Goal: Task Accomplishment & Management: Complete application form

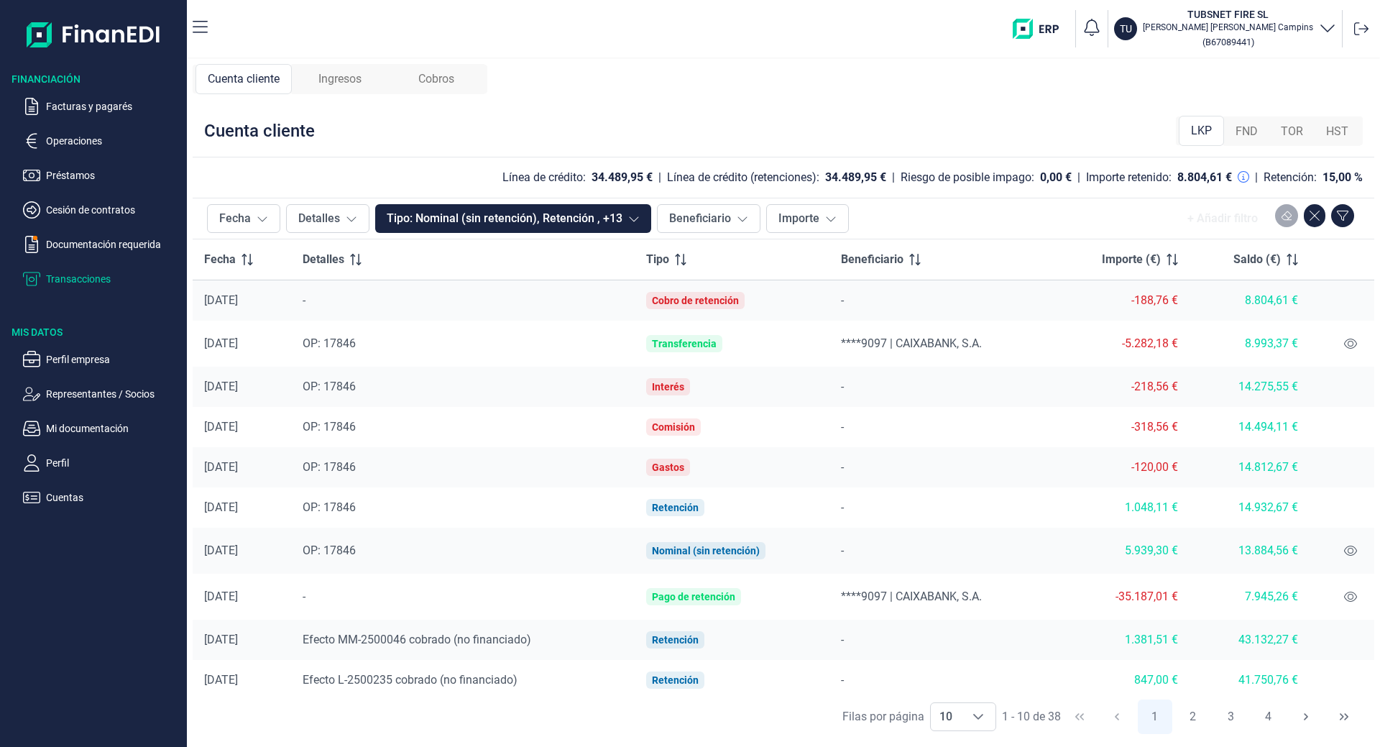
click at [345, 79] on span "Ingresos" at bounding box center [339, 78] width 43 height 17
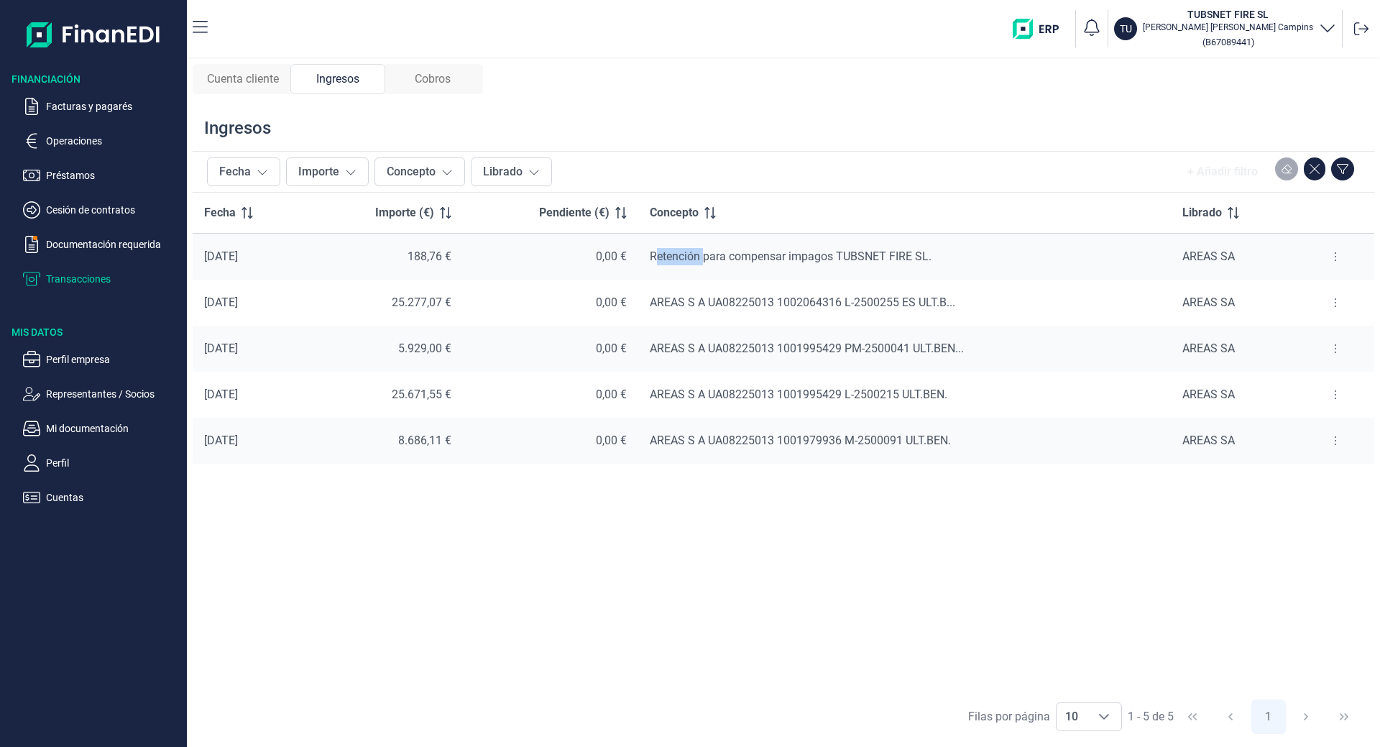
drag, startPoint x: 667, startPoint y: 277, endPoint x: 721, endPoint y: 273, distance: 54.0
click at [721, 274] on td "Retención para compensar impagos TUBSNET FIRE SL." at bounding box center [904, 257] width 533 height 47
drag, startPoint x: 720, startPoint y: 266, endPoint x: 790, endPoint y: 266, distance: 69.7
click at [750, 266] on td "Retención para compensar impagos TUBSNET FIRE SL." at bounding box center [904, 257] width 533 height 47
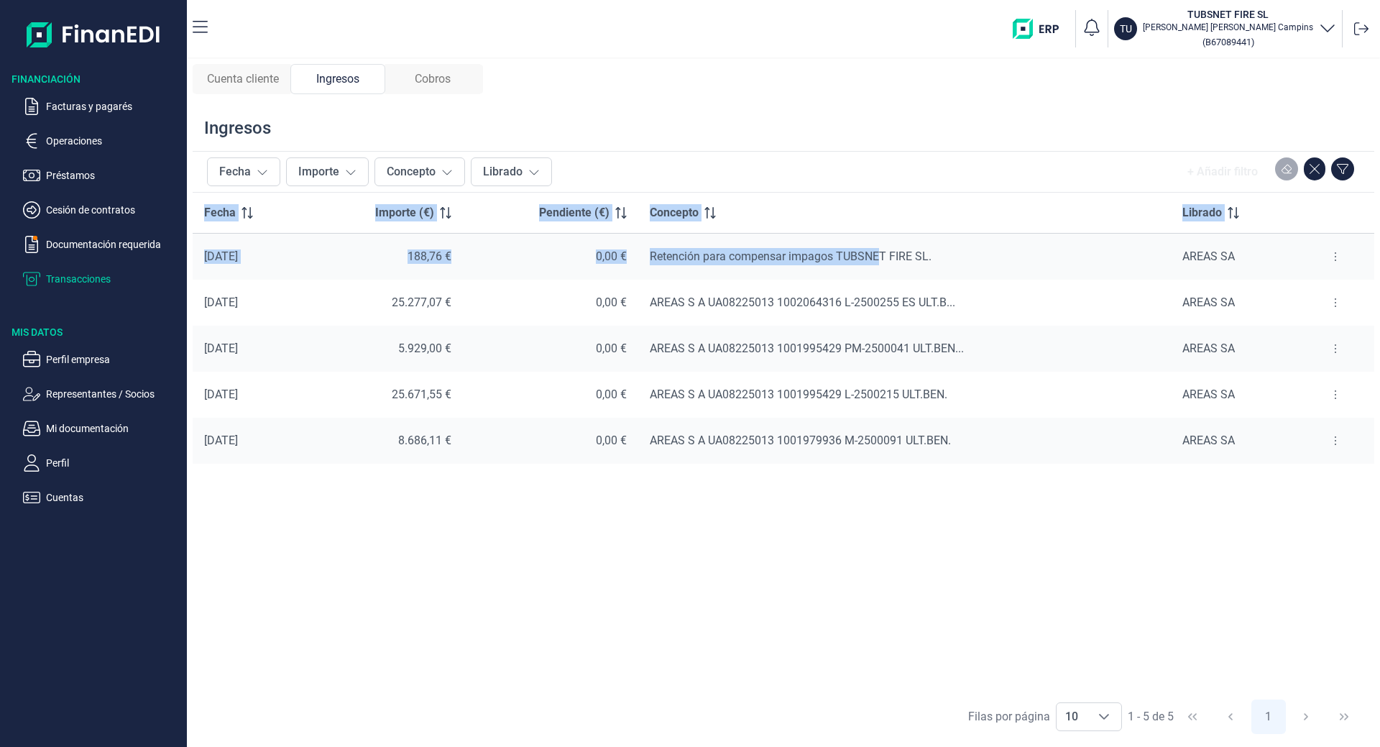
drag, startPoint x: 1129, startPoint y: 263, endPoint x: 1387, endPoint y: 269, distance: 258.1
click at [1379, 269] on html "Financiación Facturas y pagarés Operaciones Préstamos Cesión de contratos Docum…" at bounding box center [690, 373] width 1380 height 747
click at [1332, 261] on button at bounding box center [1336, 256] width 26 height 23
click at [1310, 290] on span "Ver cobros" at bounding box center [1314, 292] width 48 height 14
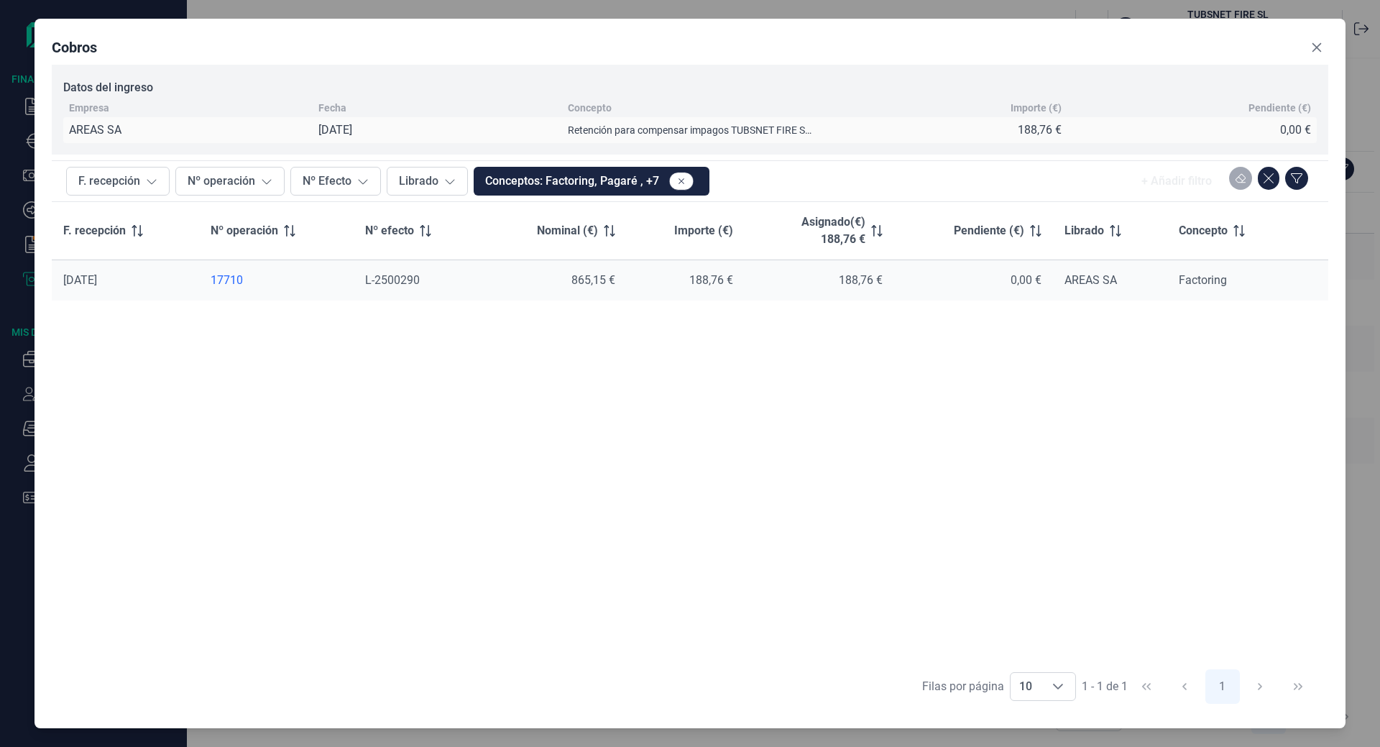
click at [227, 280] on div "17710" at bounding box center [277, 280] width 132 height 14
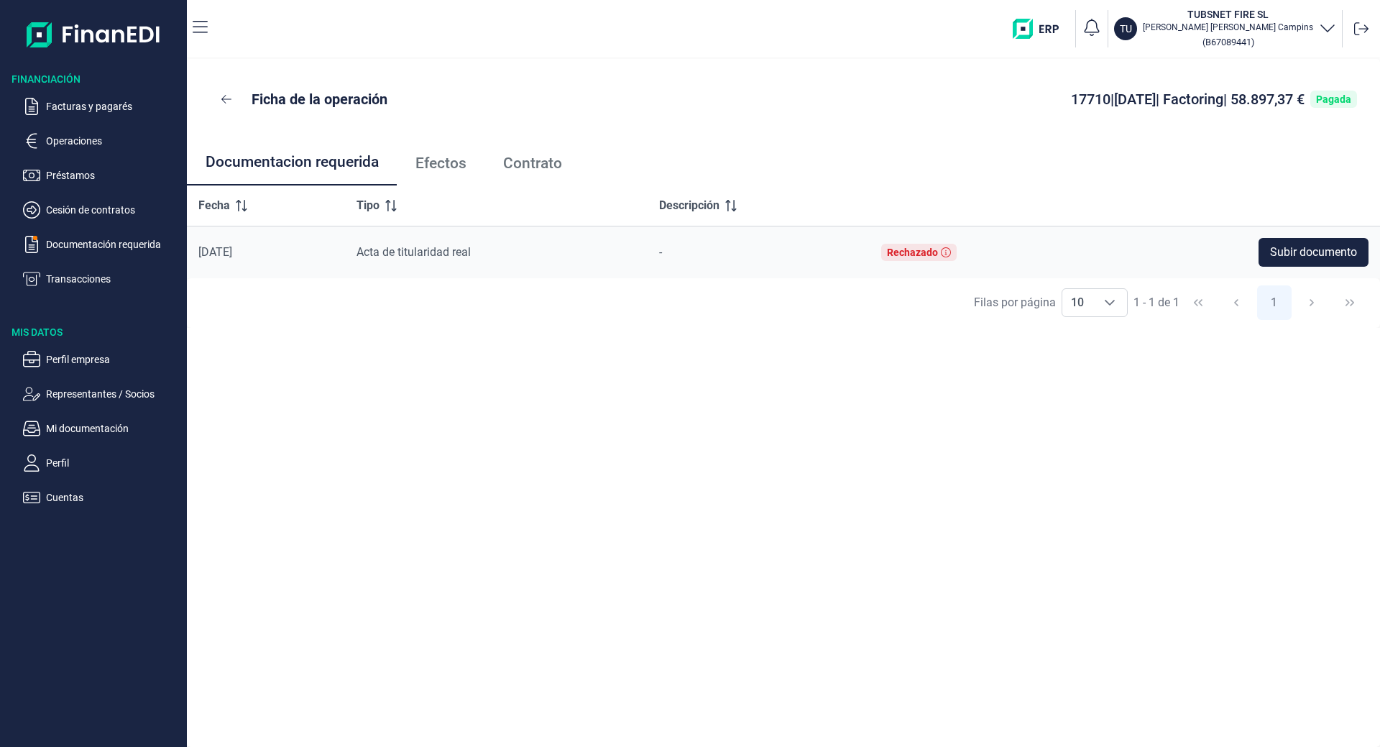
click at [448, 164] on span "Efectos" at bounding box center [440, 163] width 51 height 15
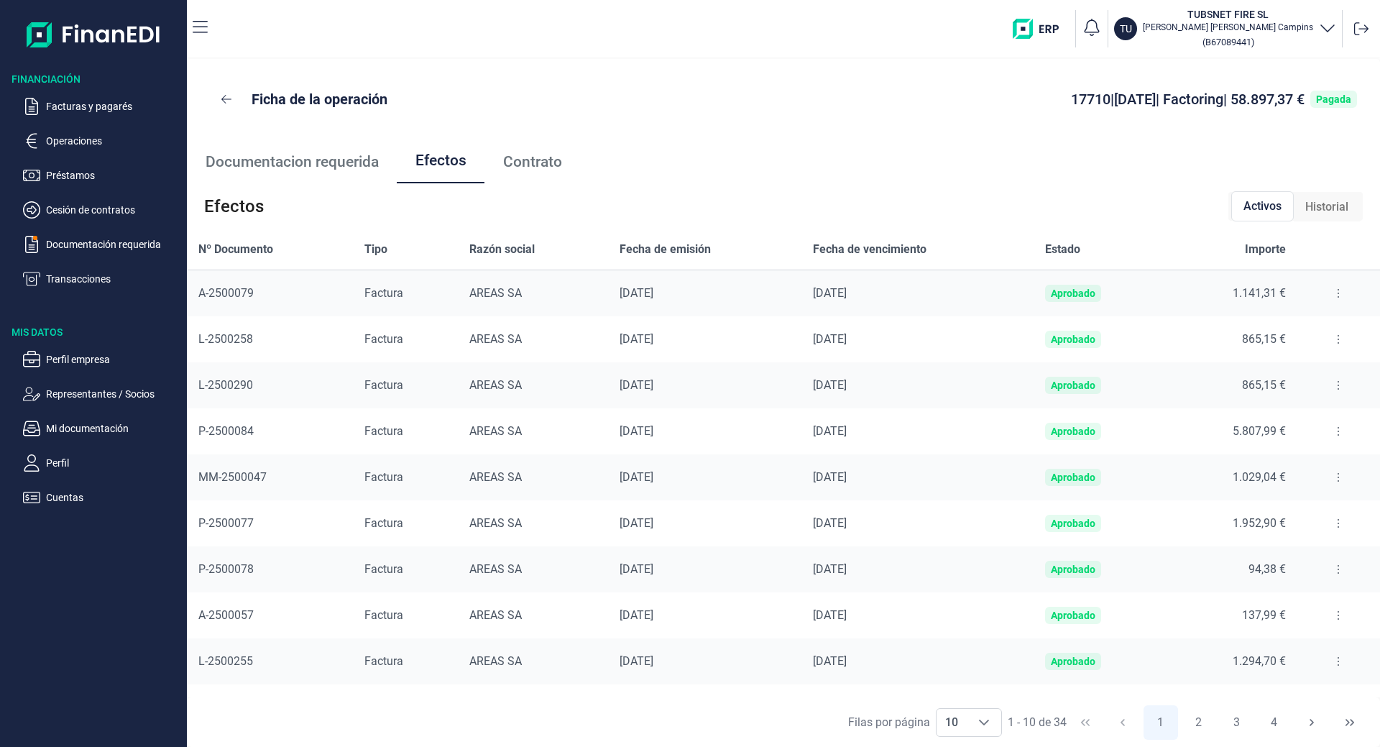
click at [545, 168] on span "Contrato" at bounding box center [532, 162] width 59 height 15
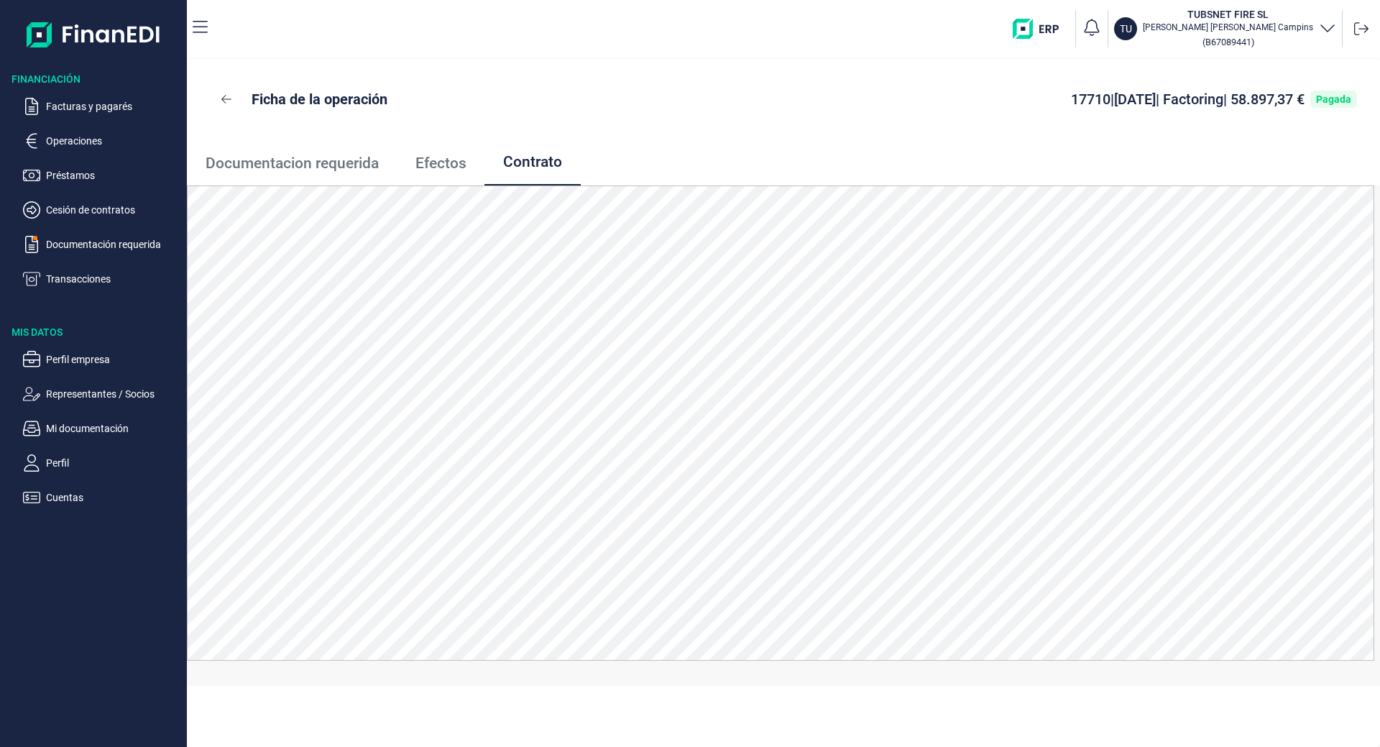
click at [207, 101] on div "Ficha de la operación 17710 | [DATE] | Factoring | 58.897,37 € Pagada" at bounding box center [783, 99] width 1193 height 81
click at [216, 98] on button at bounding box center [226, 99] width 33 height 35
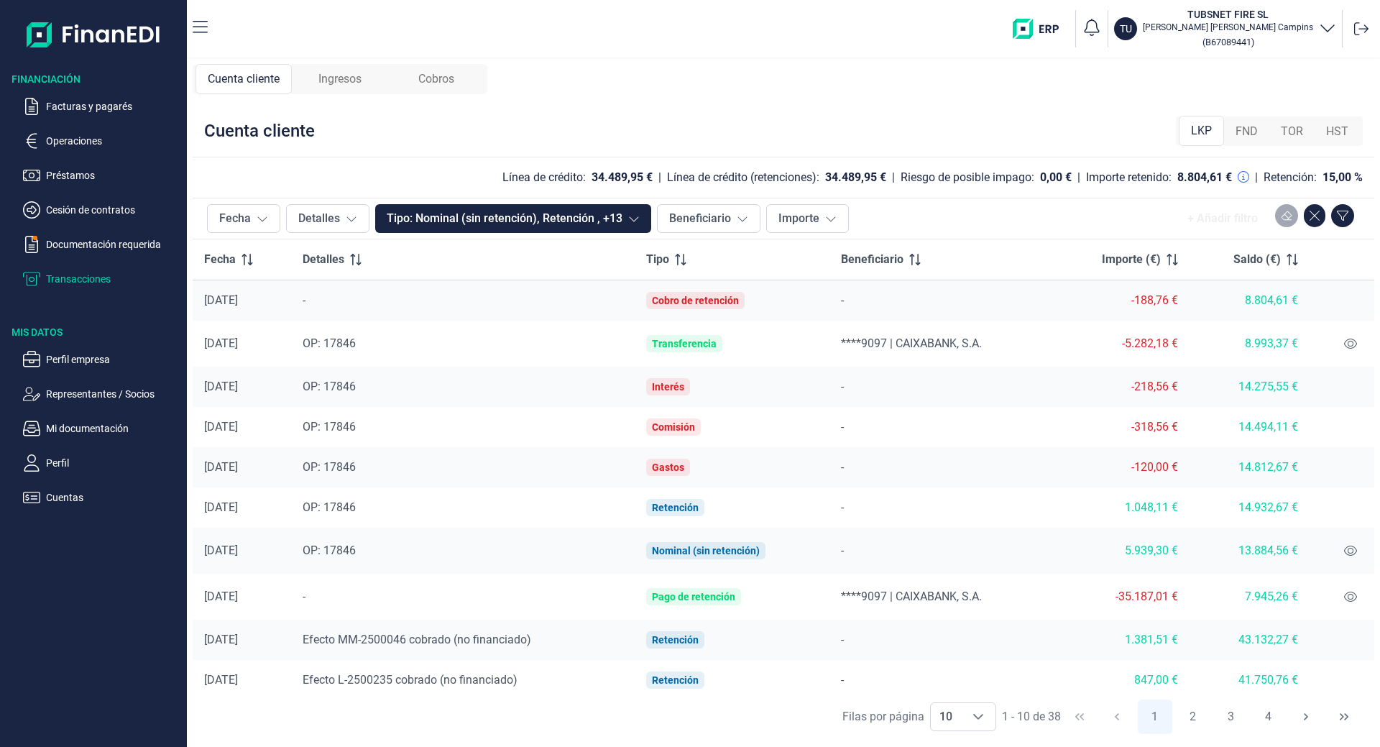
drag, startPoint x: 357, startPoint y: 306, endPoint x: 484, endPoint y: 317, distance: 127.7
click at [358, 306] on div "-" at bounding box center [463, 300] width 321 height 17
drag, startPoint x: 1317, startPoint y: 298, endPoint x: 1336, endPoint y: 297, distance: 18.7
click at [1322, 298] on td at bounding box center [1342, 300] width 65 height 41
click at [1345, 301] on td at bounding box center [1342, 300] width 65 height 41
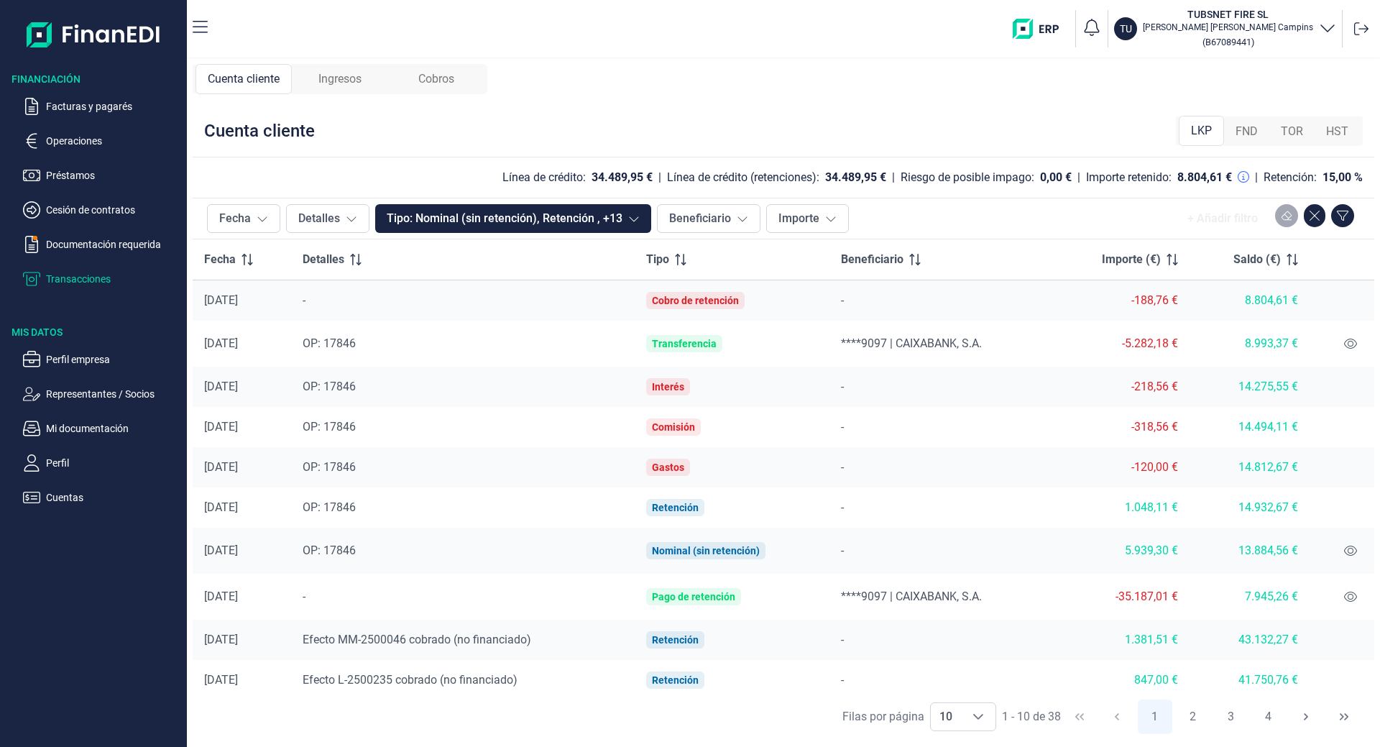
click at [335, 65] on div "Cuenta cliente Ingresos Cobros Cuenta cliente LKP FND TOR HST Línea de crédito:…" at bounding box center [783, 403] width 1193 height 688
click at [341, 75] on span "Ingresos" at bounding box center [339, 78] width 43 height 17
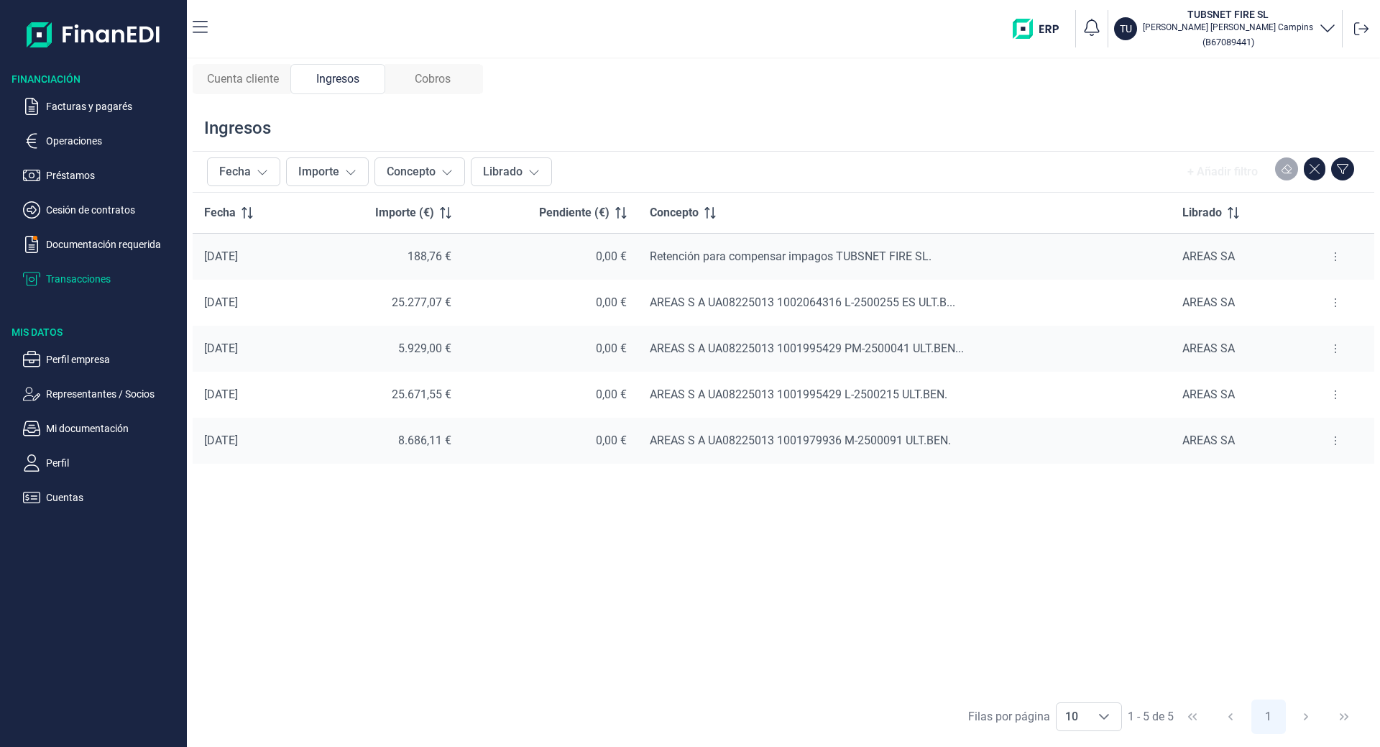
click at [1329, 261] on button at bounding box center [1336, 256] width 26 height 23
click at [1315, 290] on span "Ver cobros" at bounding box center [1314, 292] width 48 height 14
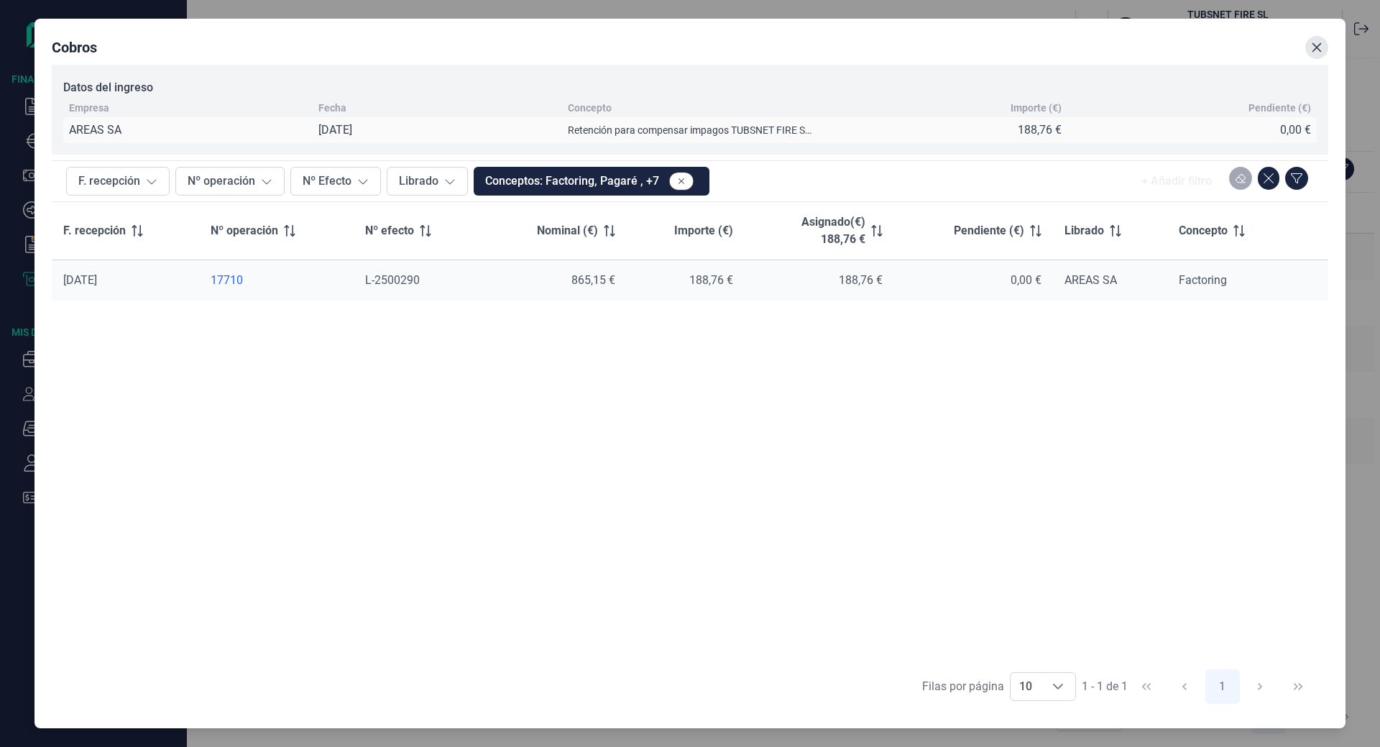
click at [1315, 49] on icon "Close" at bounding box center [1317, 47] width 9 height 9
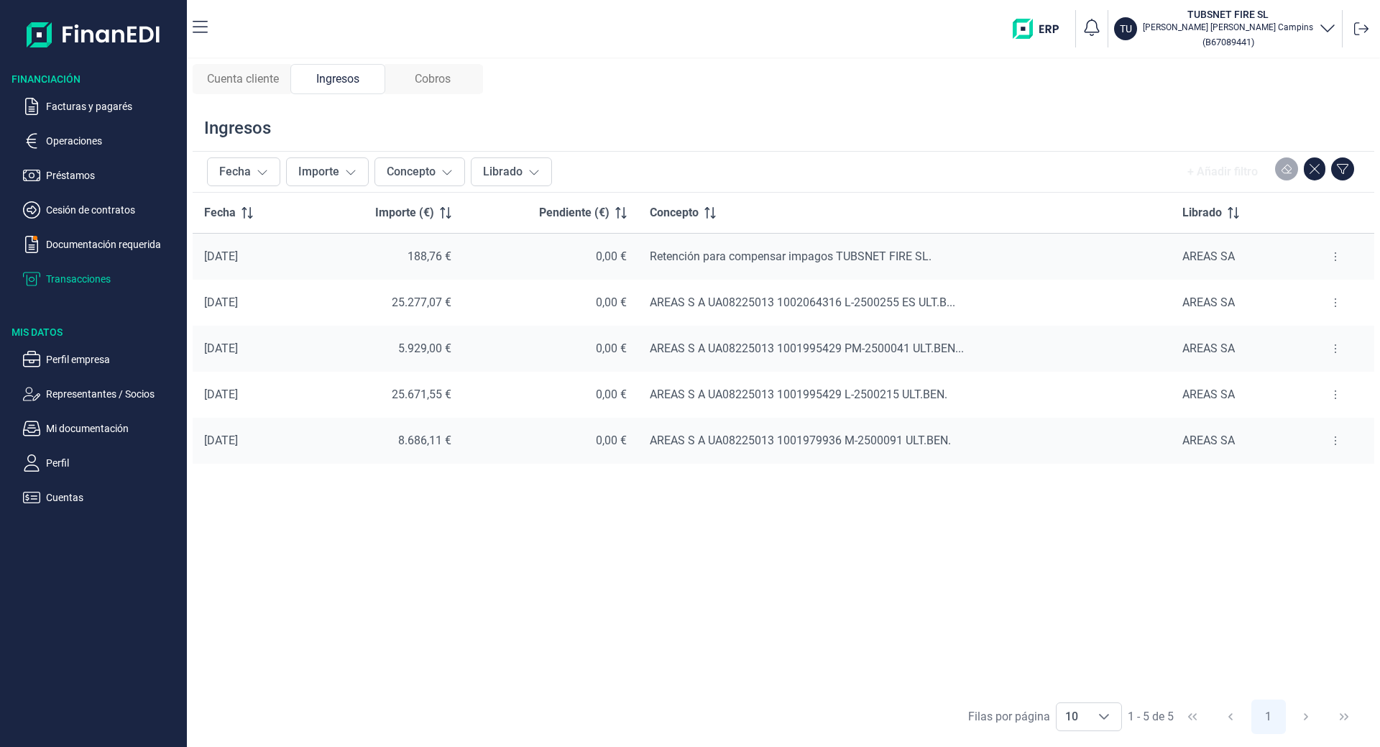
click at [436, 81] on span "Cobros" at bounding box center [433, 78] width 36 height 17
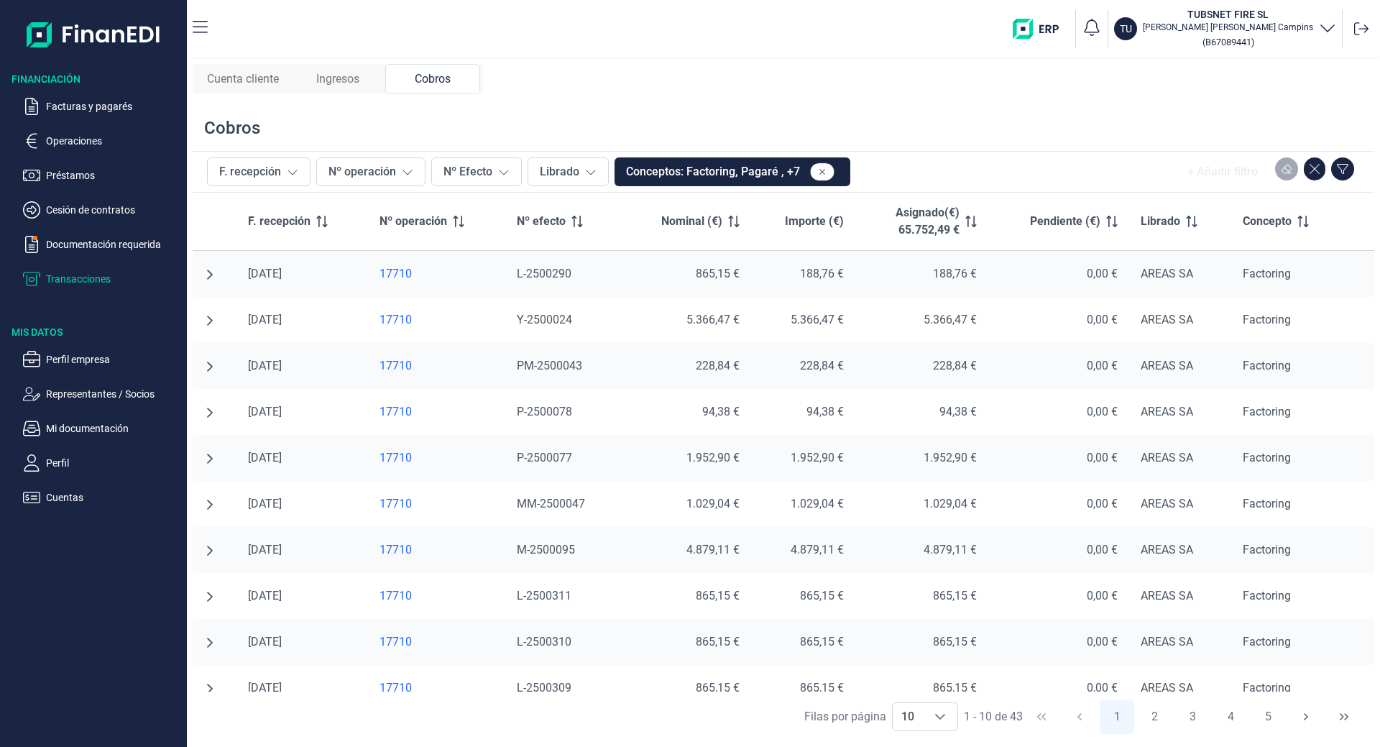
click at [196, 273] on td at bounding box center [215, 274] width 44 height 47
click at [205, 269] on icon "undefined null" at bounding box center [210, 275] width 12 height 12
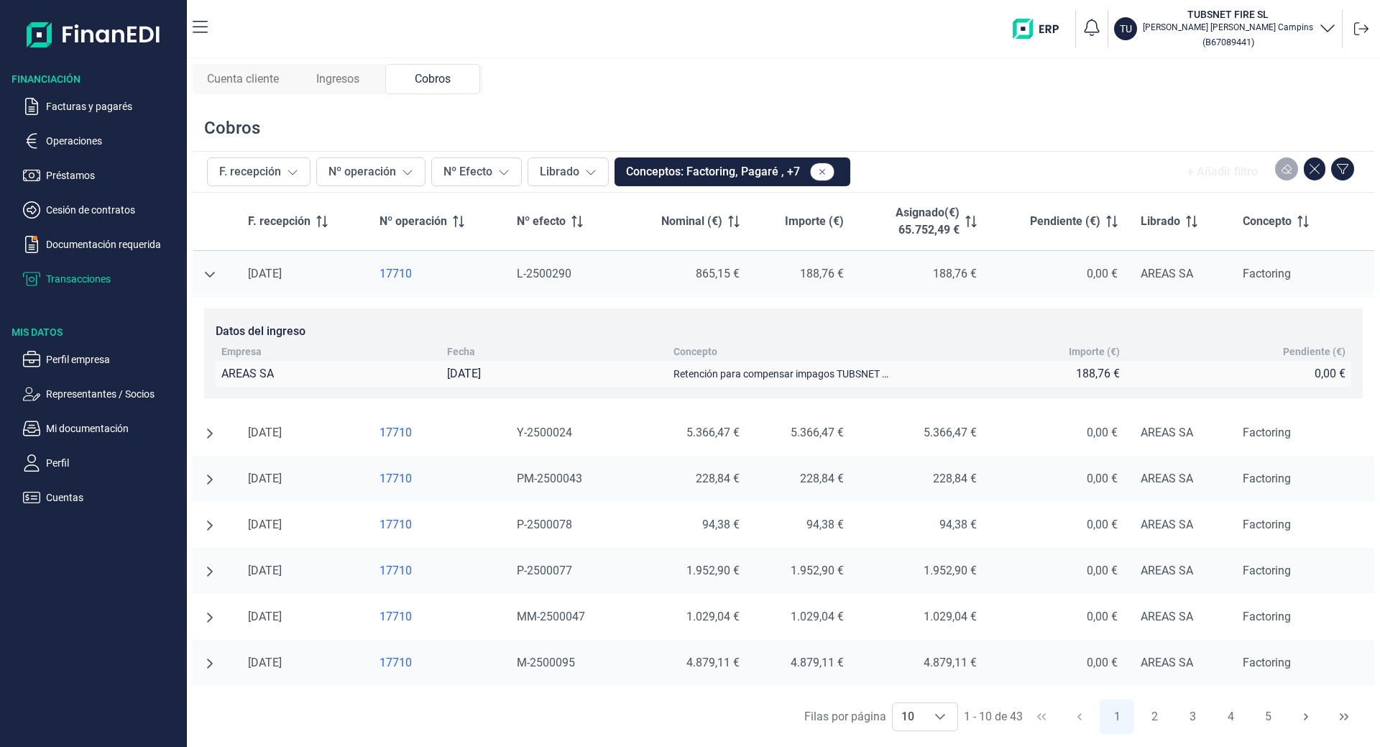
click at [211, 425] on td at bounding box center [215, 433] width 44 height 46
click at [206, 431] on icon "undefined null" at bounding box center [210, 434] width 12 height 12
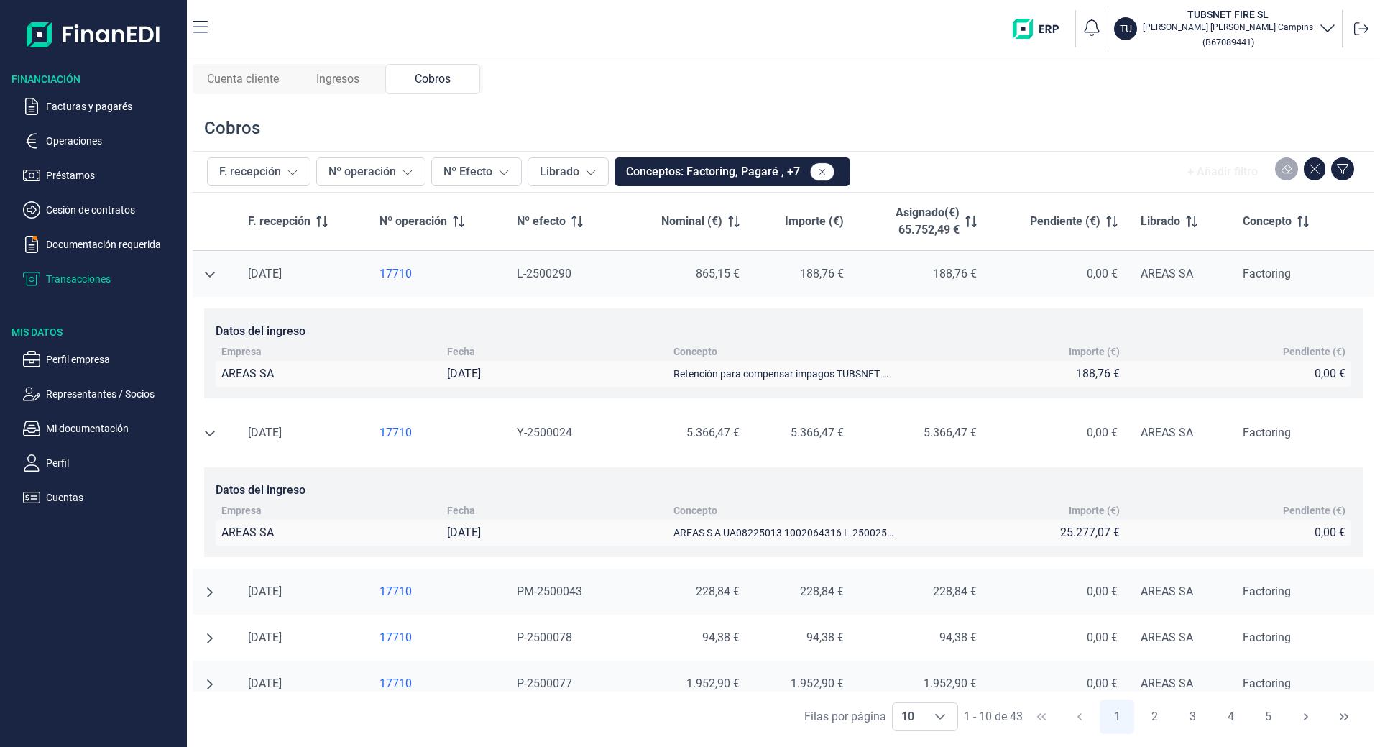
scroll to position [144, 0]
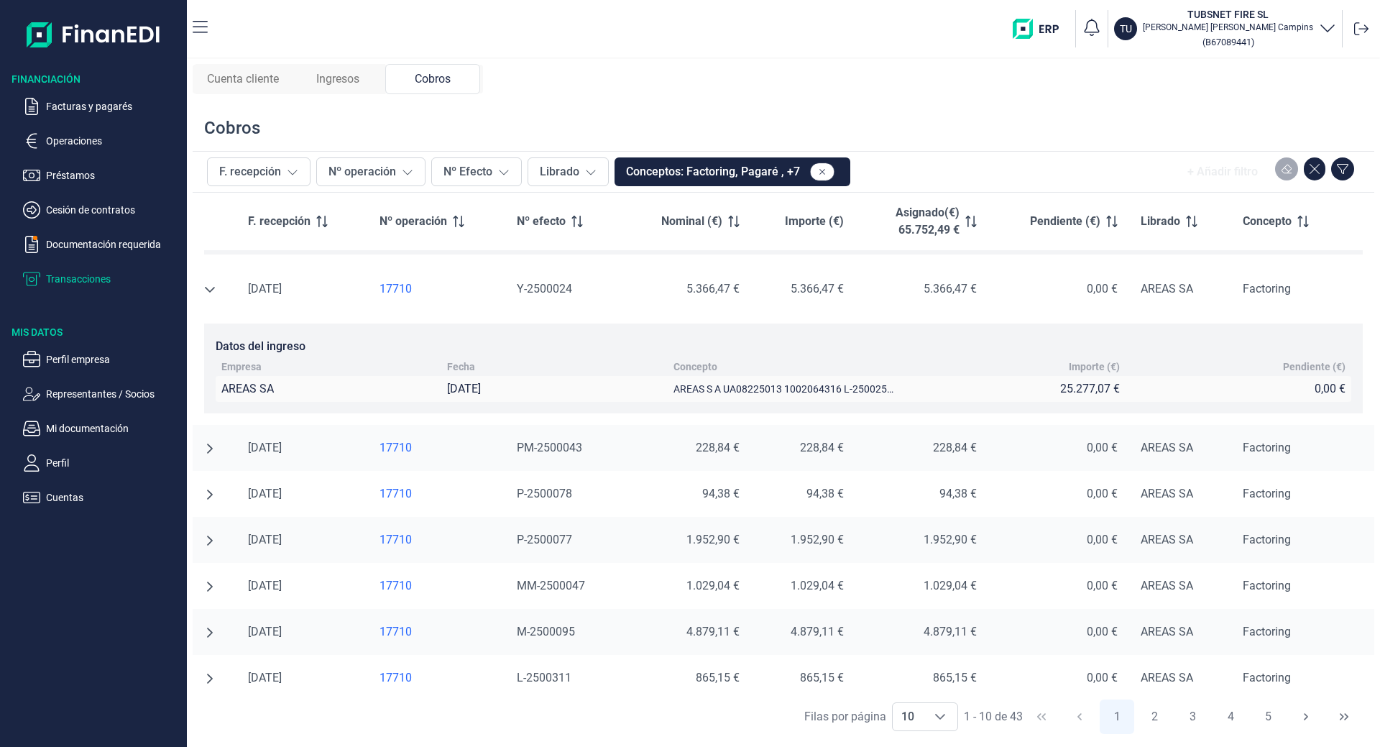
click at [200, 454] on td at bounding box center [215, 448] width 44 height 46
click at [211, 447] on icon "undefined null" at bounding box center [210, 448] width 6 height 10
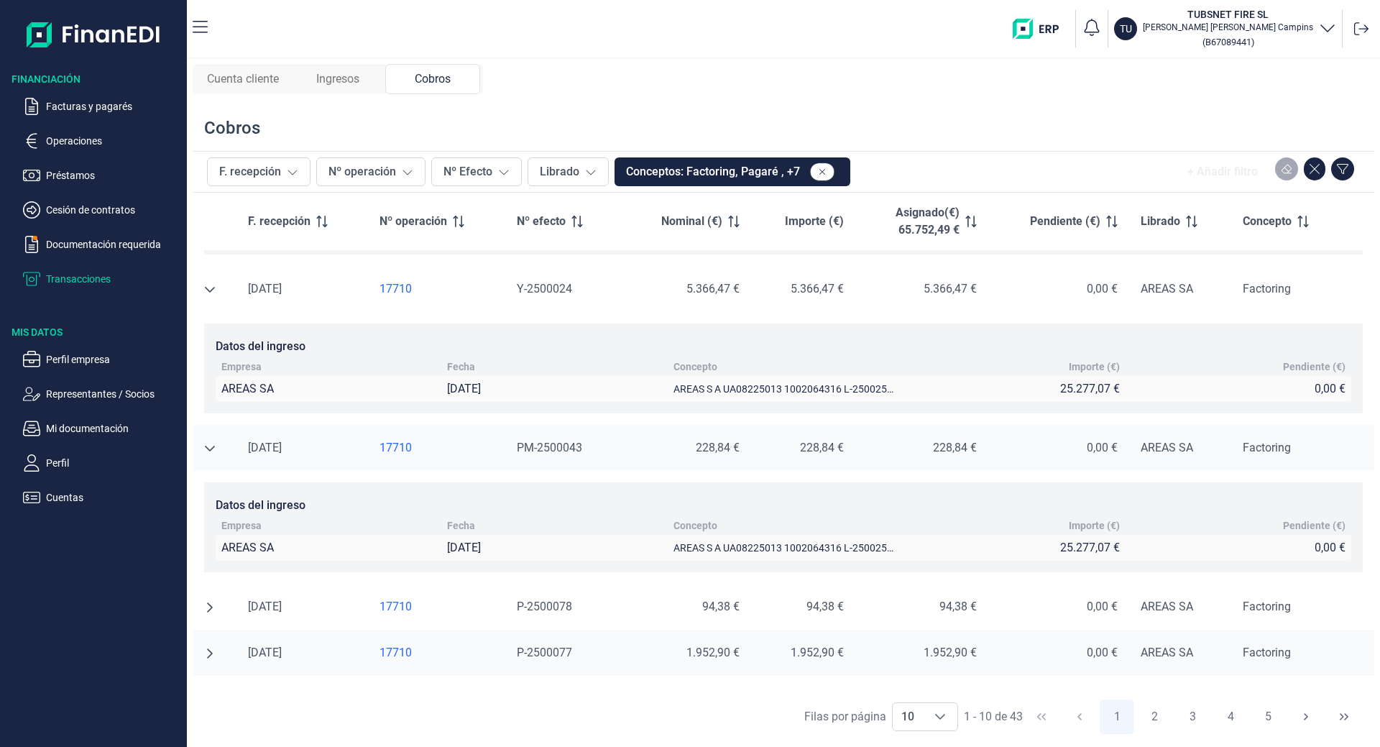
scroll to position [0, 0]
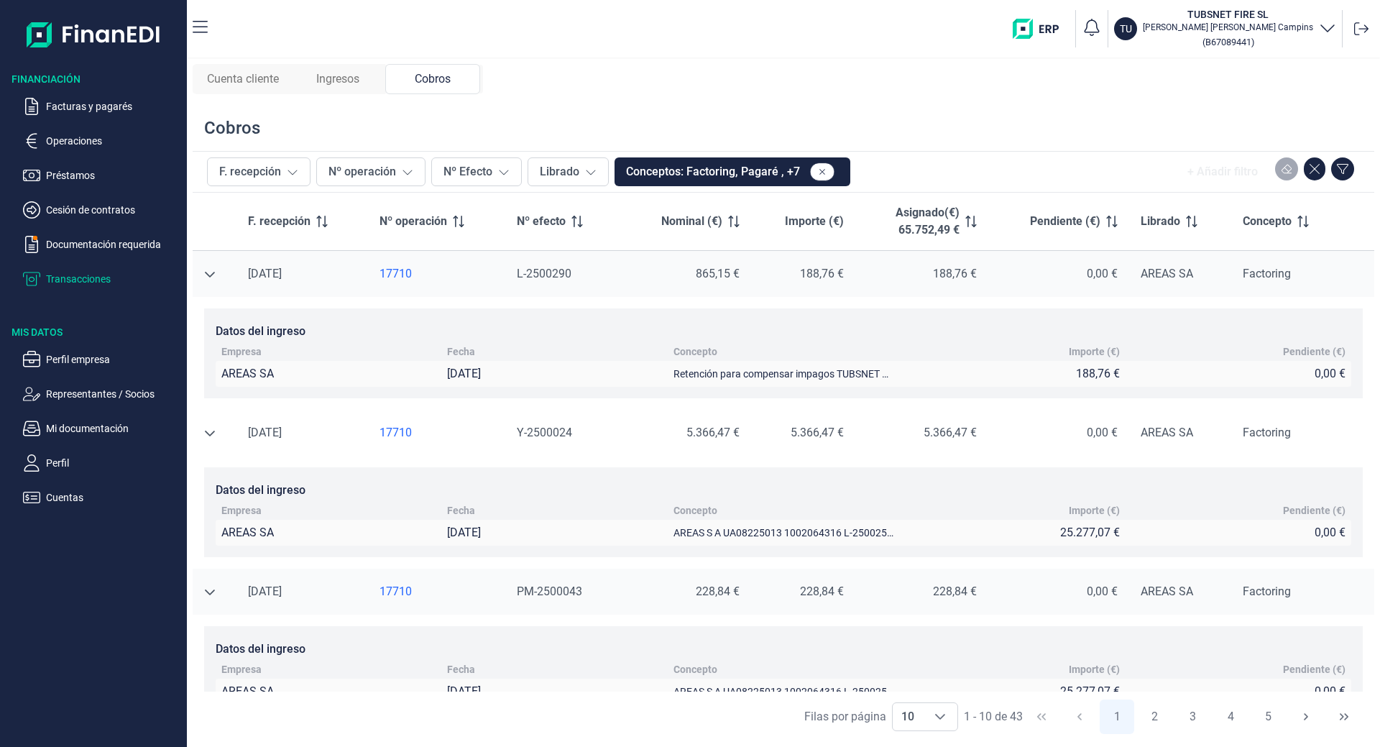
click at [374, 69] on div "Ingresos" at bounding box center [337, 79] width 95 height 30
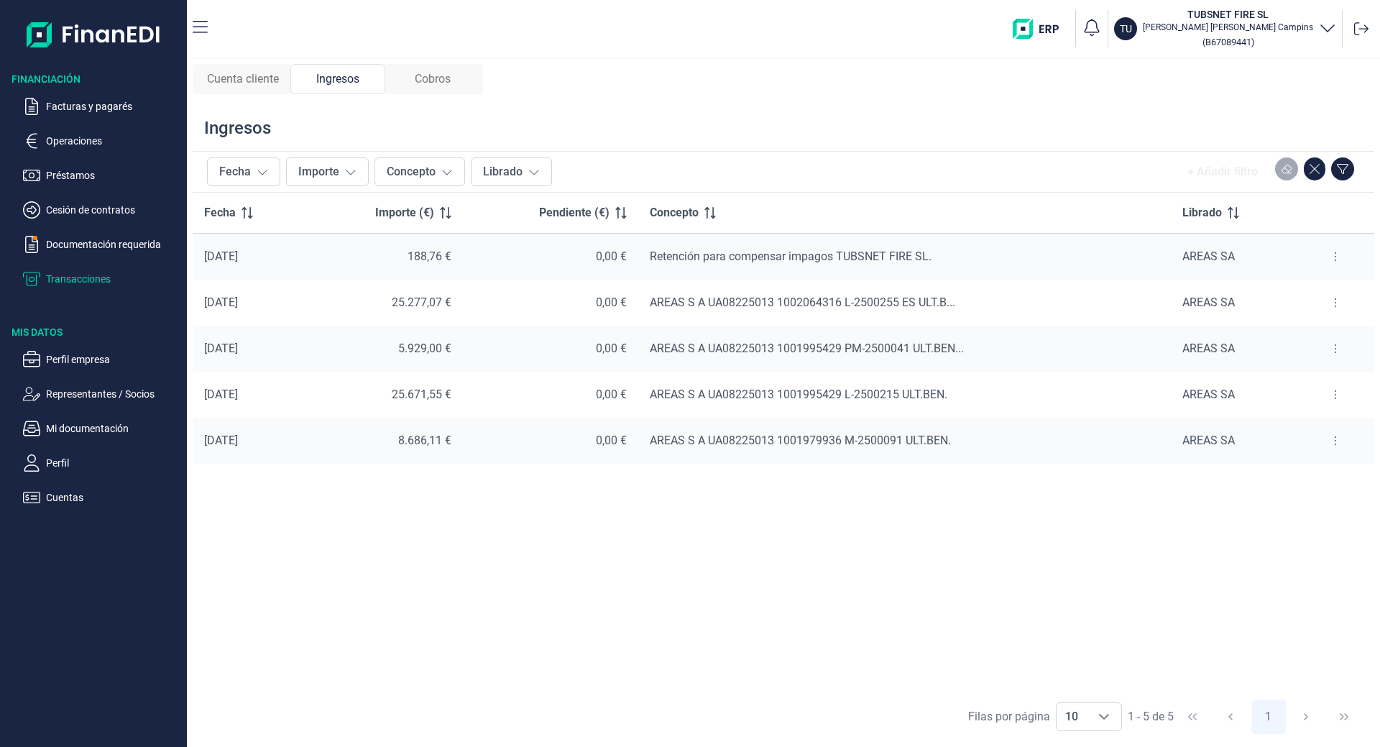
click at [1332, 397] on button at bounding box center [1336, 394] width 26 height 23
click at [1318, 428] on span "Ver cobros" at bounding box center [1314, 430] width 48 height 14
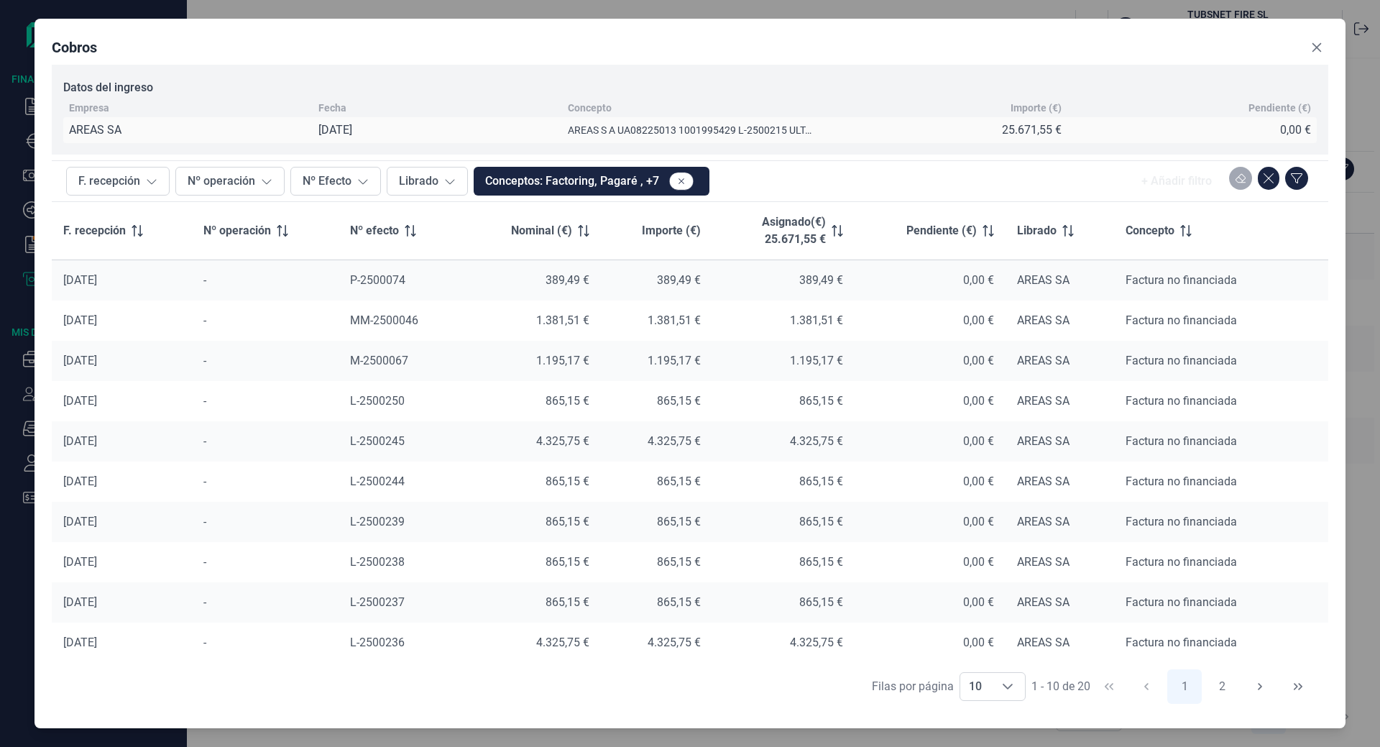
drag, startPoint x: 1297, startPoint y: 48, endPoint x: 1313, endPoint y: 44, distance: 16.4
click at [1313, 44] on div "Cobros" at bounding box center [690, 50] width 1277 height 29
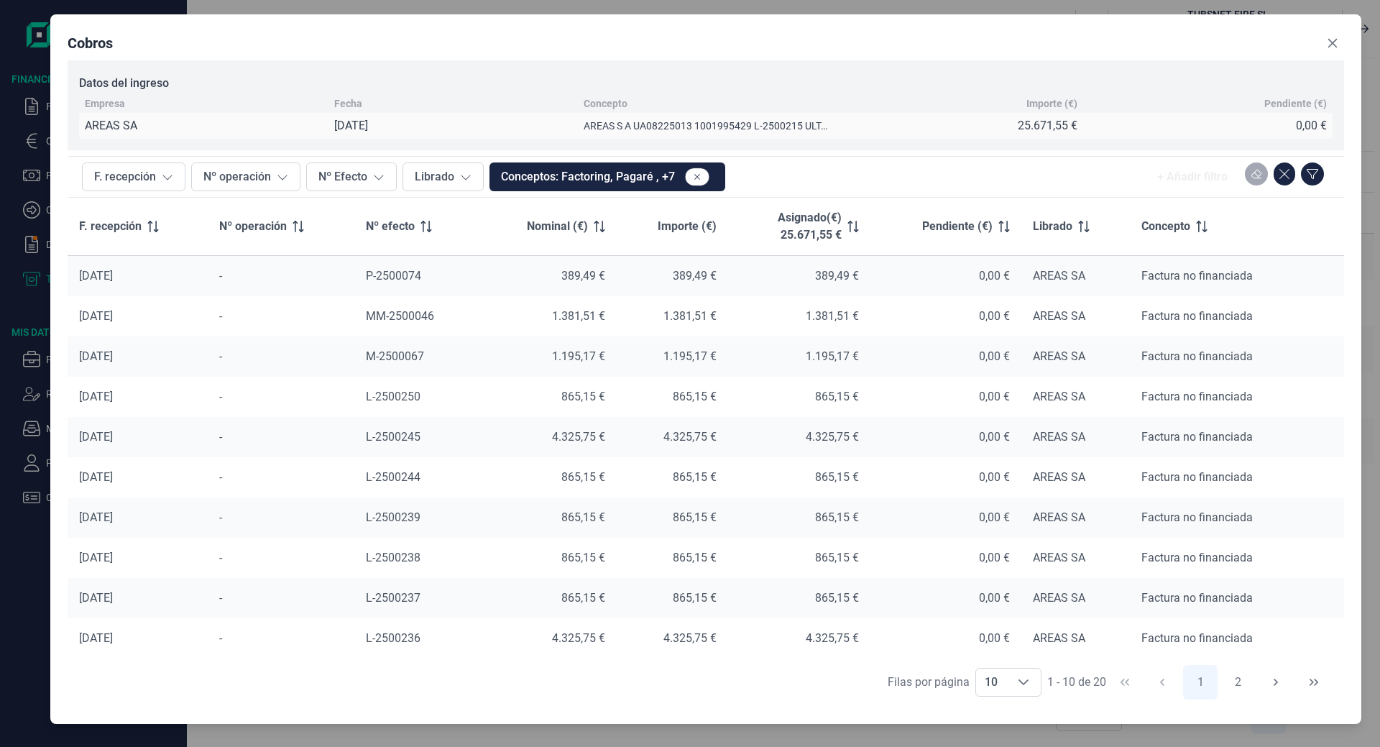
click at [1313, 44] on div "Cobros" at bounding box center [706, 46] width 1277 height 29
click at [1320, 47] on div "Cobros" at bounding box center [706, 46] width 1277 height 29
click at [1328, 42] on icon "Close" at bounding box center [1333, 43] width 12 height 12
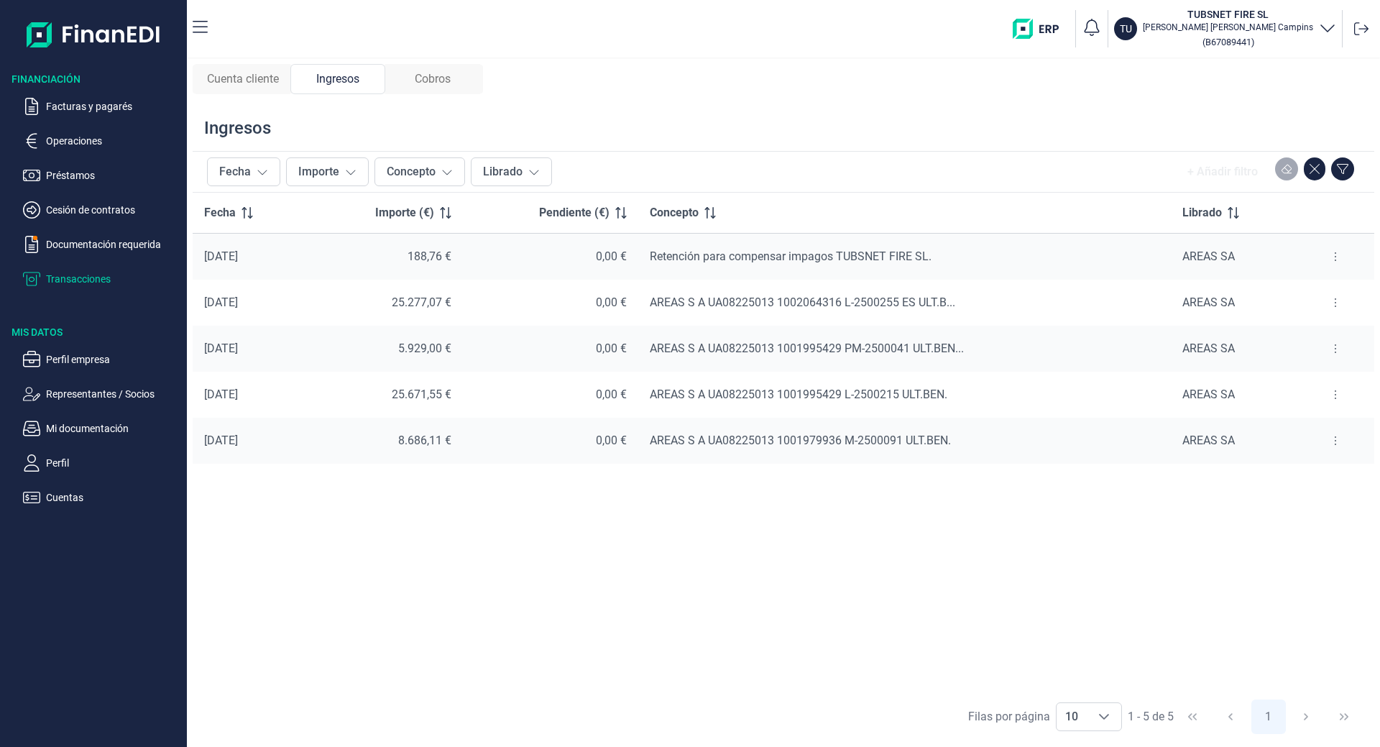
click at [1336, 301] on icon at bounding box center [1335, 303] width 3 height 12
click at [1315, 338] on span "Ver cobros" at bounding box center [1314, 338] width 48 height 14
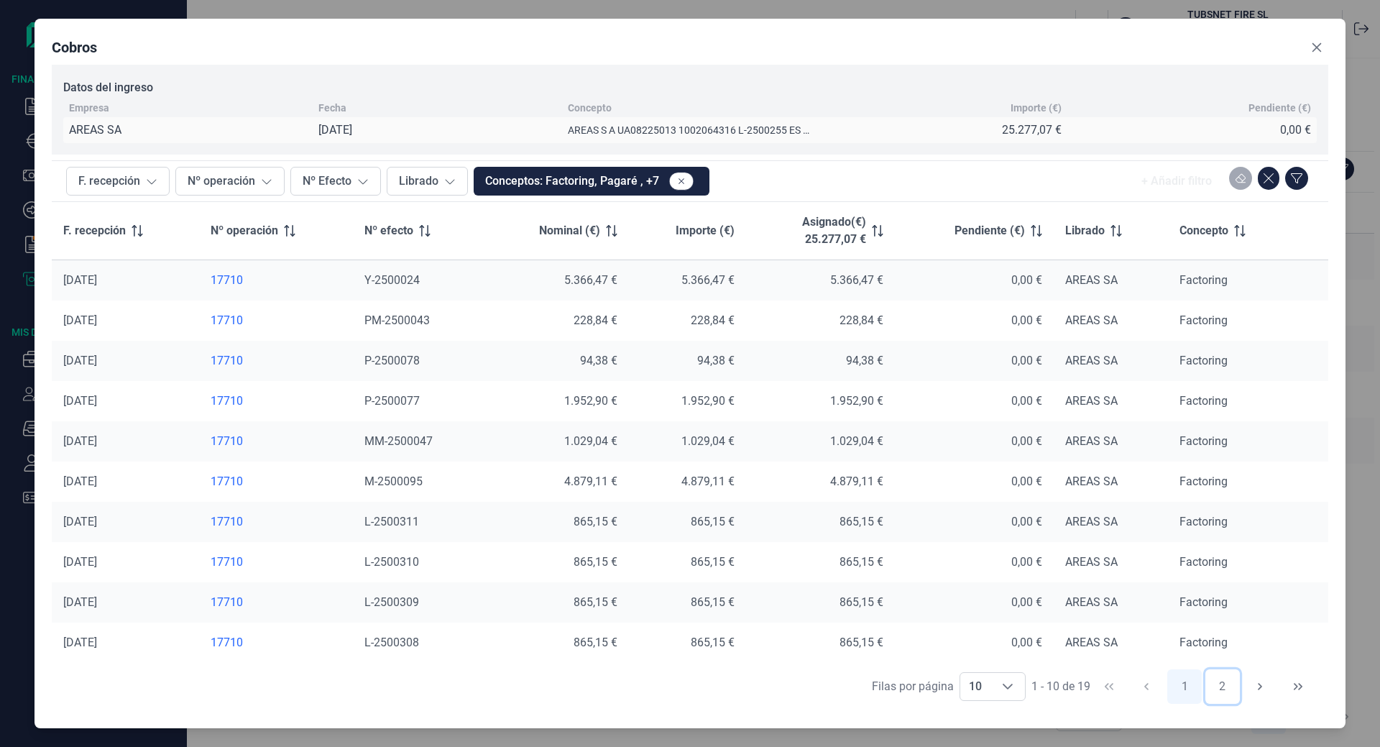
click at [1221, 684] on button "2" at bounding box center [1222, 686] width 35 height 35
click at [1316, 50] on icon "Close" at bounding box center [1317, 48] width 12 height 12
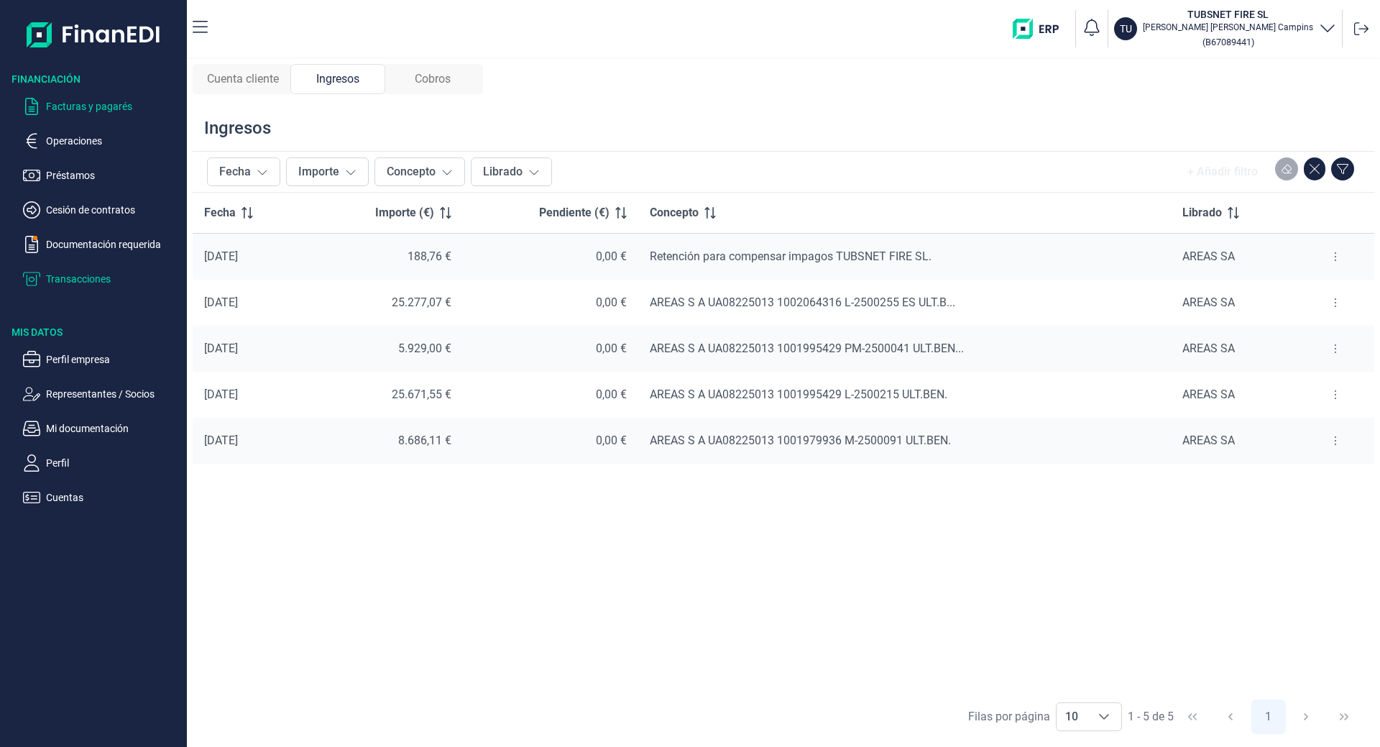
click at [107, 109] on p "Facturas y pagarés" at bounding box center [113, 106] width 135 height 17
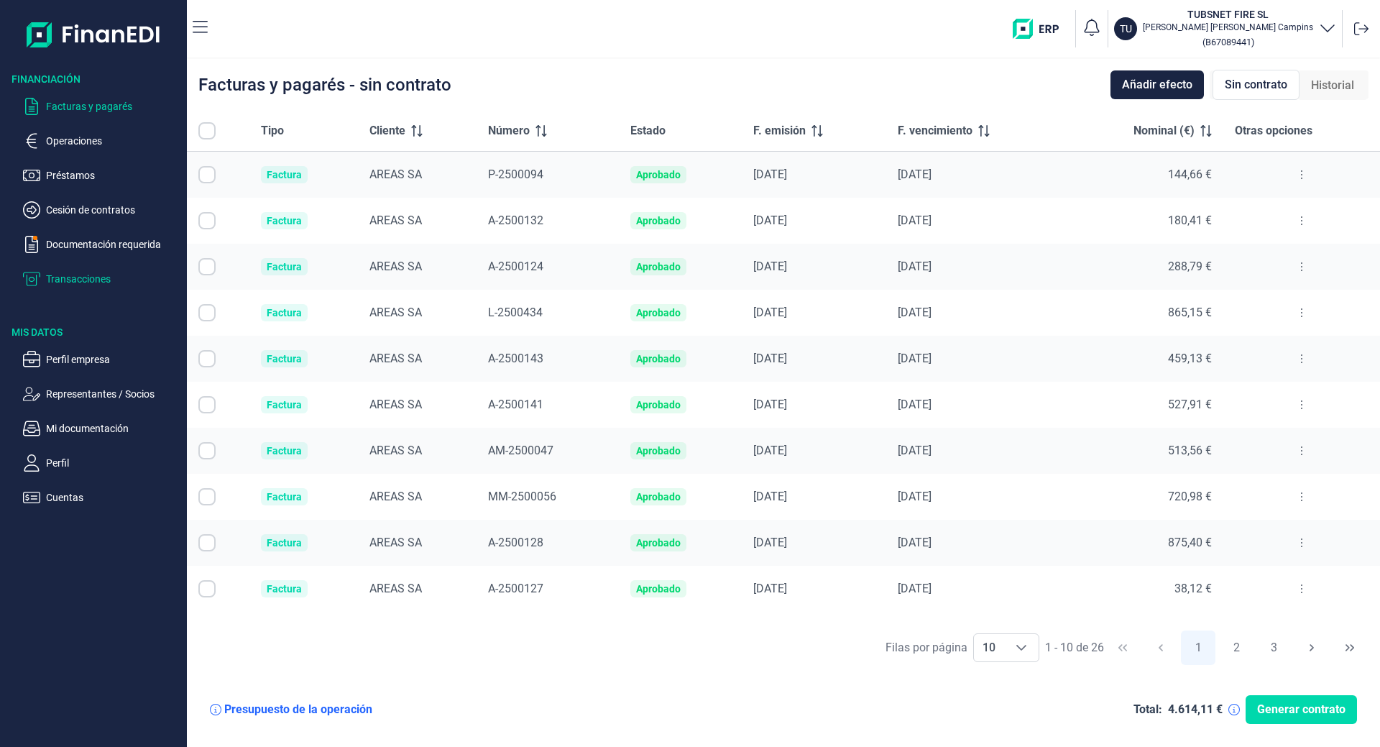
checkbox input "true"
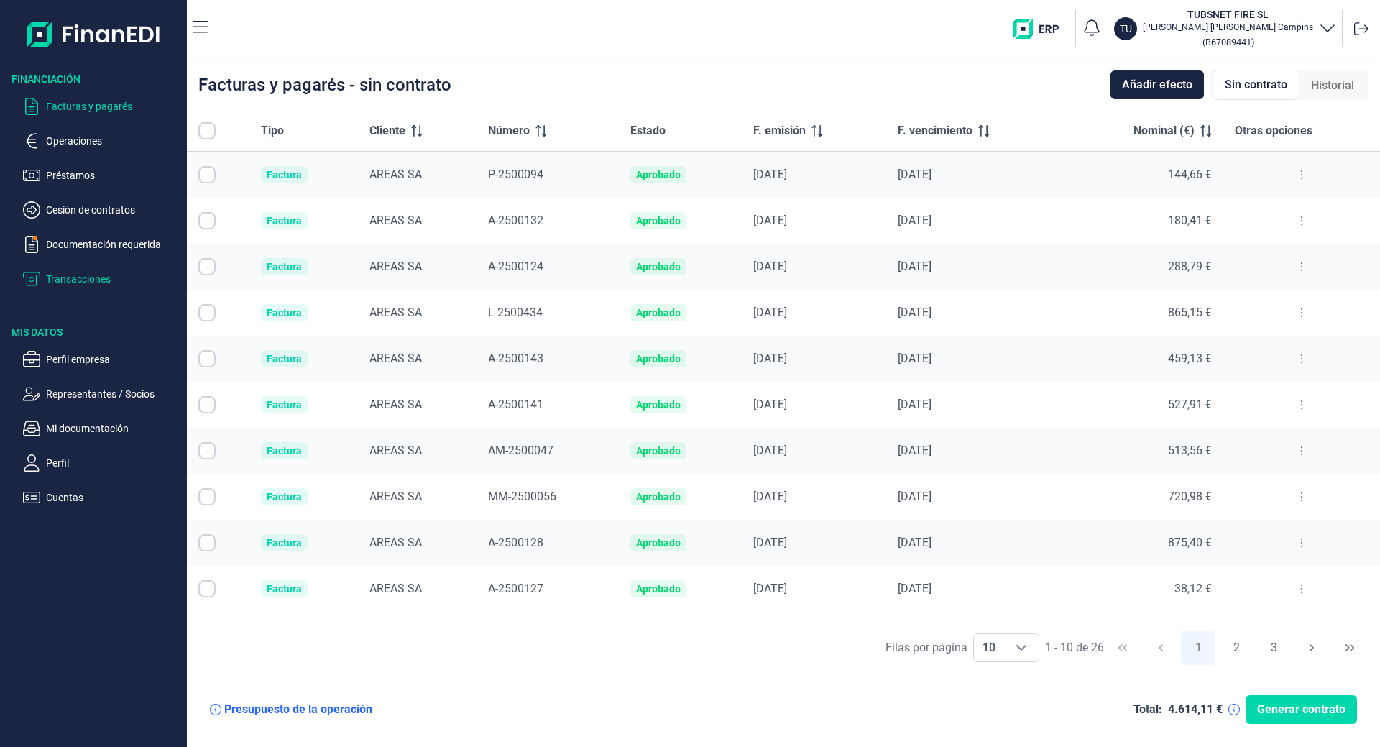
checkbox input "true"
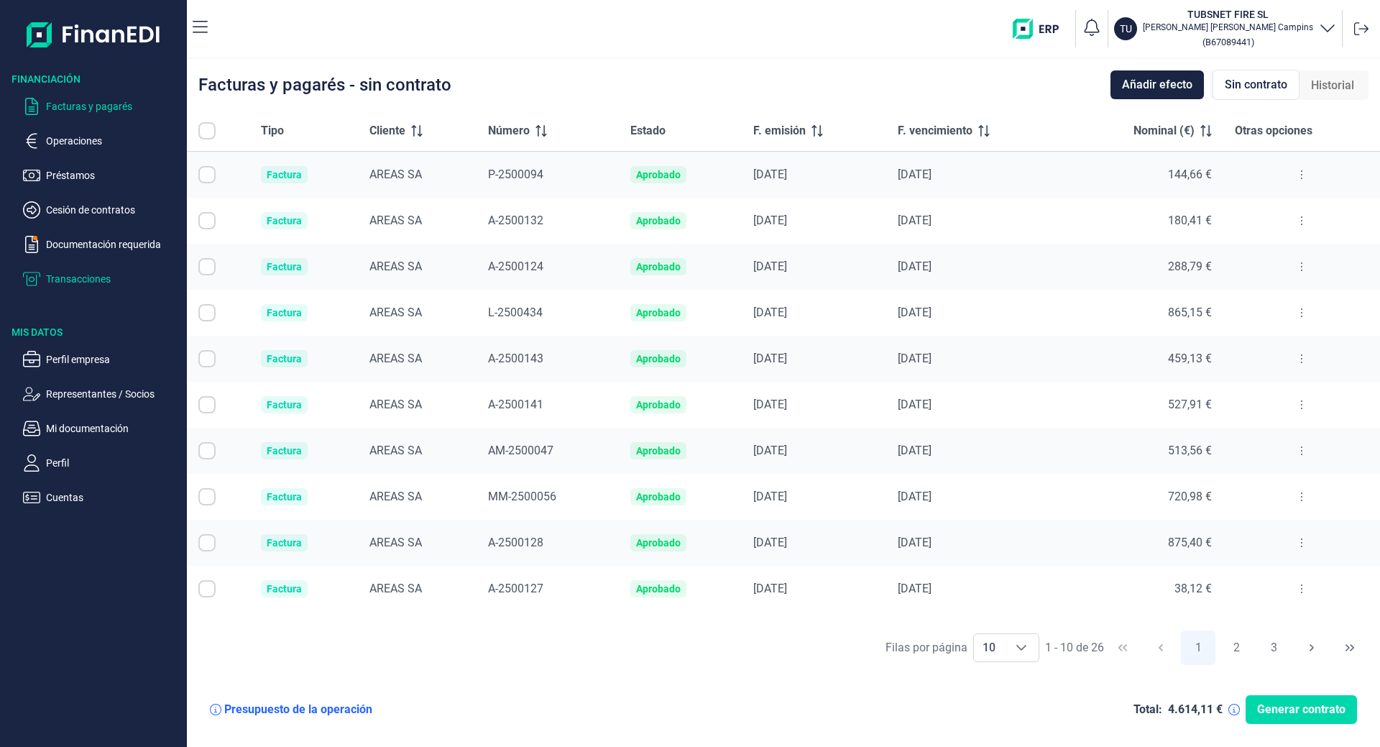
checkbox input "true"
click at [76, 280] on p "Transacciones" at bounding box center [113, 278] width 135 height 17
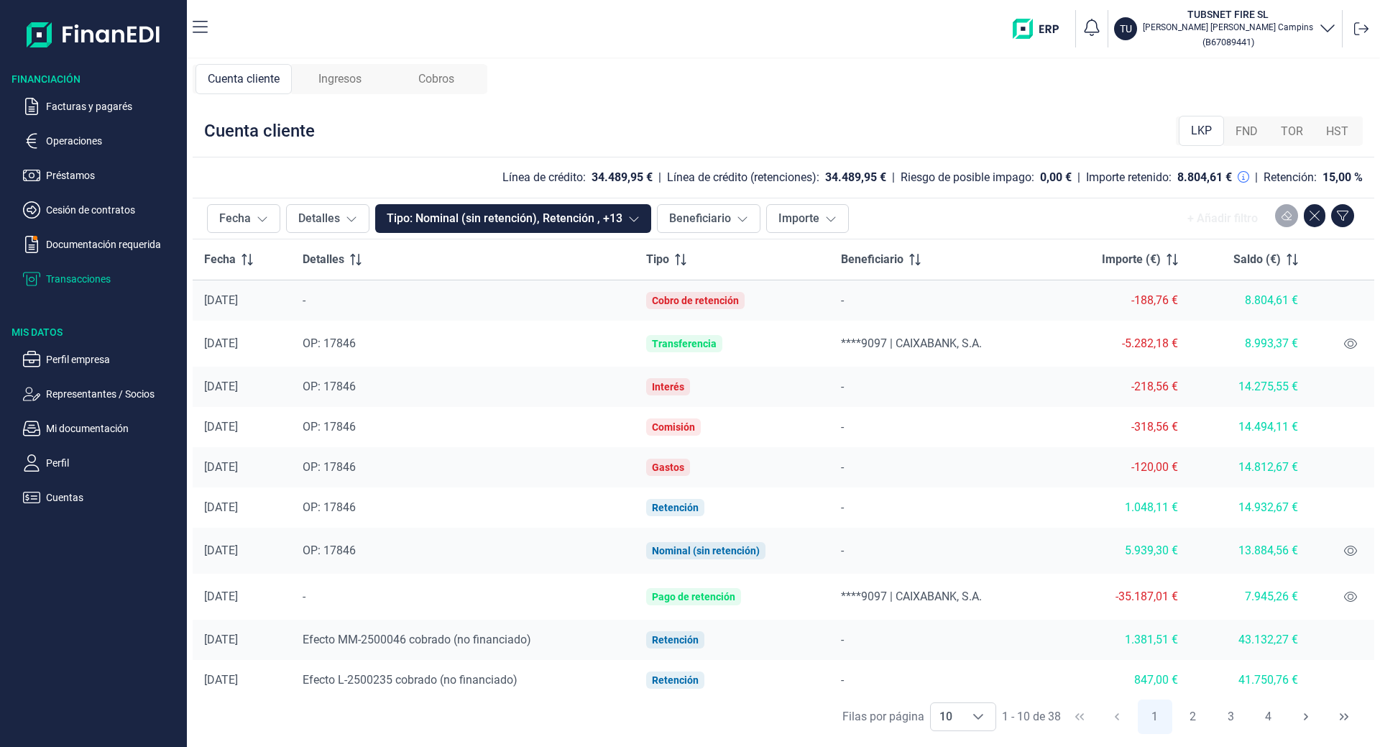
click at [312, 75] on div "Ingresos" at bounding box center [340, 79] width 96 height 30
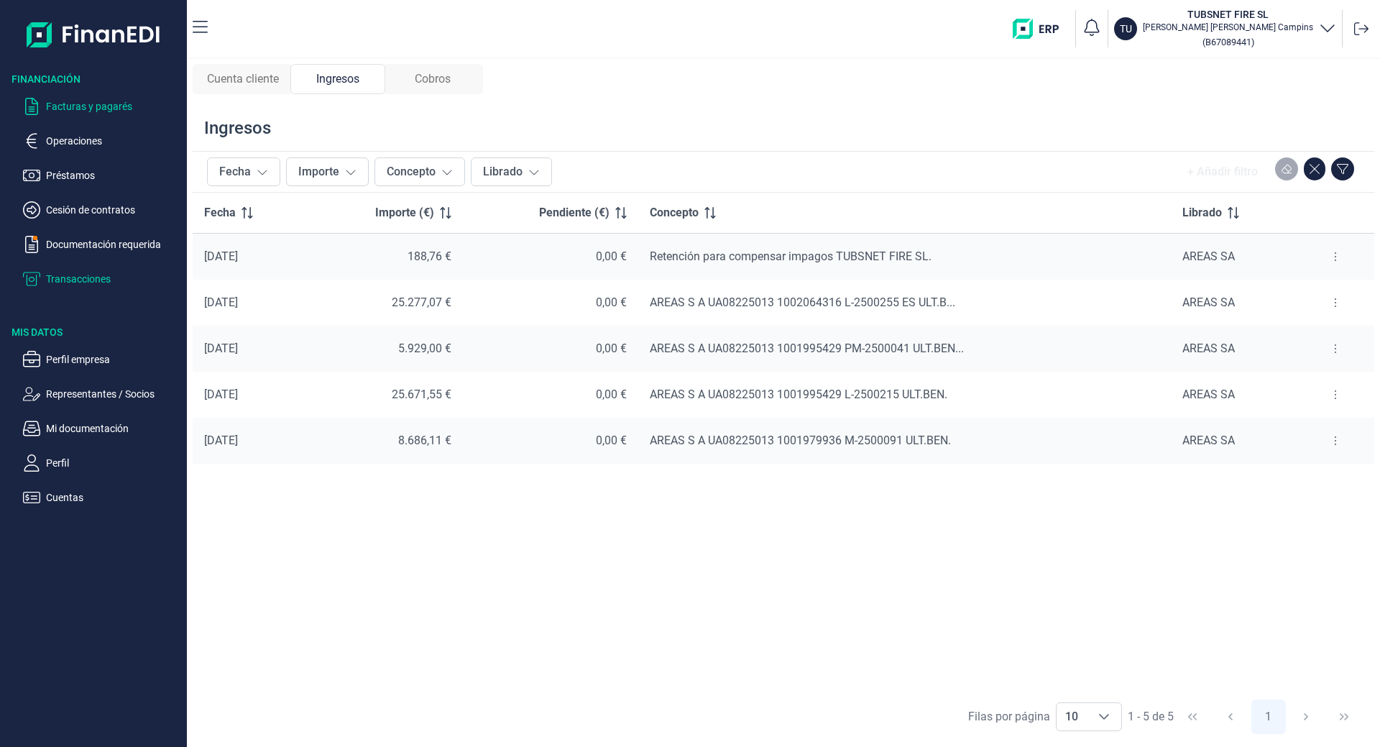
click at [113, 101] on p "Facturas y pagarés" at bounding box center [113, 106] width 135 height 17
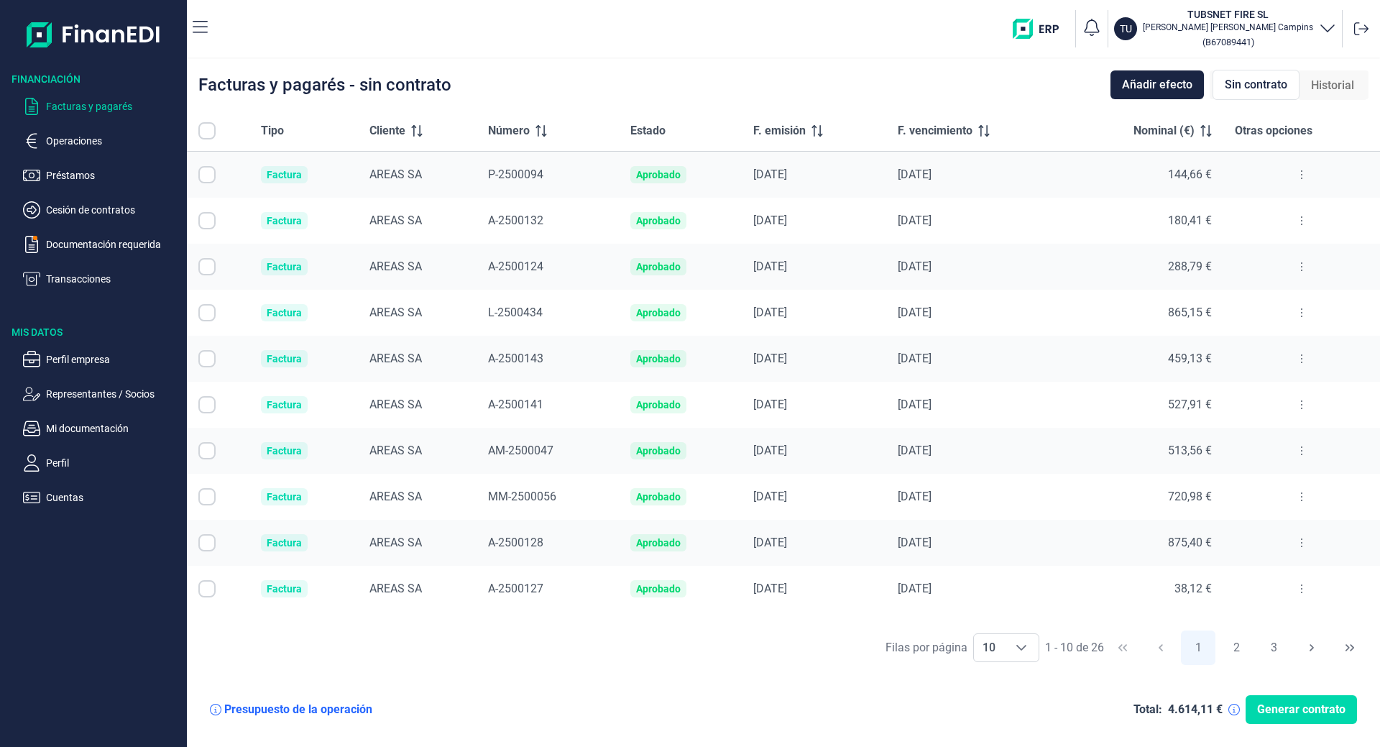
checkbox input "true"
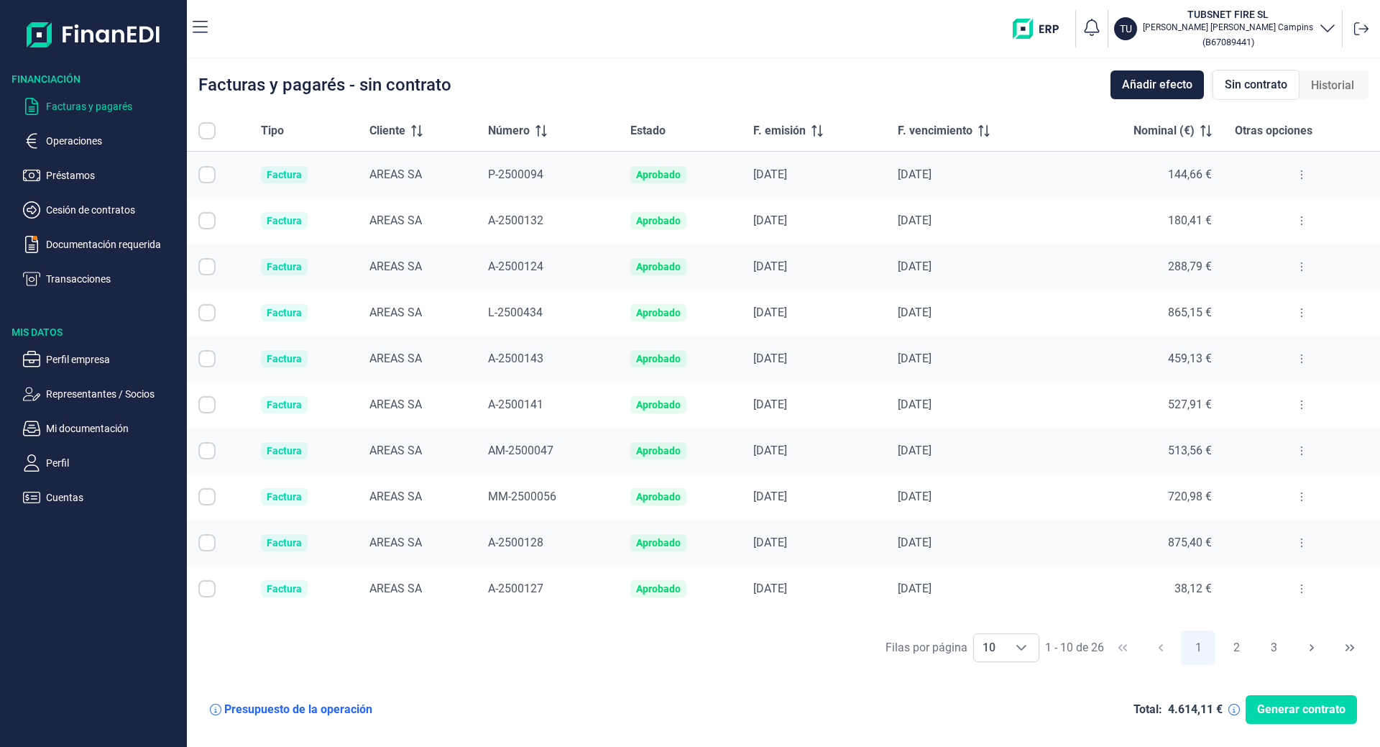
checkbox input "true"
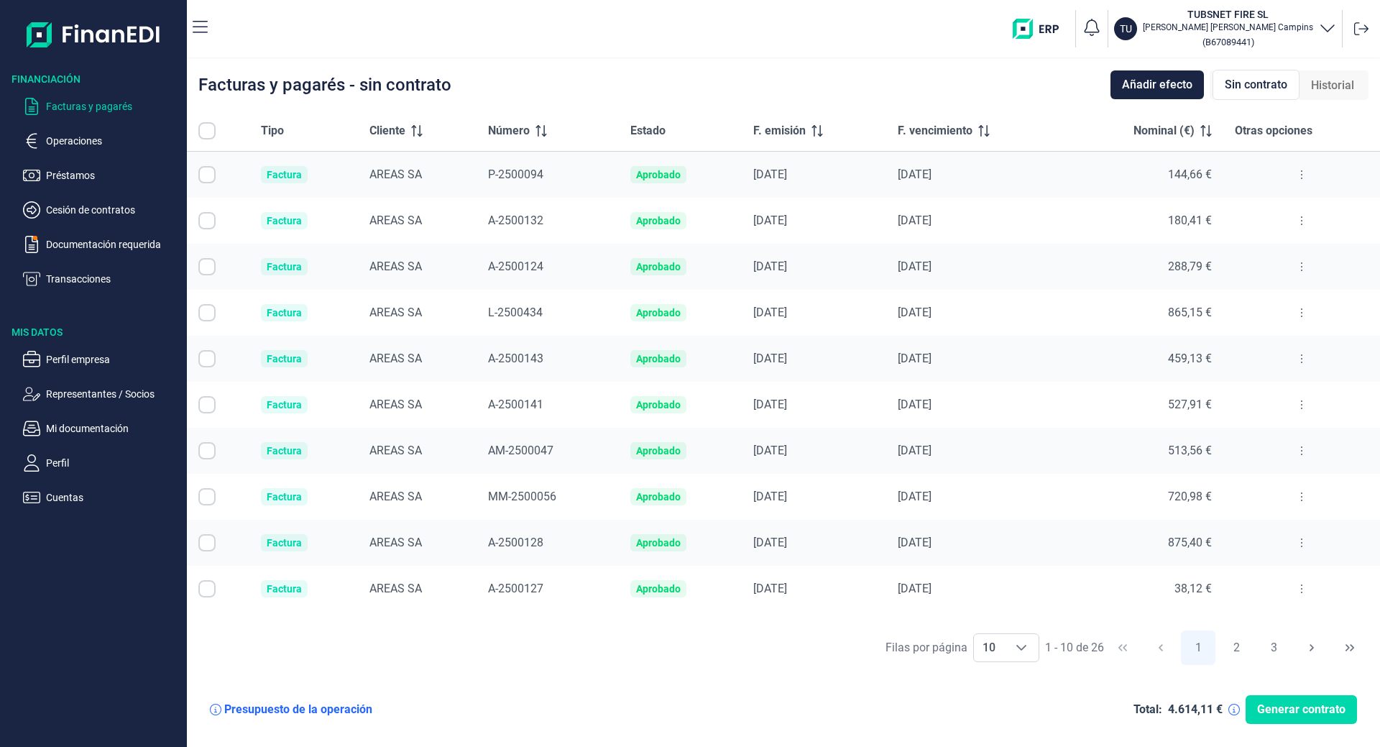
checkbox input "true"
click at [78, 268] on ul "Facturas y pagarés Operaciones Préstamos Cesión de contratos Documentación requ…" at bounding box center [93, 186] width 187 height 201
click at [70, 285] on p "Transacciones" at bounding box center [113, 278] width 135 height 17
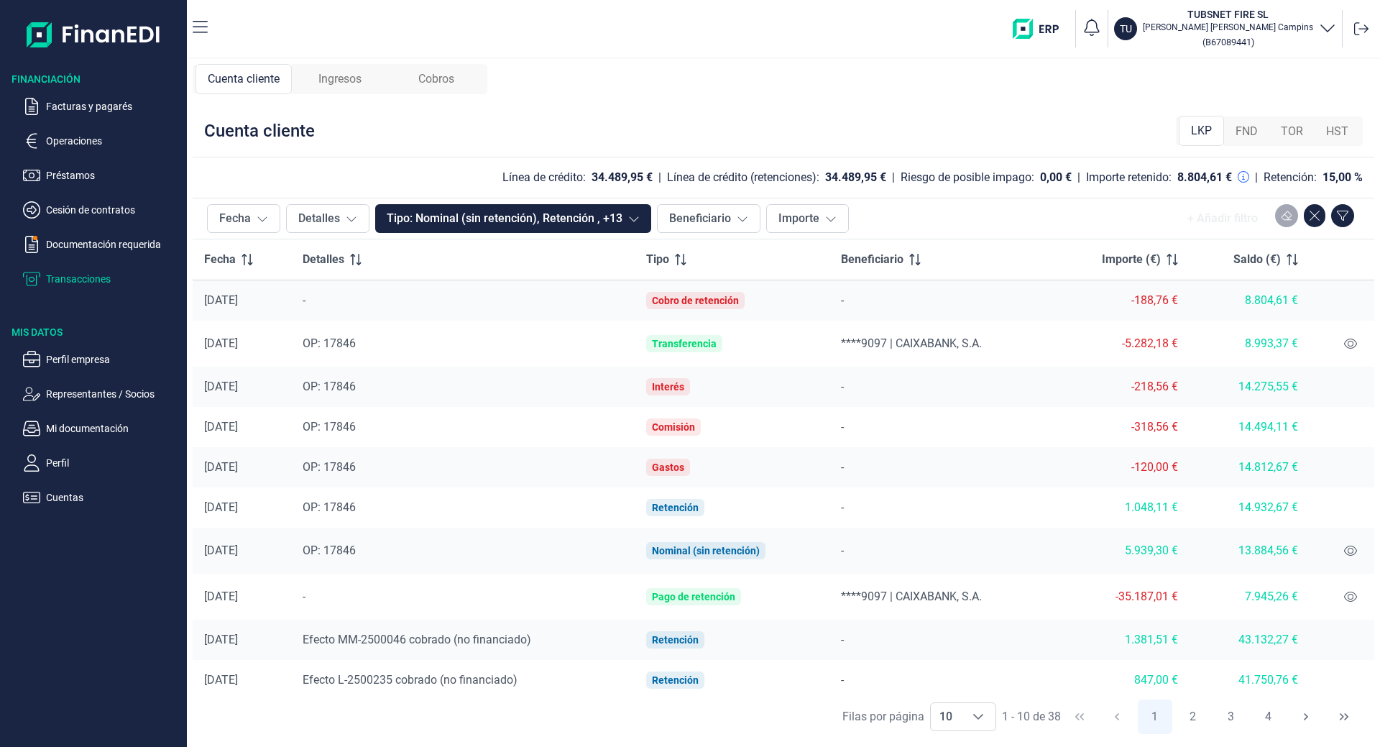
drag, startPoint x: 359, startPoint y: 55, endPoint x: 357, endPoint y: 76, distance: 20.9
click at [357, 57] on nav "TU TUBSNET FIRE [PERSON_NAME] Campins ( B67089441 )" at bounding box center [783, 29] width 1193 height 58
click at [357, 78] on span "Ingresos" at bounding box center [339, 78] width 43 height 17
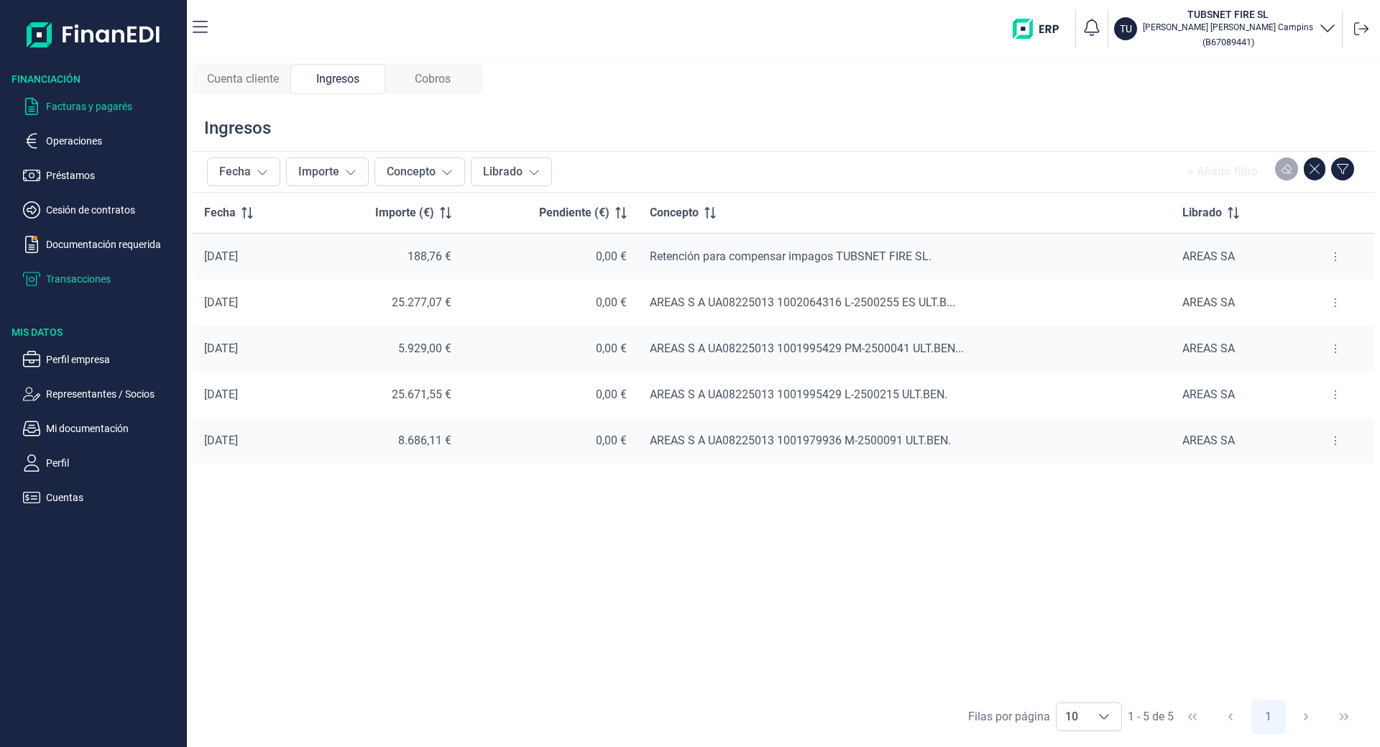
click at [54, 104] on p "Facturas y pagarés" at bounding box center [113, 106] width 135 height 17
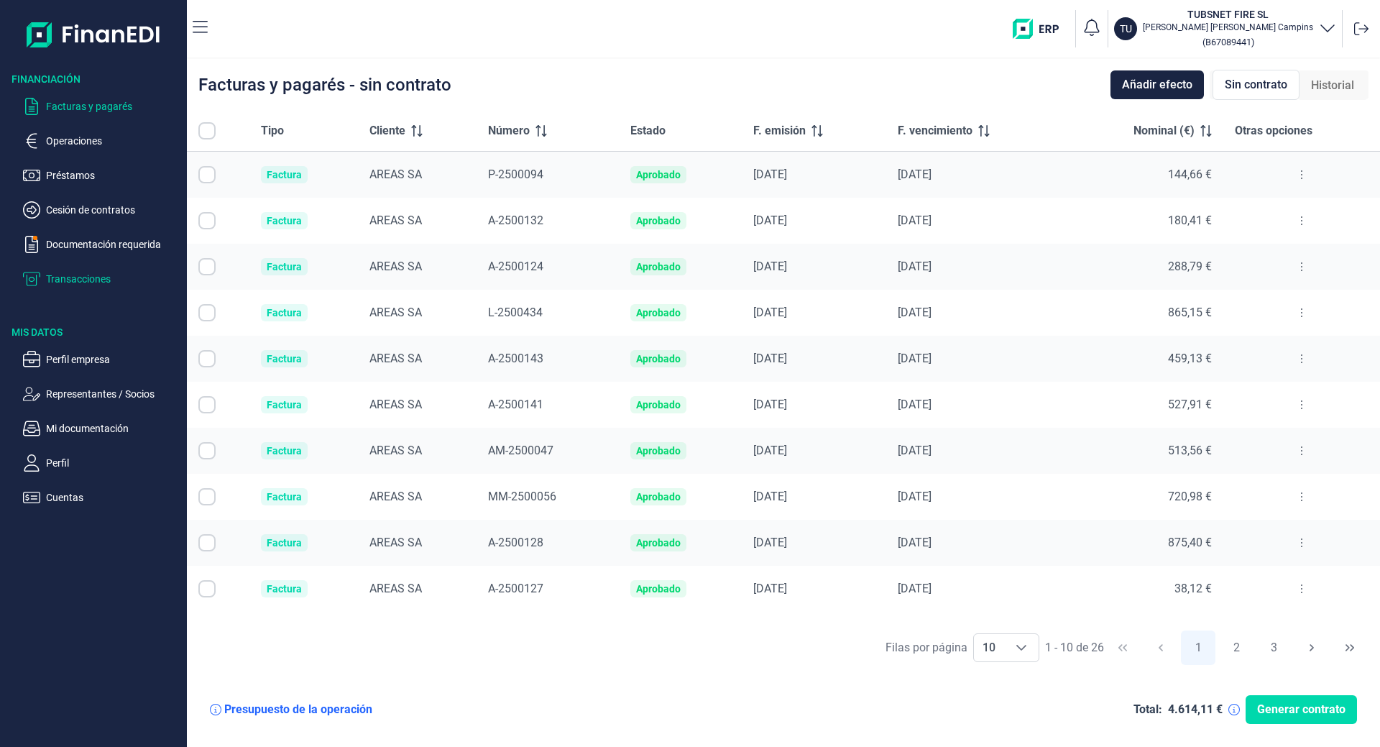
checkbox input "true"
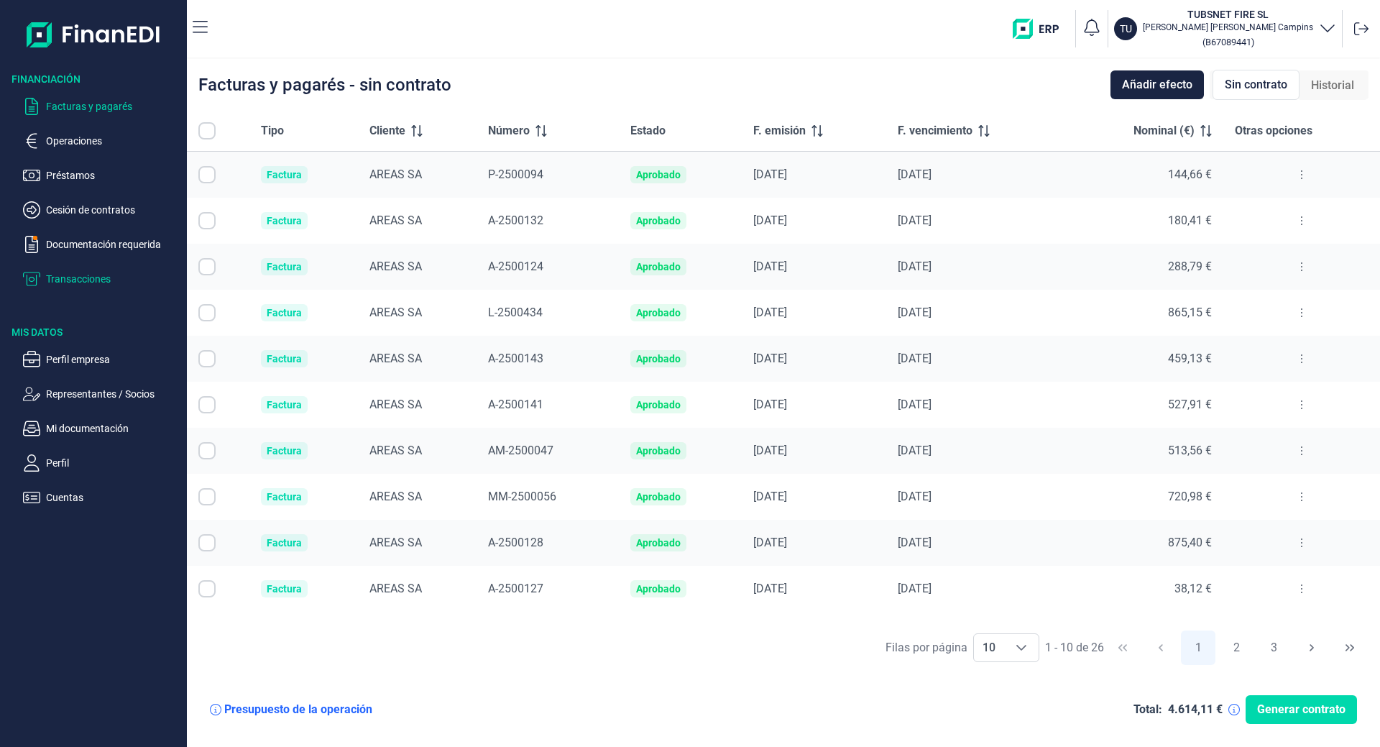
checkbox input "true"
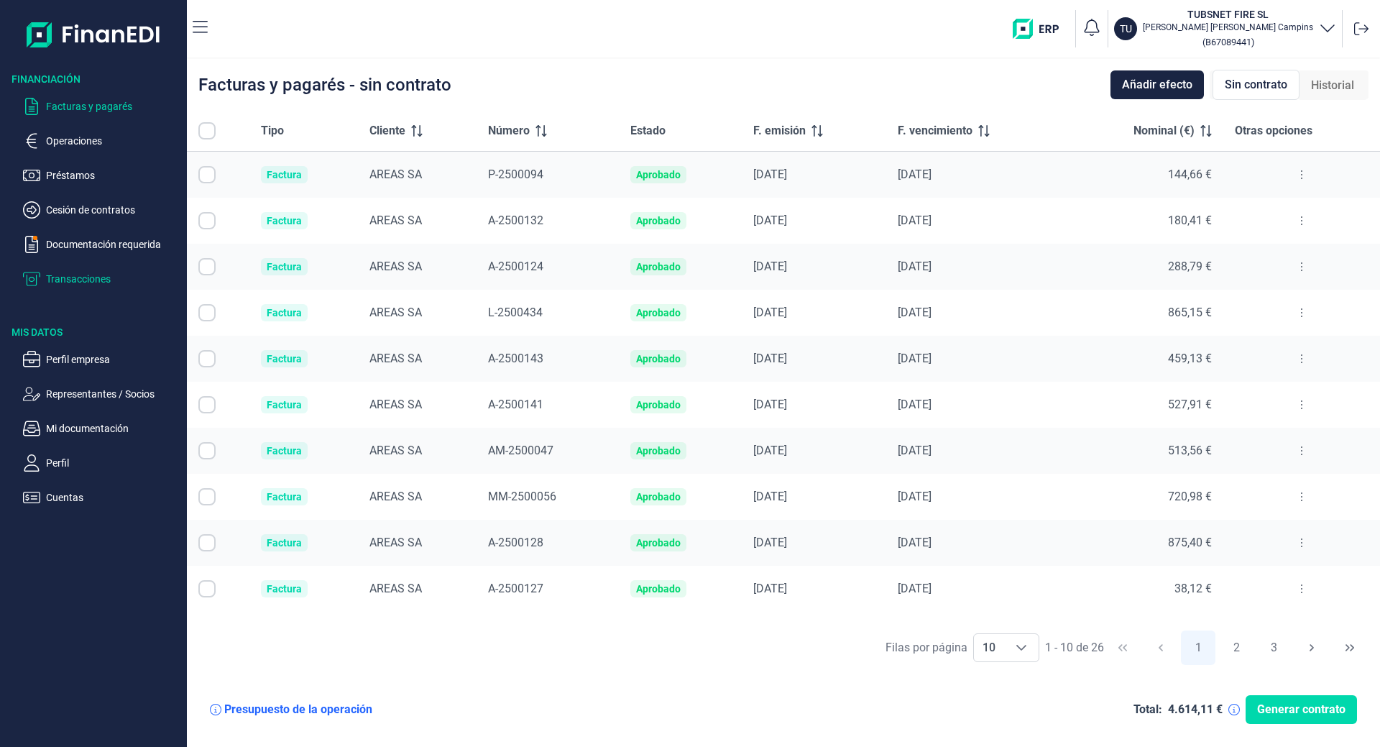
checkbox input "true"
click at [88, 280] on p "Transacciones" at bounding box center [113, 278] width 135 height 17
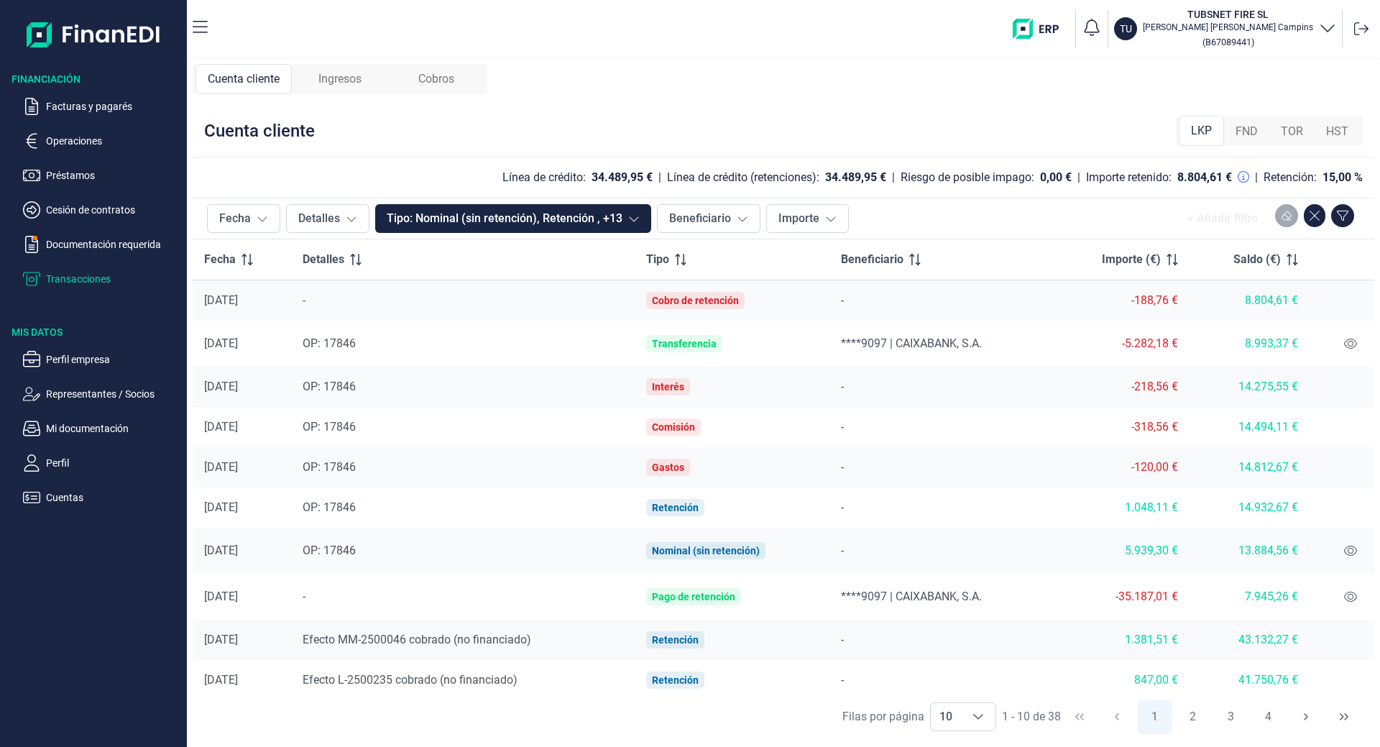
click at [93, 266] on ul "Facturas y pagarés Operaciones Préstamos Cesión de contratos Documentación requ…" at bounding box center [93, 186] width 187 height 201
click at [93, 273] on p "Transacciones" at bounding box center [113, 278] width 135 height 17
click at [1313, 31] on p "[PERSON_NAME] Campins" at bounding box center [1228, 28] width 170 height 12
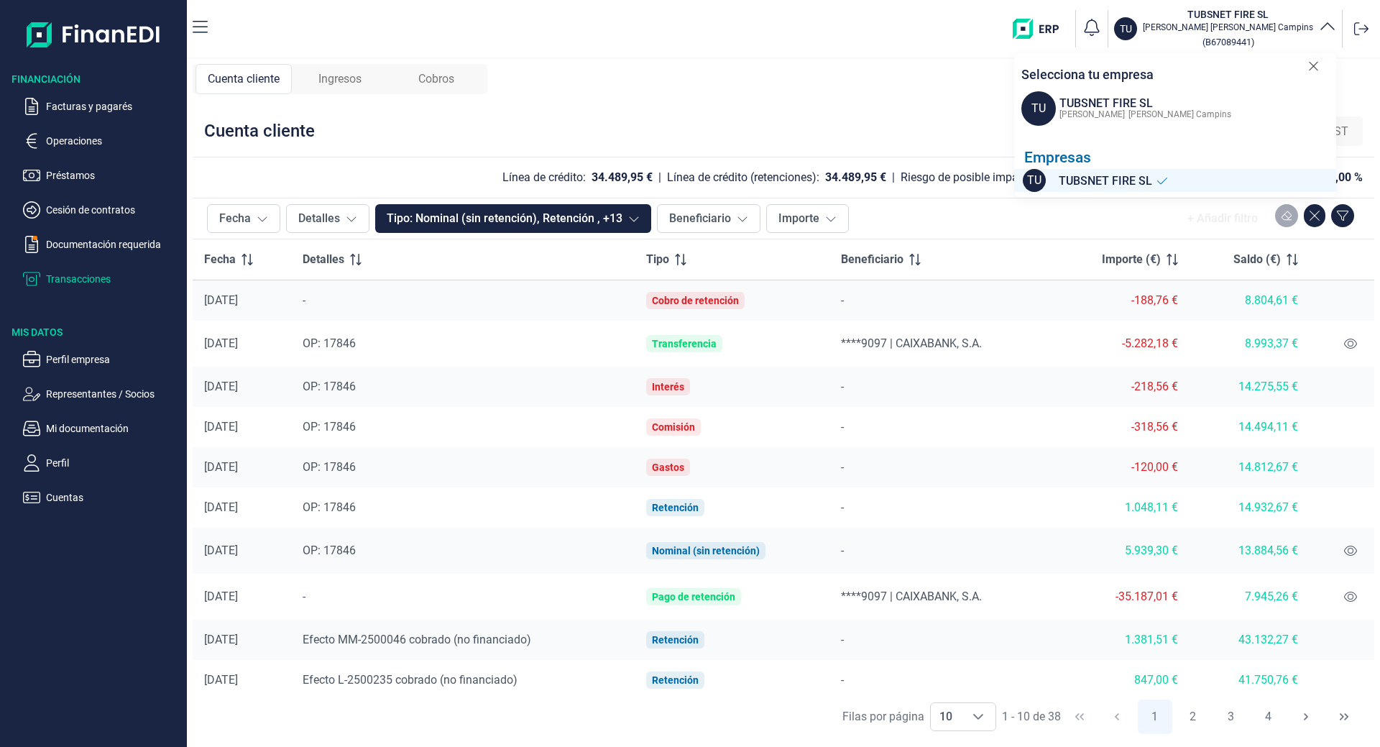
click at [718, 103] on div "Cuenta cliente Ingresos Cobros Cuenta cliente LKP FND TOR HST Línea de crédito:…" at bounding box center [783, 403] width 1193 height 688
click at [940, 50] on div "TU TUBSNET FIRE [PERSON_NAME] Campins ( B67089441 ) Selecciona tu empresa TU TU…" at bounding box center [796, 29] width 1155 height 46
click at [1313, 59] on icon at bounding box center [1313, 66] width 11 height 14
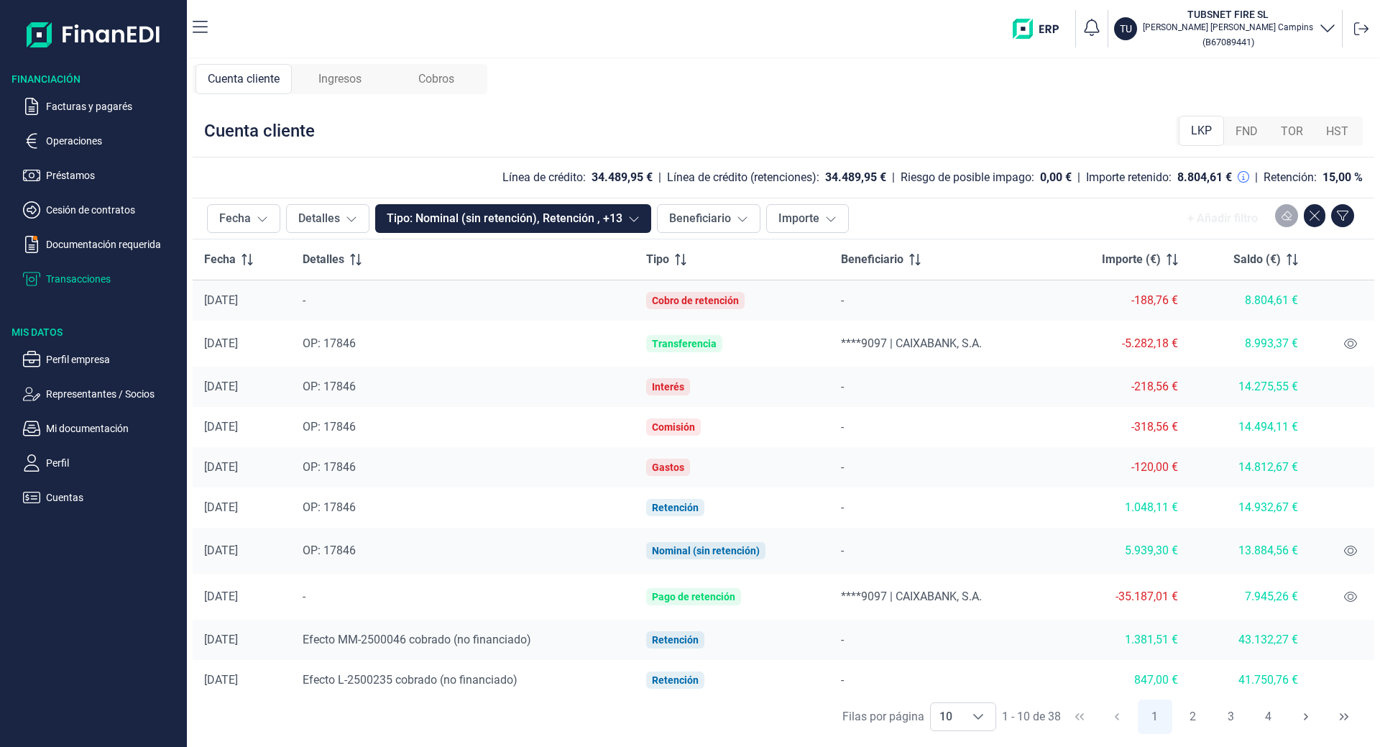
click at [451, 81] on span "Cobros" at bounding box center [436, 78] width 36 height 17
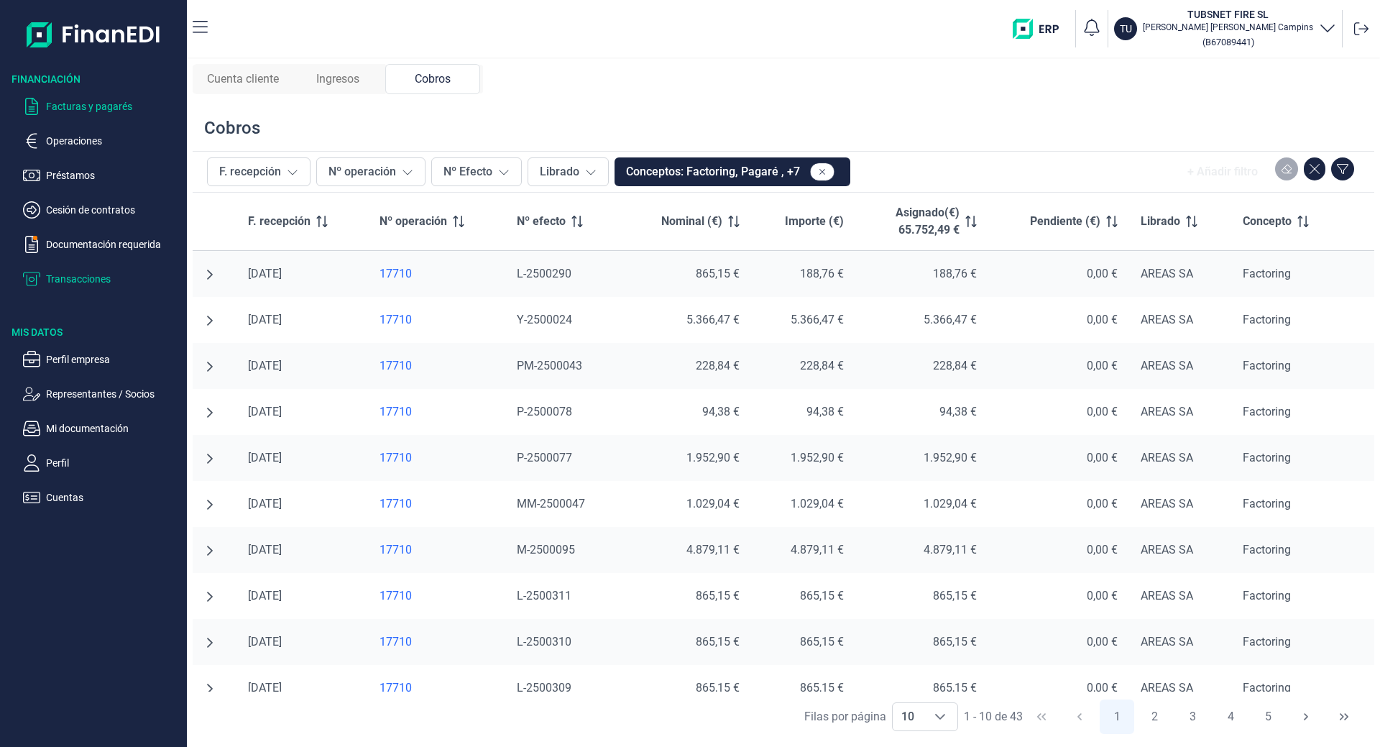
click at [86, 109] on p "Facturas y pagarés" at bounding box center [113, 106] width 135 height 17
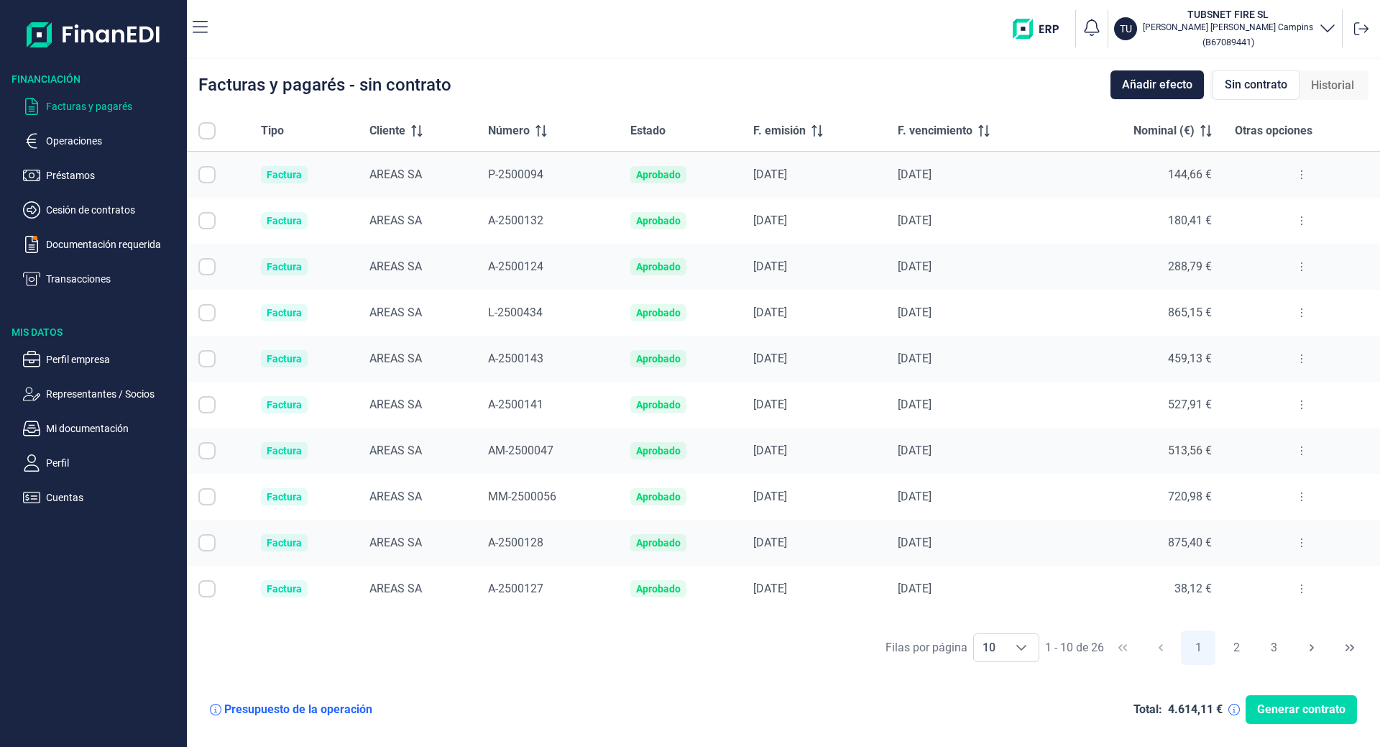
checkbox input "true"
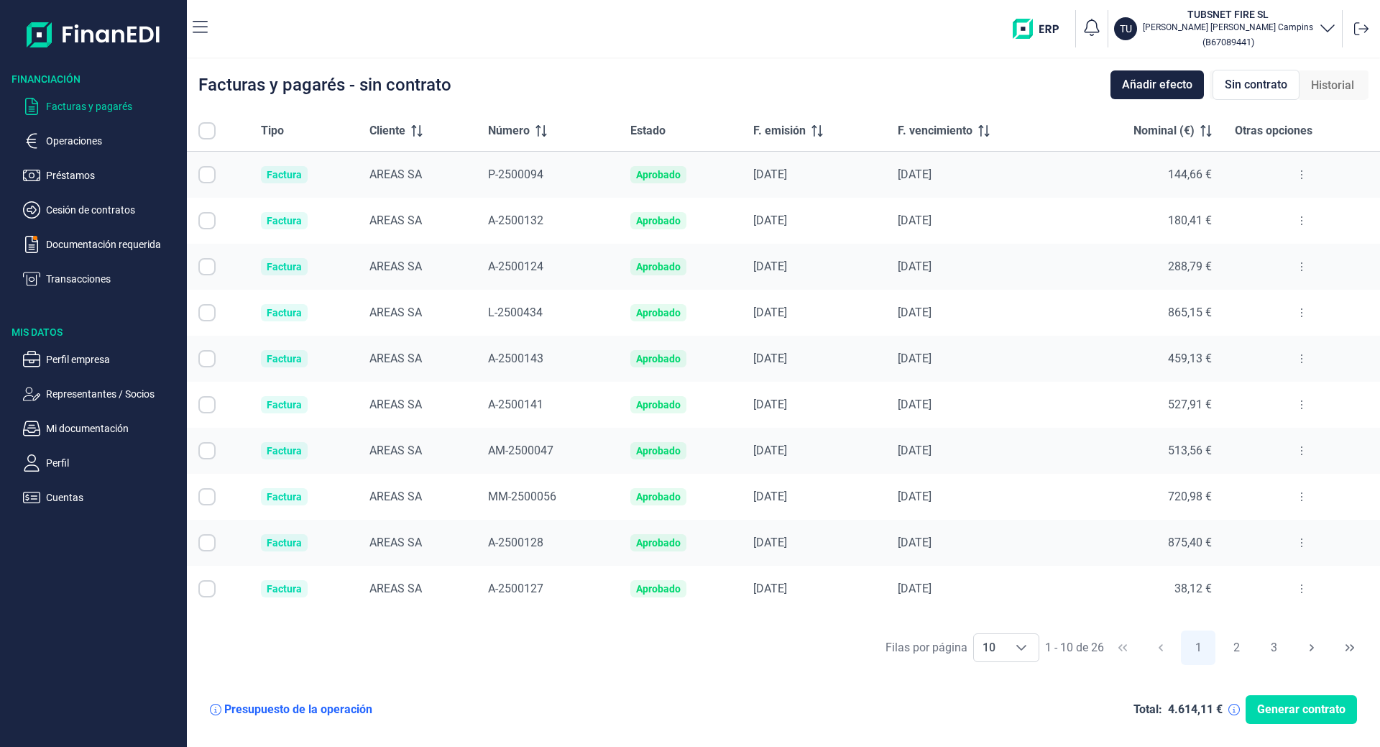
checkbox input "true"
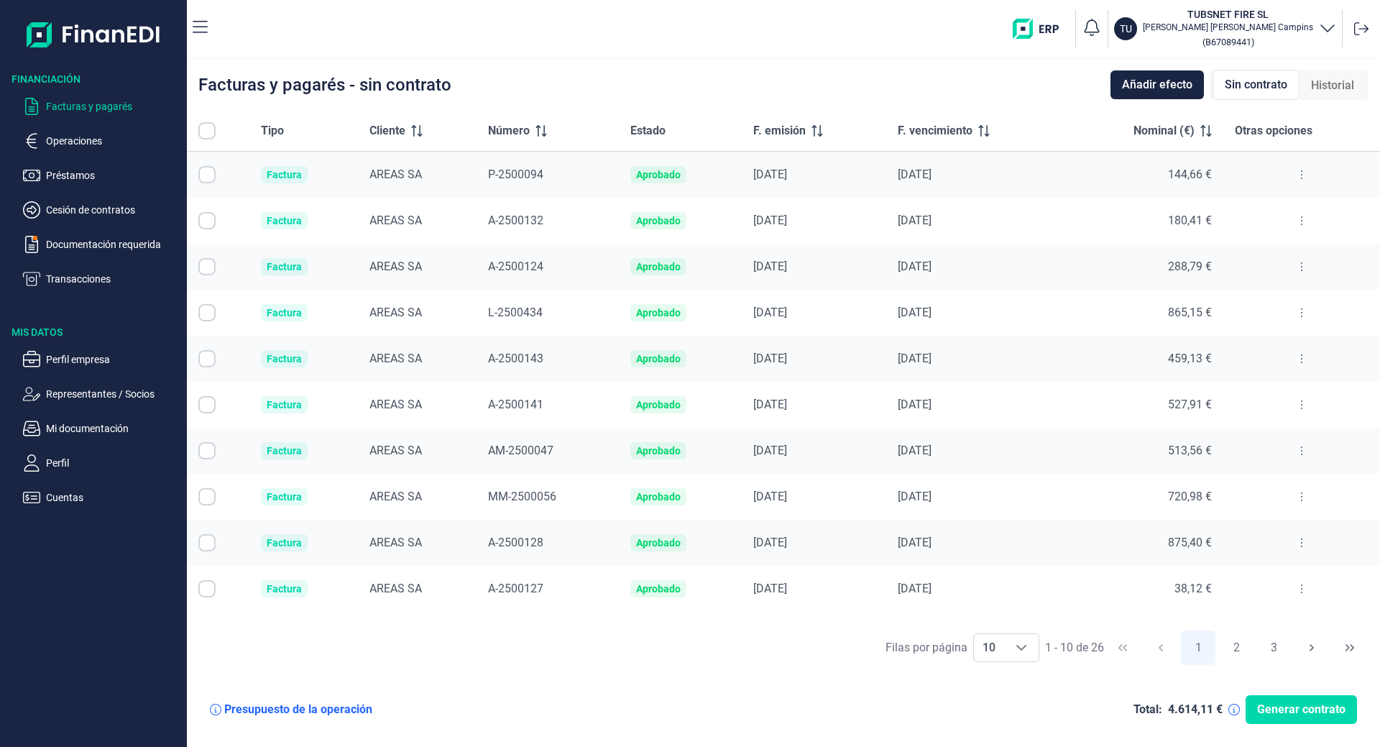
checkbox input "true"
click at [69, 275] on p "Transacciones" at bounding box center [113, 278] width 135 height 17
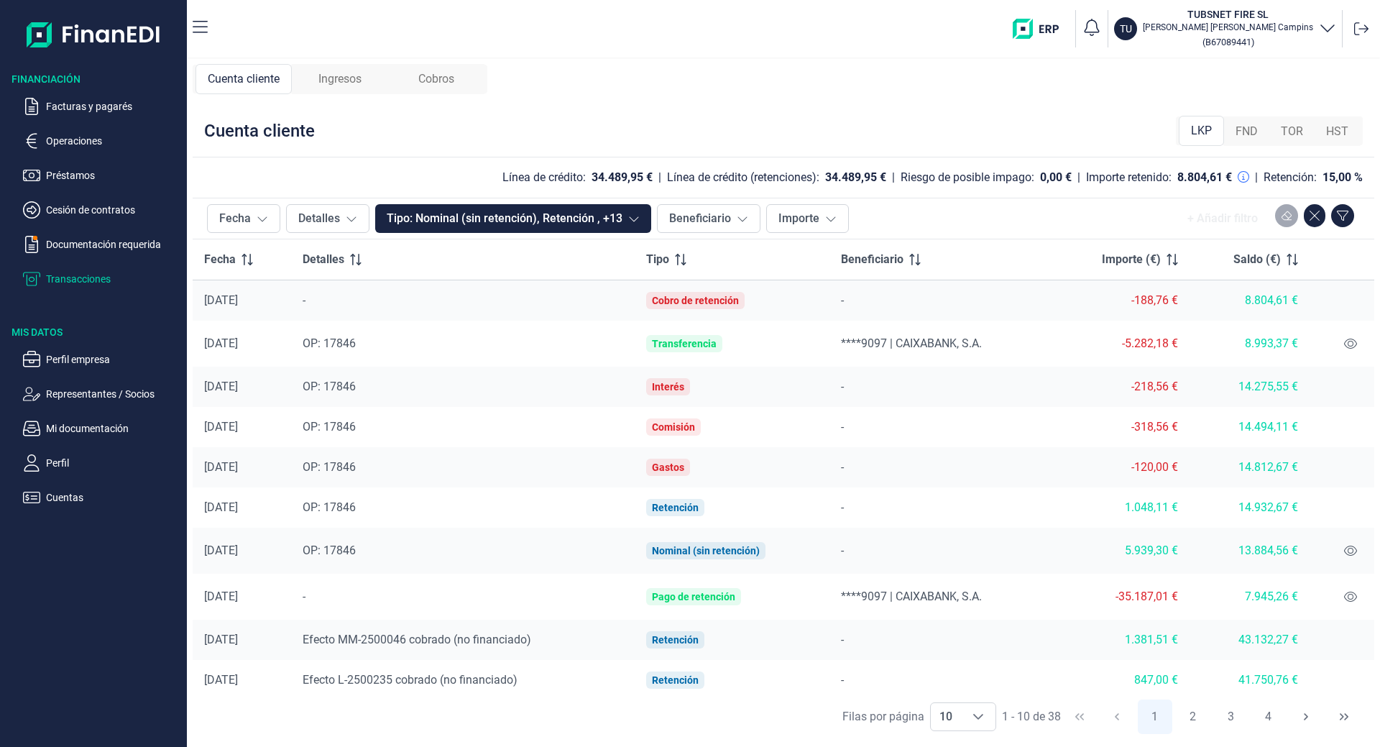
click at [339, 78] on span "Ingresos" at bounding box center [339, 78] width 43 height 17
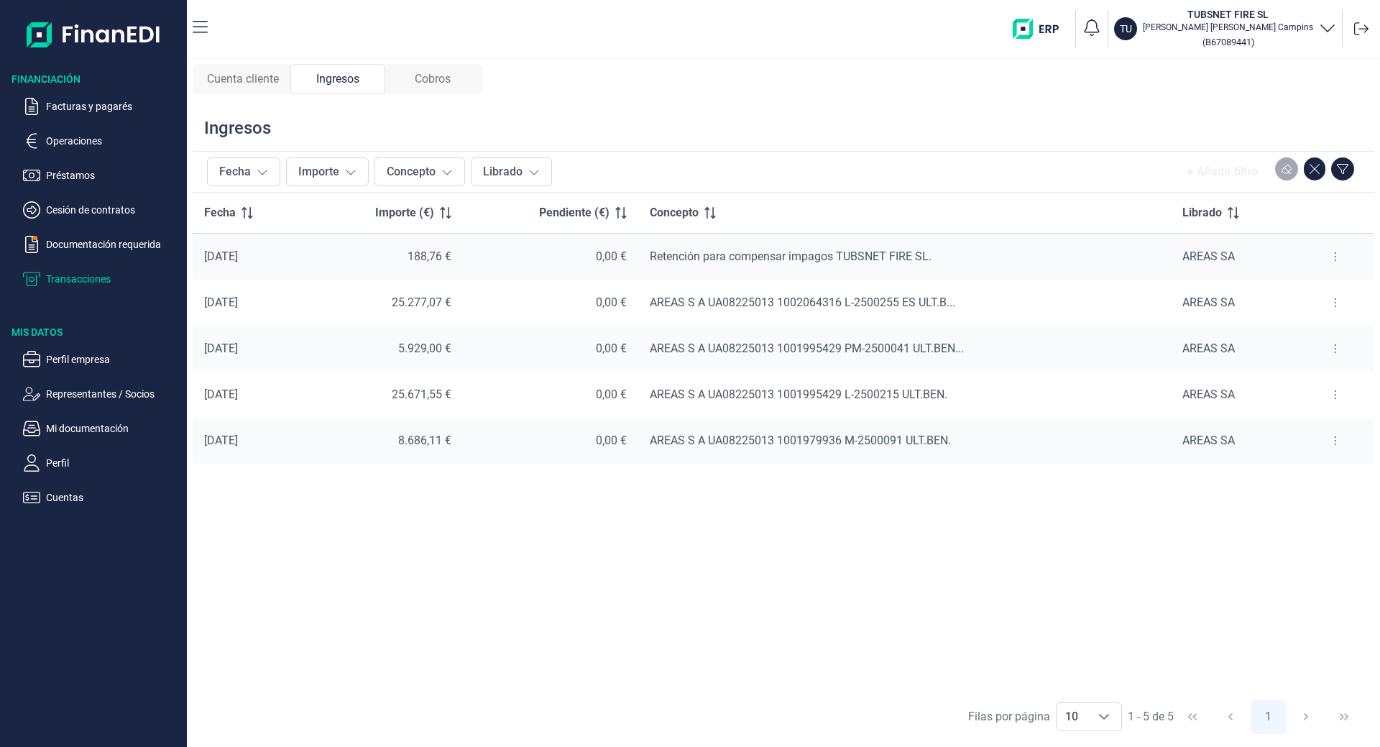
click at [192, 21] on nav "TU TUBSNET FIRE [PERSON_NAME] Campins ( B67089441 )" at bounding box center [783, 29] width 1193 height 58
click at [209, 41] on nav "TU TUBSNET FIRE [PERSON_NAME] Campins ( B67089441 )" at bounding box center [783, 29] width 1193 height 58
drag, startPoint x: 207, startPoint y: 30, endPoint x: 202, endPoint y: 23, distance: 8.8
click at [203, 23] on nav "TU TUBSNET FIRE [PERSON_NAME] Campins ( B67089441 )" at bounding box center [783, 29] width 1193 height 58
click at [202, 23] on icon "button" at bounding box center [200, 27] width 15 height 17
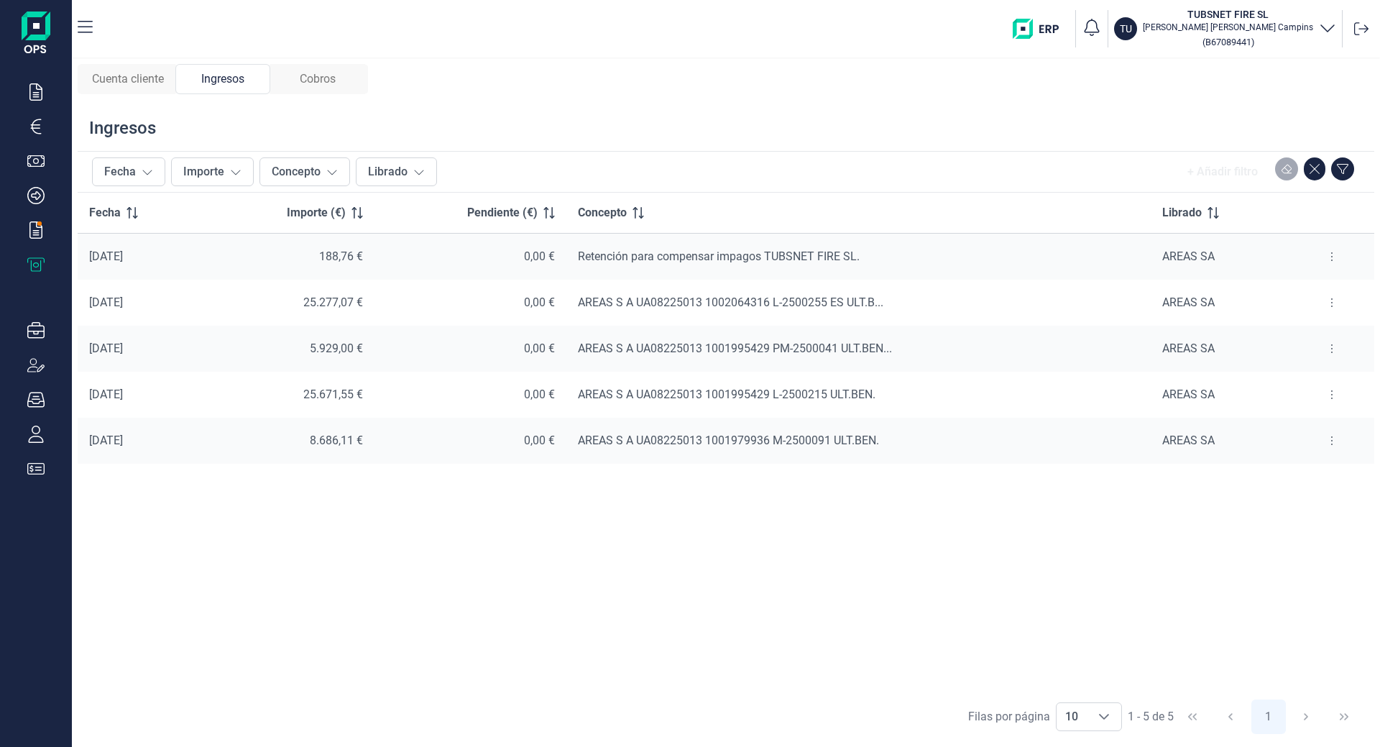
click at [104, 27] on nav "TU TUBSNET FIRE [PERSON_NAME] Campins ( B67089441 )" at bounding box center [726, 29] width 1308 height 58
click at [78, 27] on icon "button" at bounding box center [85, 27] width 15 height 12
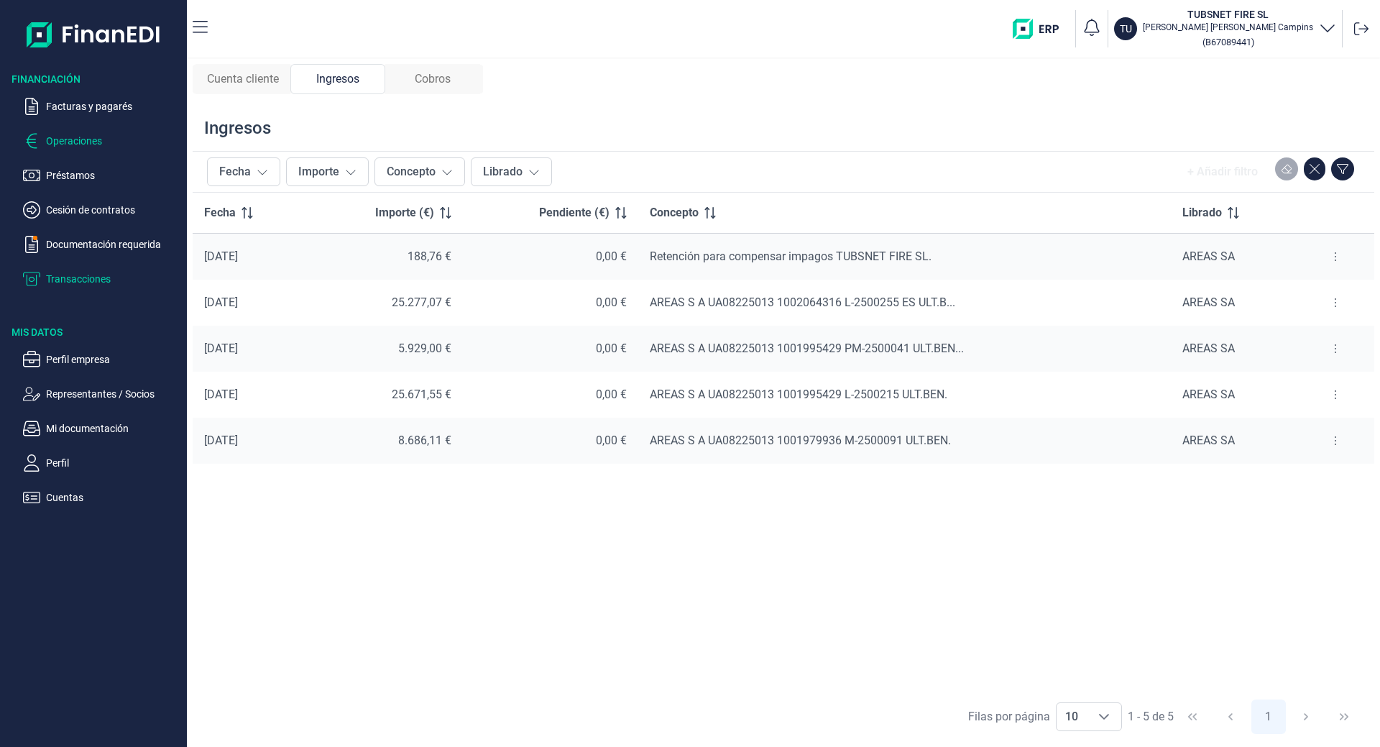
click at [61, 134] on p "Operaciones" at bounding box center [113, 140] width 135 height 17
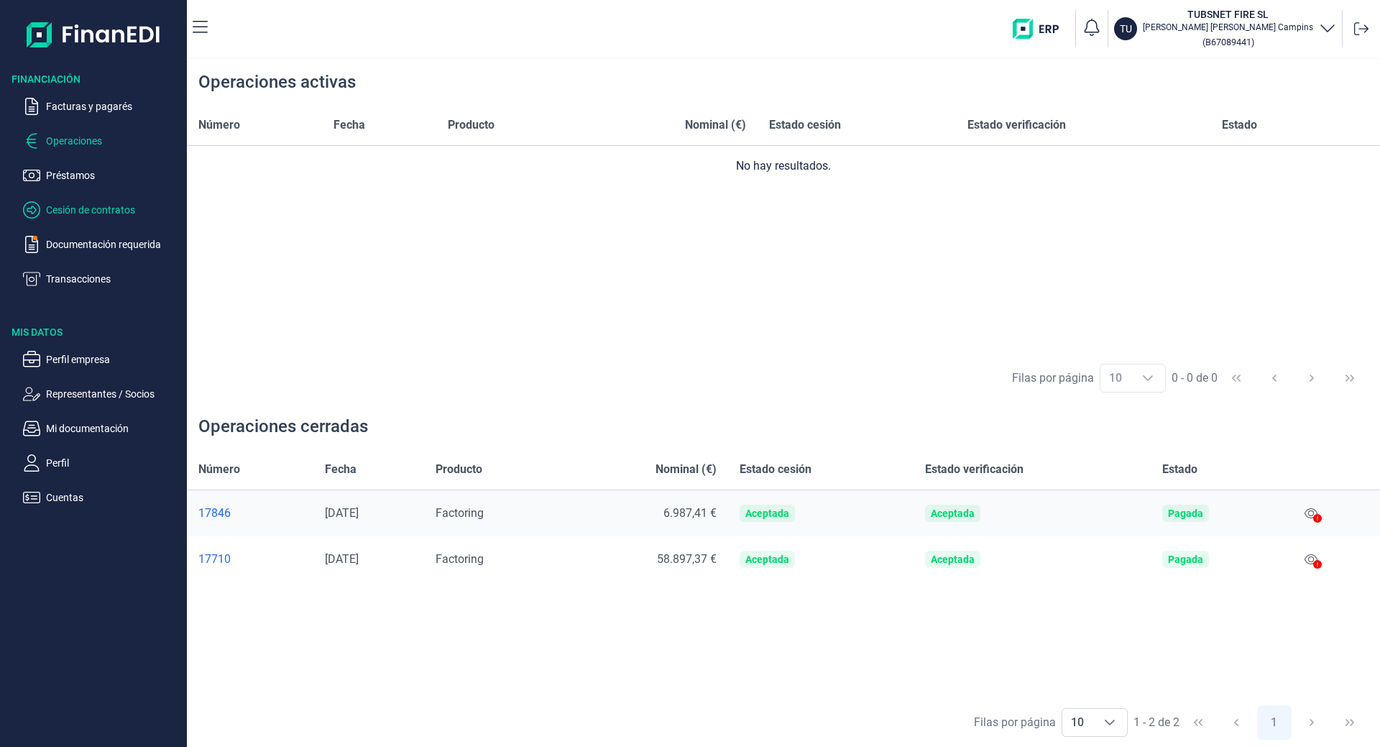
click at [82, 216] on p "Cesión de contratos" at bounding box center [113, 209] width 135 height 17
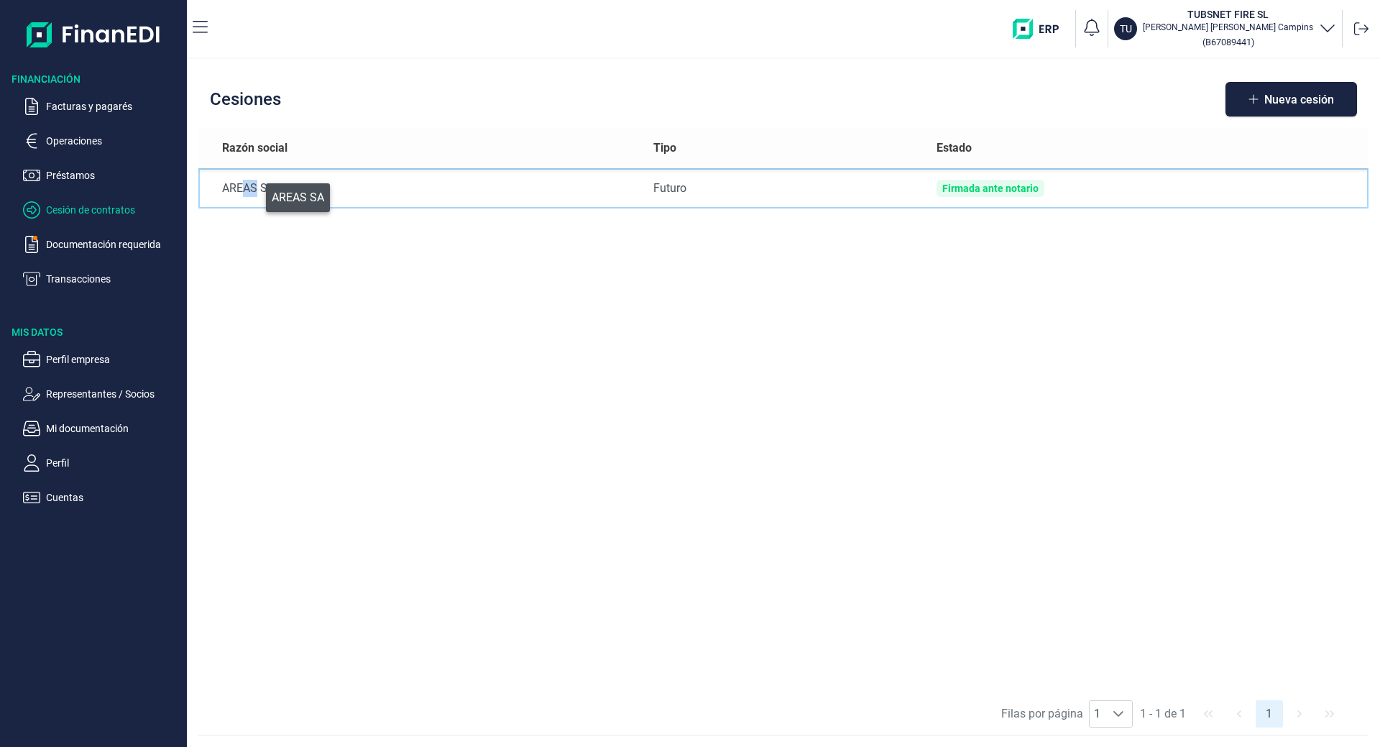
drag, startPoint x: 249, startPoint y: 198, endPoint x: 258, endPoint y: 193, distance: 10.6
click at [258, 193] on td "AREAS SA" at bounding box center [419, 188] width 443 height 40
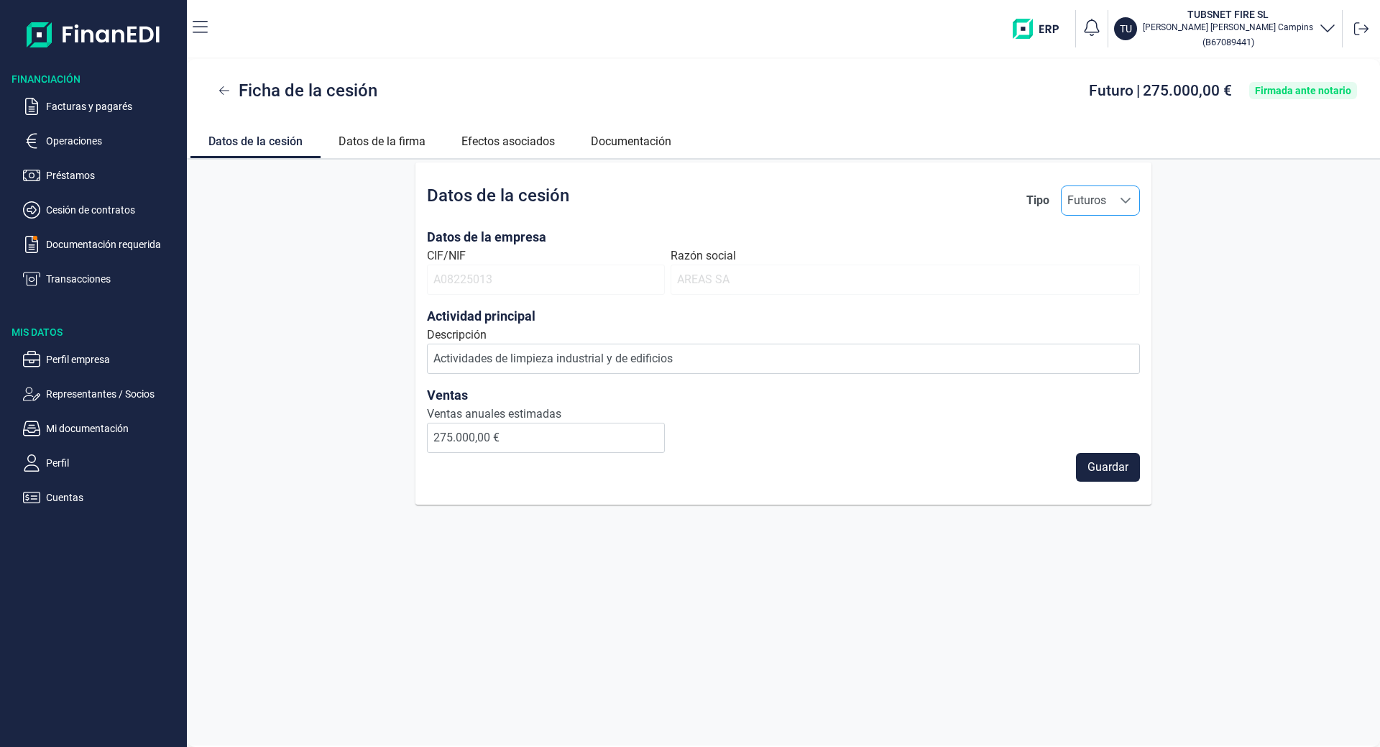
click at [1101, 202] on span "Futuros" at bounding box center [1087, 200] width 50 height 29
click at [1107, 205] on span "Futuros" at bounding box center [1087, 200] width 50 height 29
click at [1098, 261] on span "Contrato" at bounding box center [1095, 264] width 44 height 17
type input "Contrato"
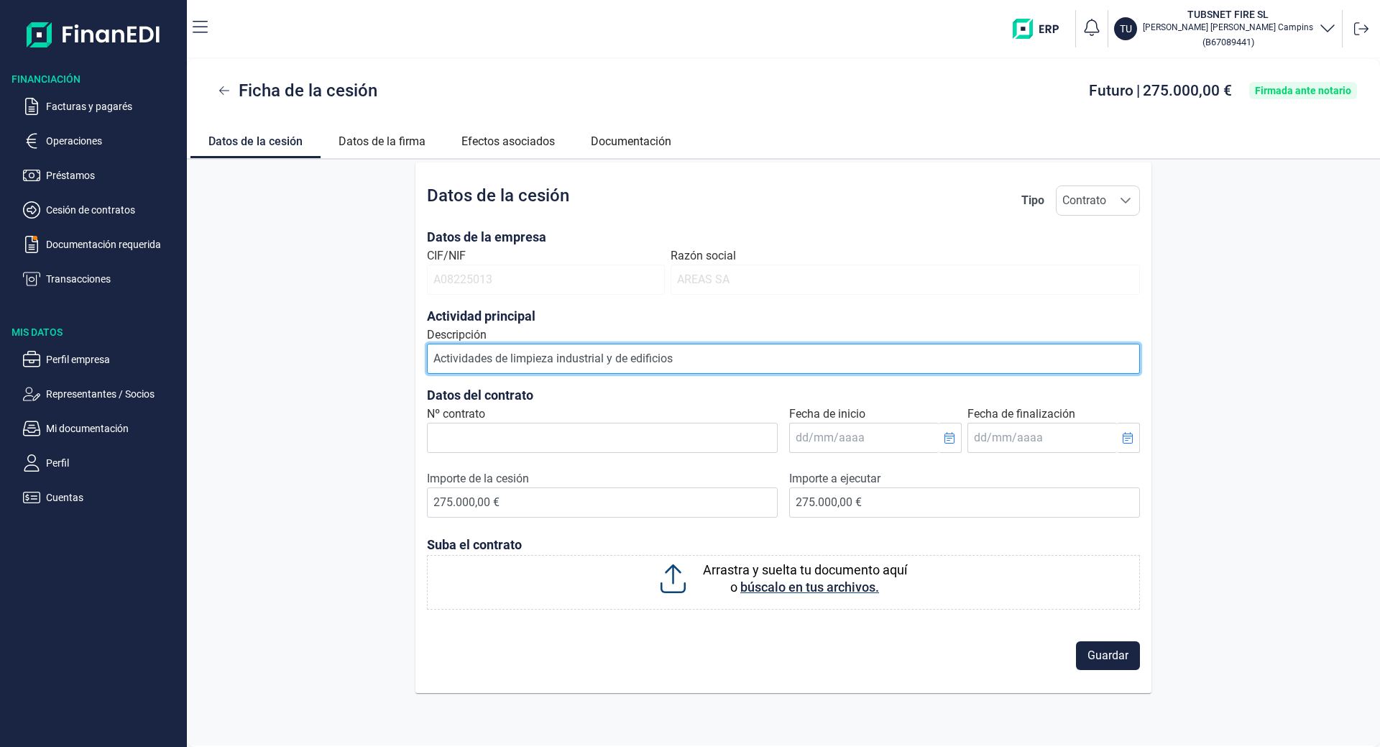
click at [553, 367] on input "Actividades de limpieza industrial y de edificios" at bounding box center [783, 359] width 713 height 30
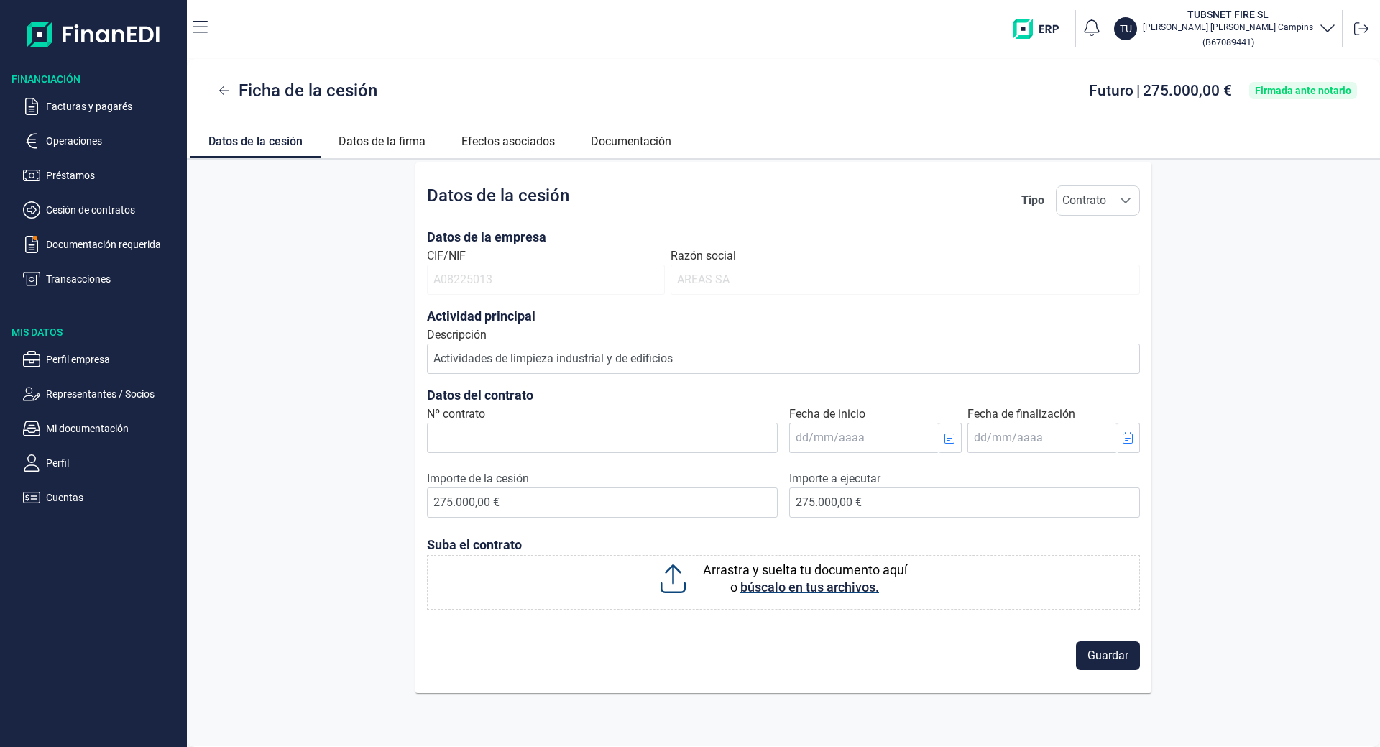
click at [760, 203] on div "Datos de la cesión Tipo Contrato Contrato Contrato" at bounding box center [783, 200] width 713 height 30
click at [385, 138] on link "Datos de la firma" at bounding box center [382, 139] width 123 height 35
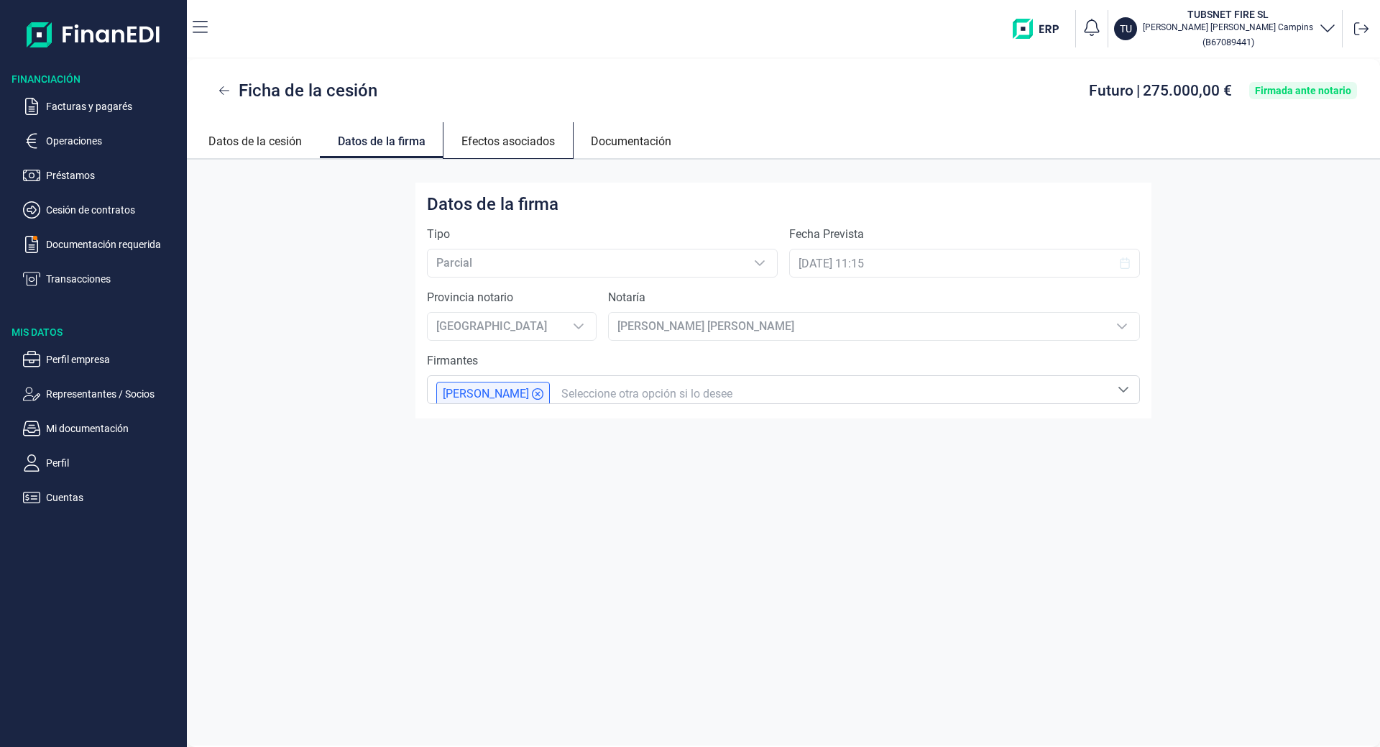
click at [475, 138] on link "Efectos asociados" at bounding box center [507, 139] width 129 height 35
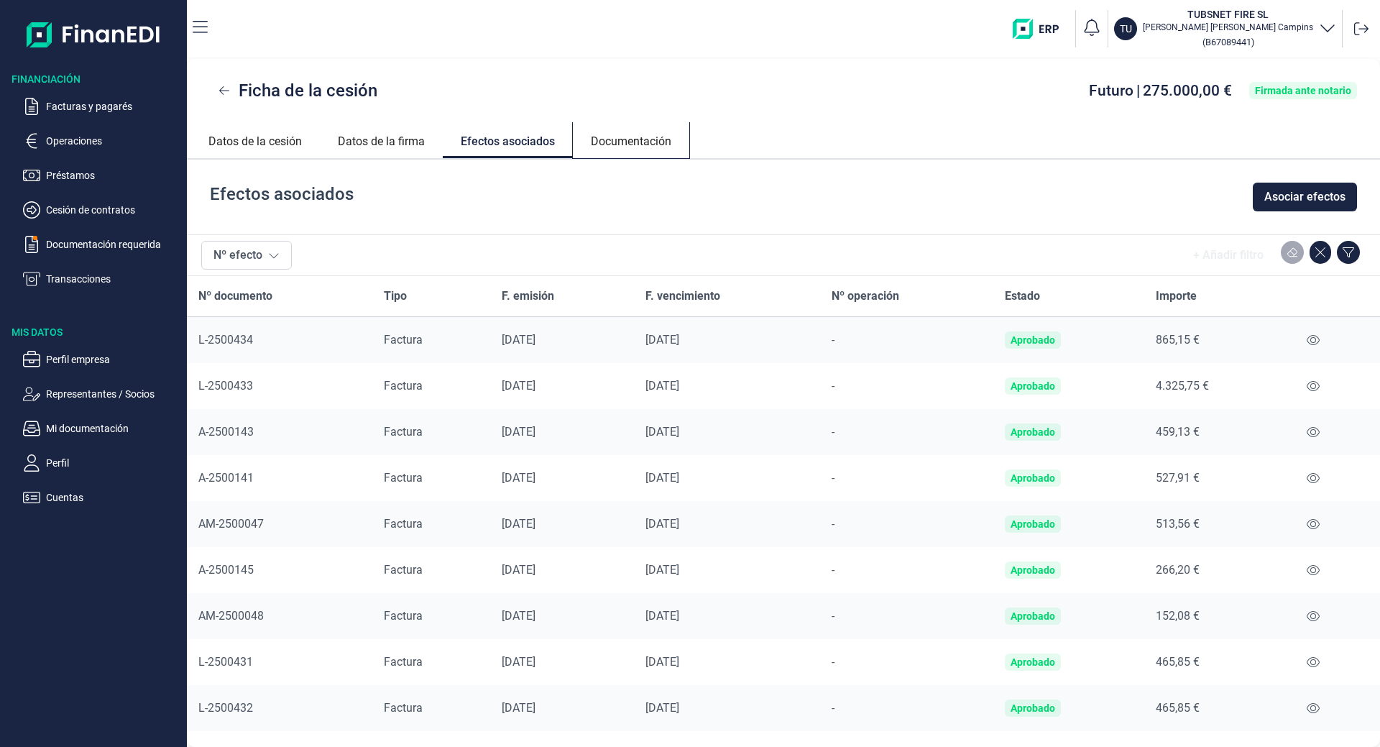
click at [681, 139] on link "Documentación" at bounding box center [631, 139] width 116 height 35
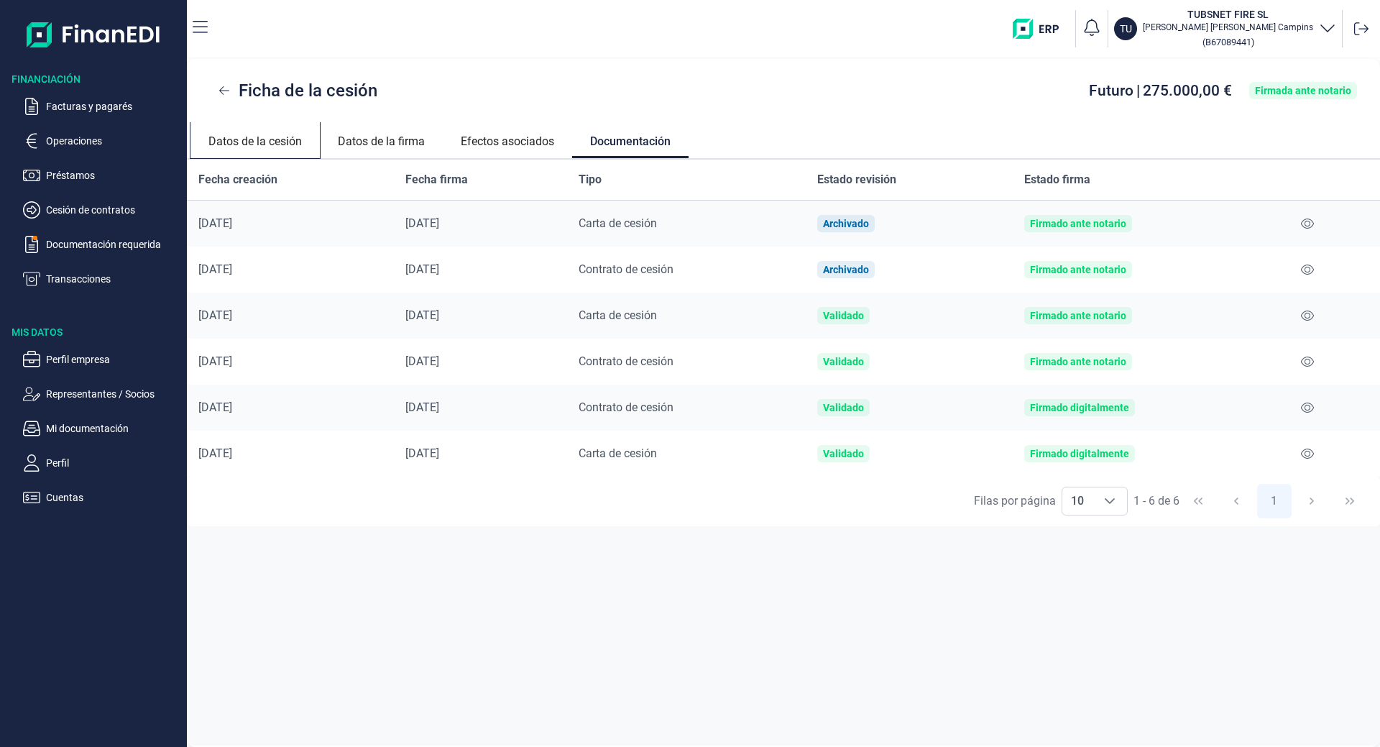
click at [249, 140] on link "Datos de la cesión" at bounding box center [254, 139] width 129 height 35
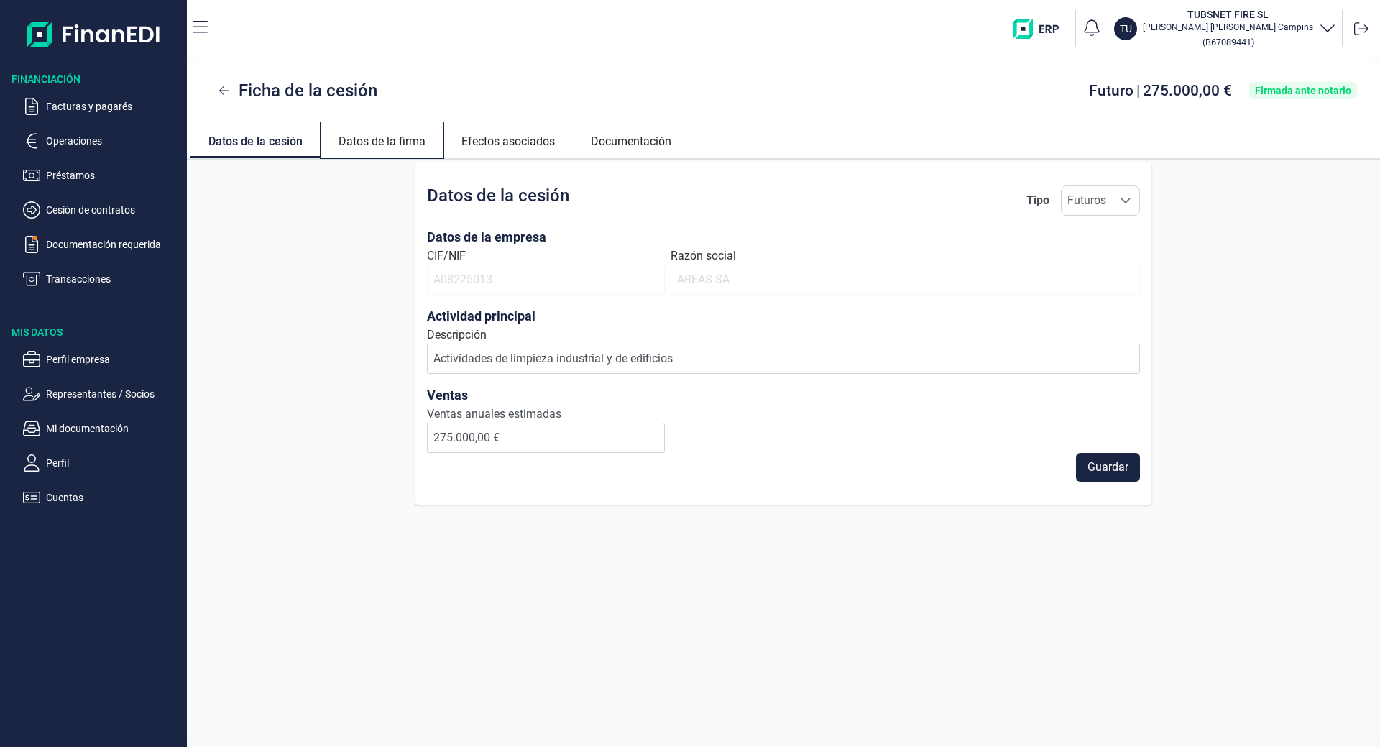
drag, startPoint x: 371, startPoint y: 128, endPoint x: 417, endPoint y: 147, distance: 49.7
click at [372, 129] on link "Datos de la firma" at bounding box center [382, 139] width 123 height 35
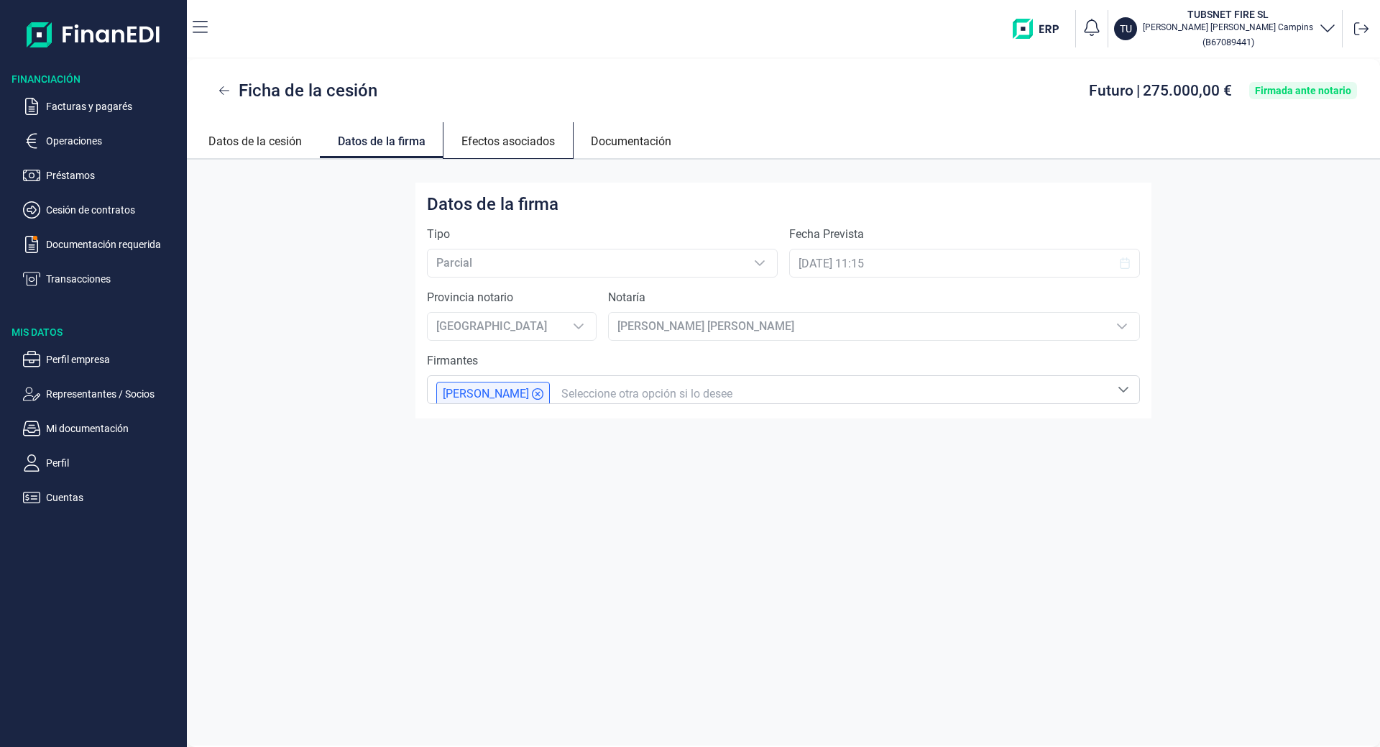
click at [527, 154] on link "Efectos asociados" at bounding box center [507, 139] width 129 height 35
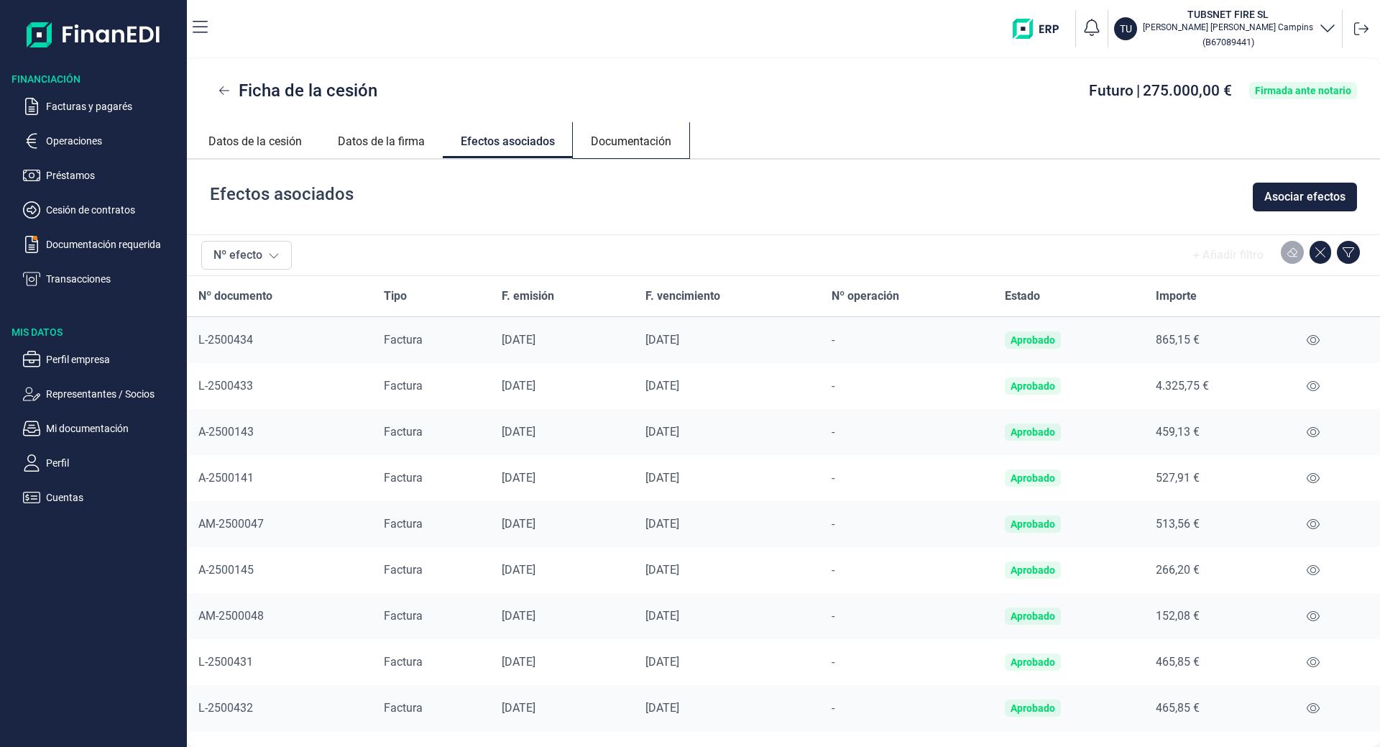
click at [642, 139] on link "Documentación" at bounding box center [631, 139] width 116 height 35
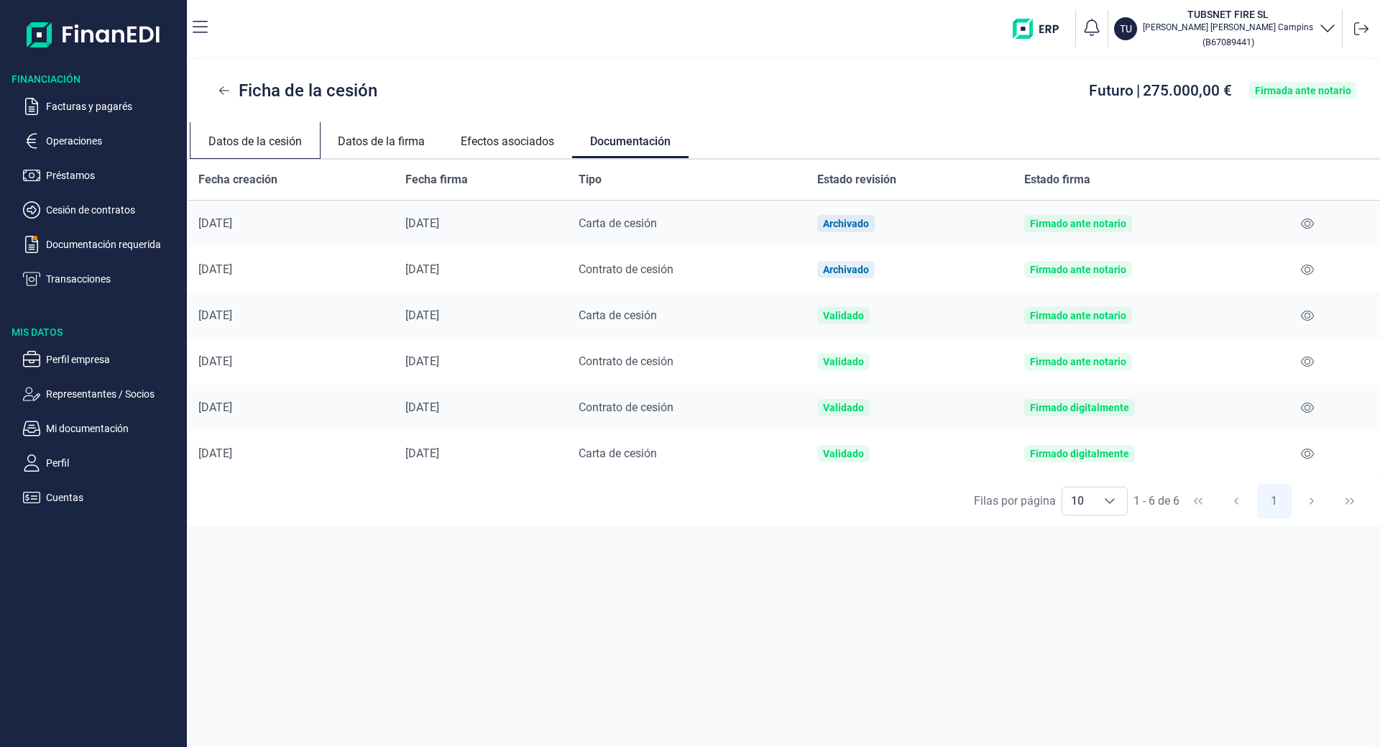
click at [296, 139] on link "Datos de la cesión" at bounding box center [254, 139] width 129 height 35
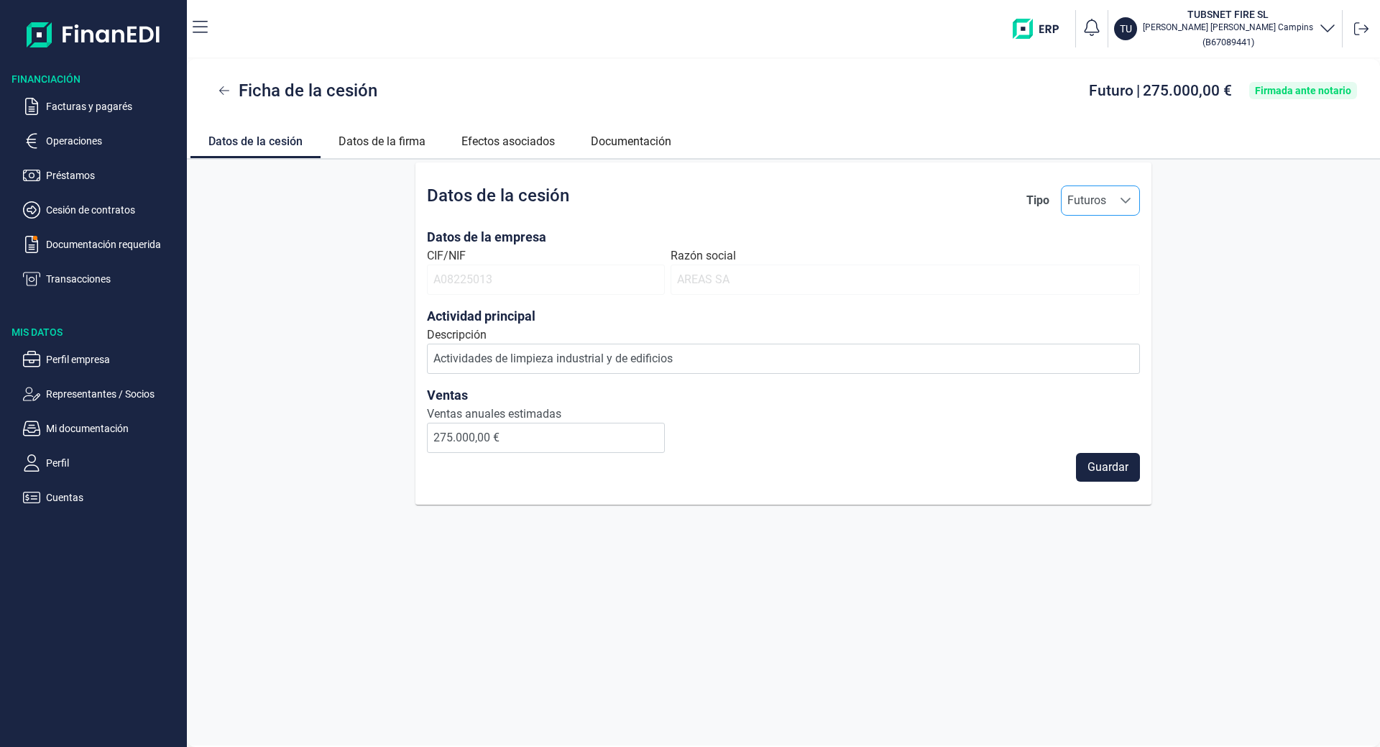
click at [1090, 198] on span "Futuros" at bounding box center [1087, 200] width 50 height 29
click at [1091, 262] on span "Contrato" at bounding box center [1095, 264] width 44 height 17
type input "Contrato"
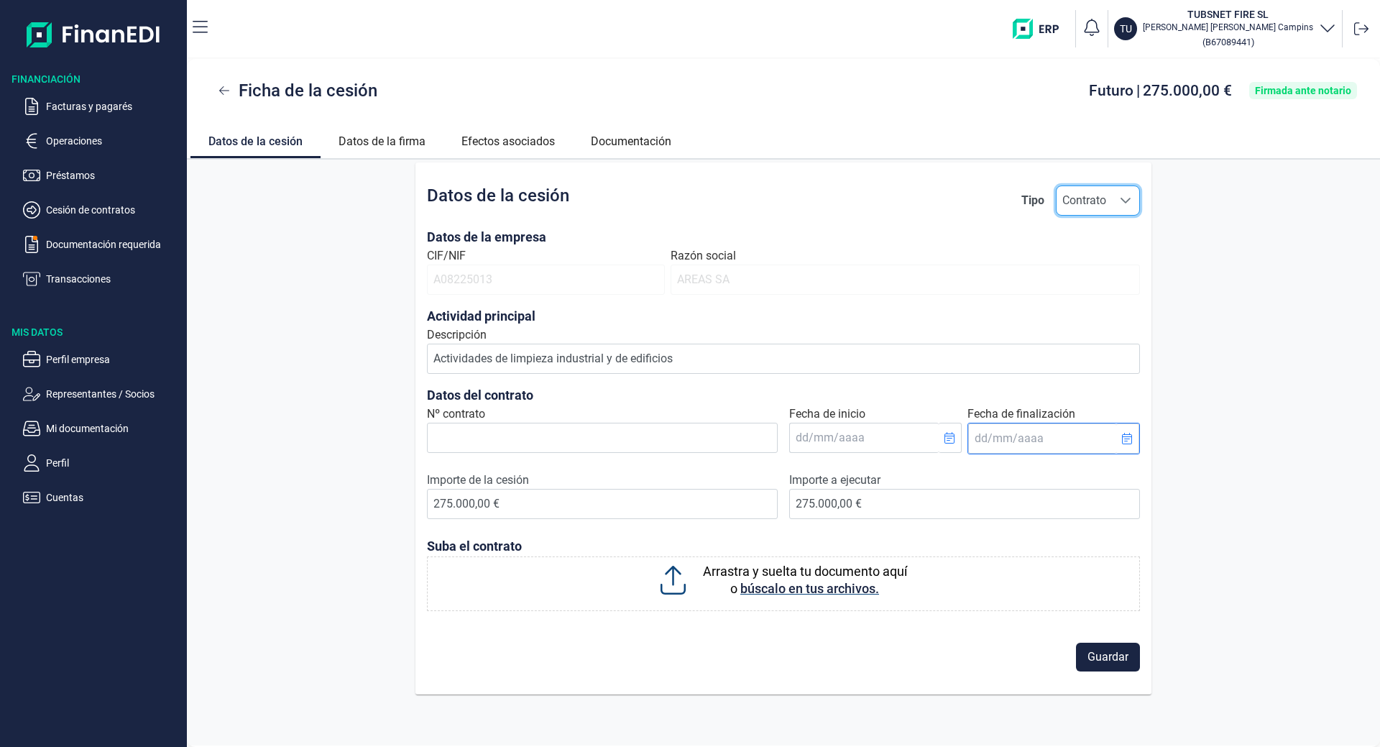
click at [1049, 433] on input "Fecha de finalización" at bounding box center [1042, 438] width 148 height 30
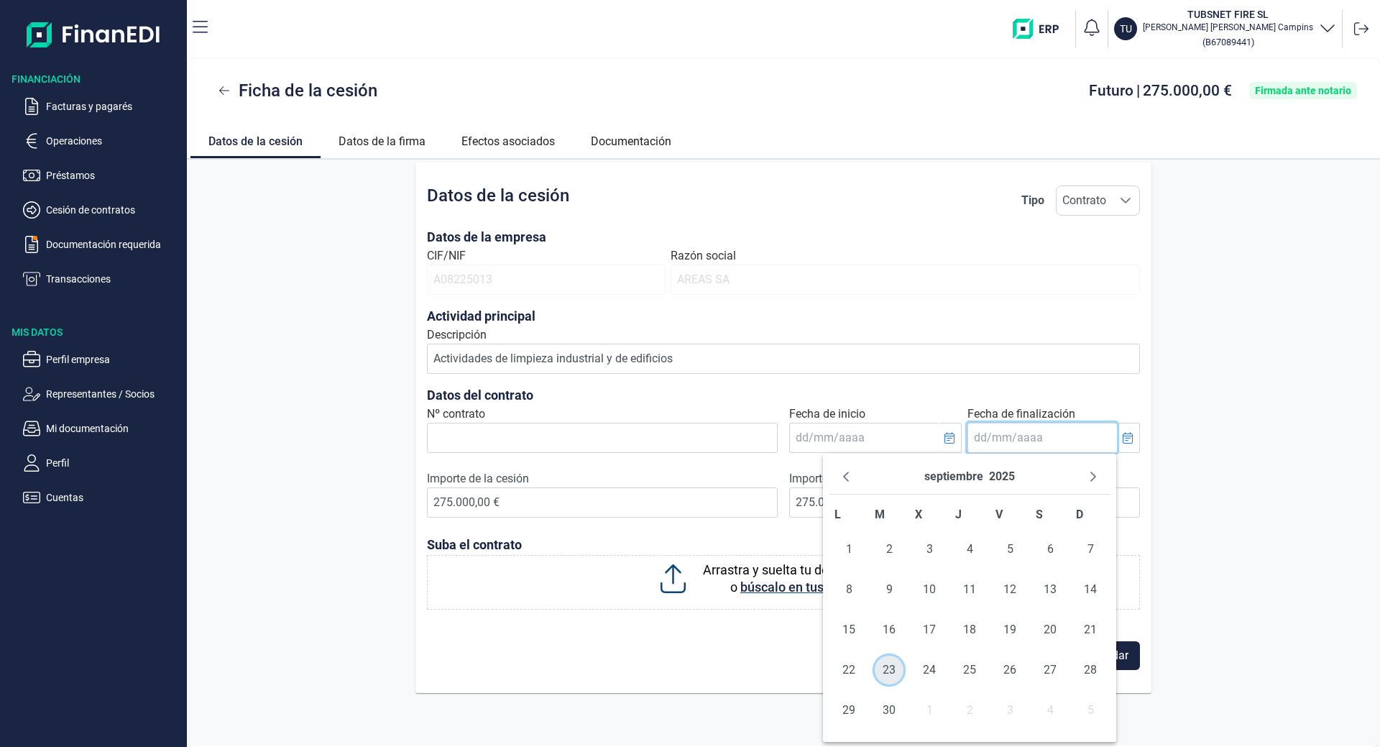
click at [882, 667] on span "23" at bounding box center [889, 670] width 29 height 29
type input "[DATE]"
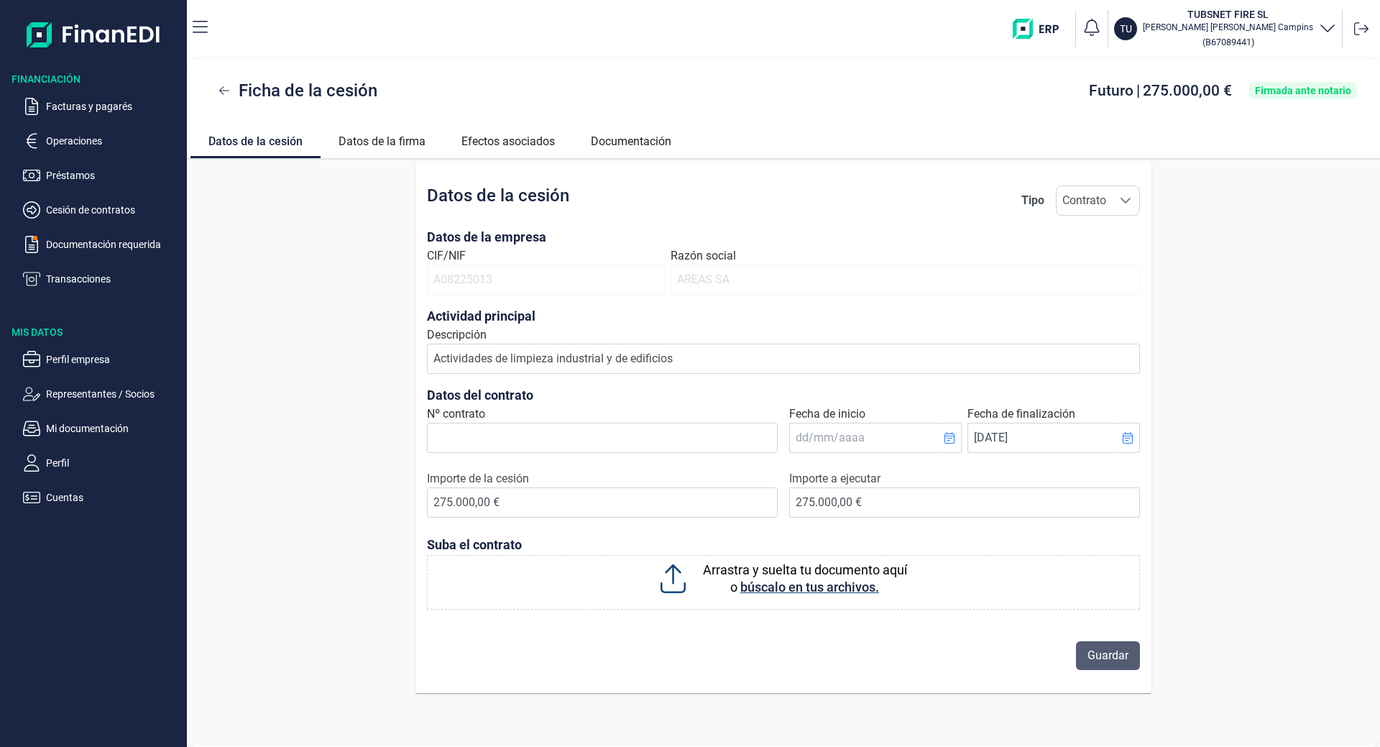
click at [1123, 651] on span "Guardar" at bounding box center [1108, 655] width 41 height 17
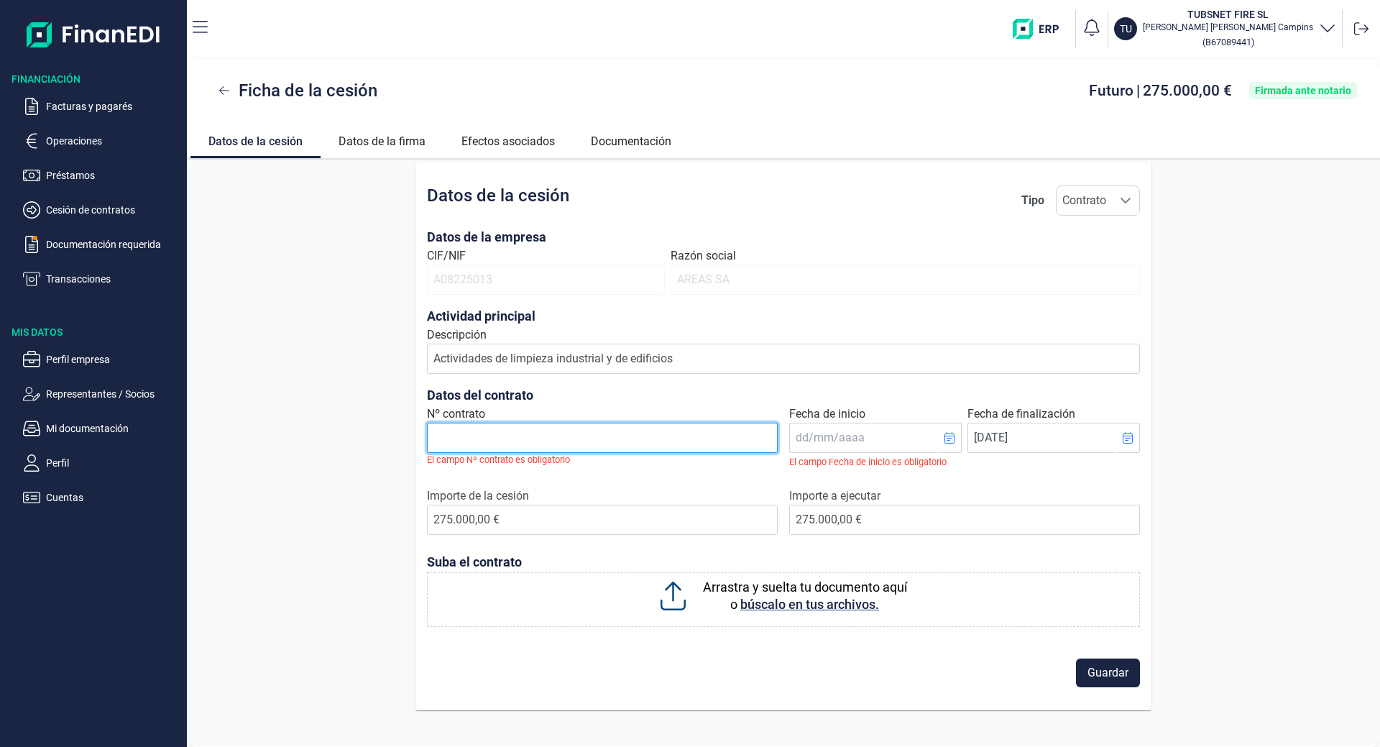
click at [580, 436] on input "Nº contrato" at bounding box center [602, 438] width 351 height 30
drag, startPoint x: 878, startPoint y: 397, endPoint x: 879, endPoint y: 405, distance: 8.7
click at [878, 402] on h3 "Datos del contrato" at bounding box center [783, 395] width 713 height 20
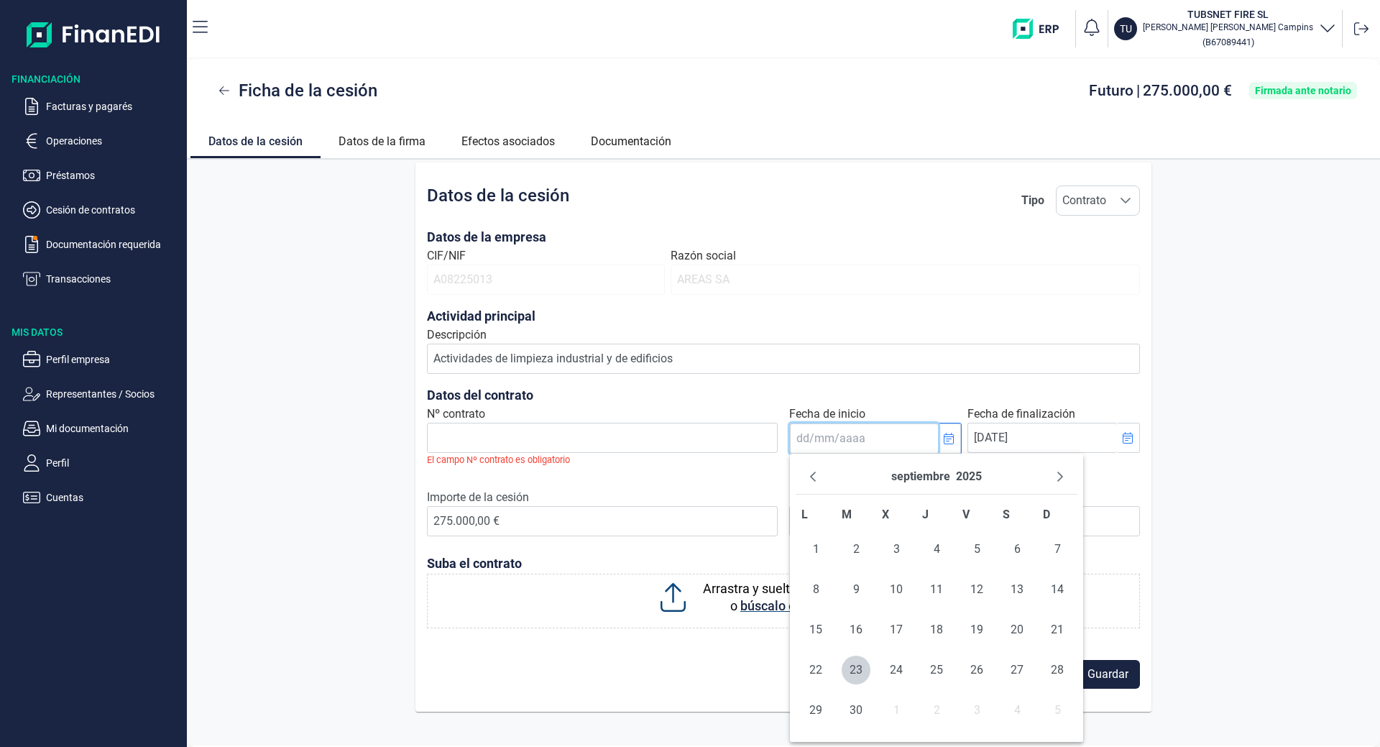
drag, startPoint x: 873, startPoint y: 433, endPoint x: 911, endPoint y: 438, distance: 39.1
click at [879, 435] on input "Fecha de inicio" at bounding box center [864, 438] width 148 height 30
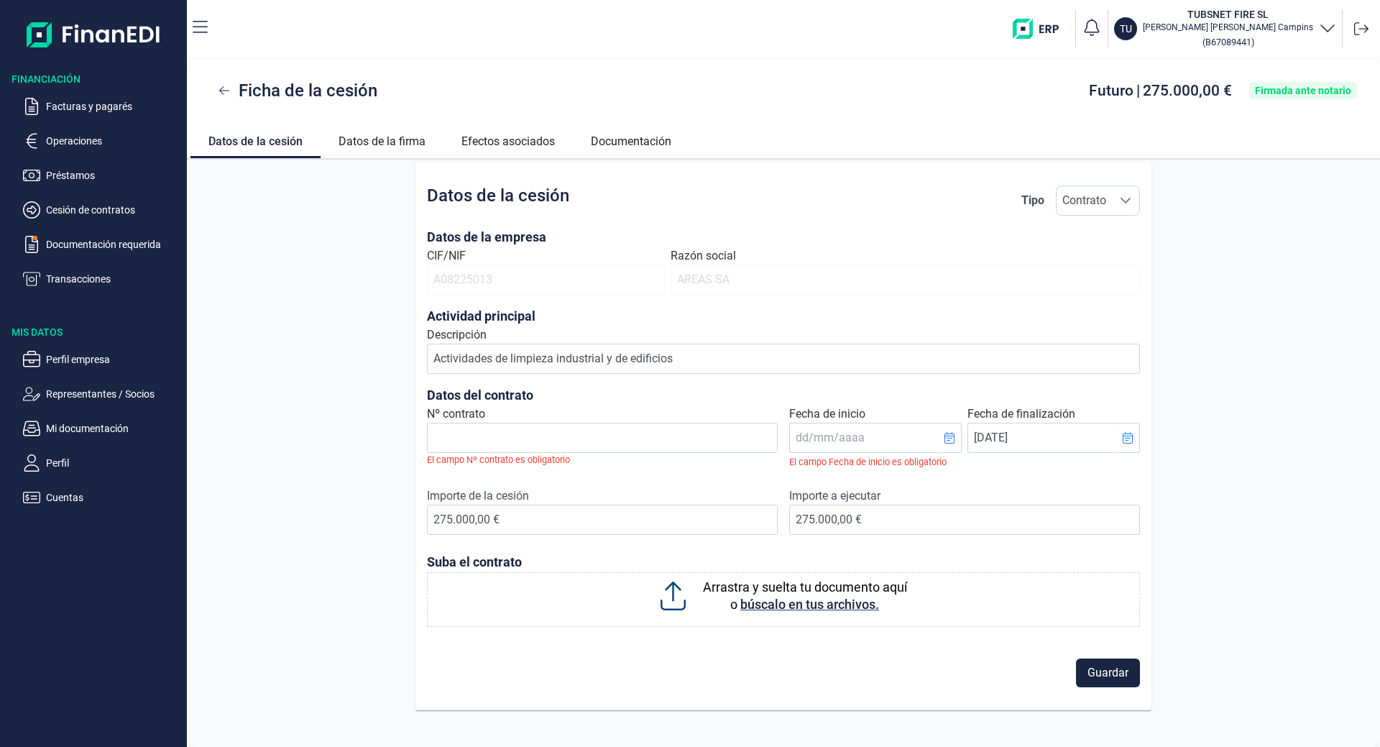
click at [931, 403] on h3 "Datos del contrato" at bounding box center [783, 395] width 713 height 20
click at [369, 136] on link "Datos de la firma" at bounding box center [382, 139] width 123 height 35
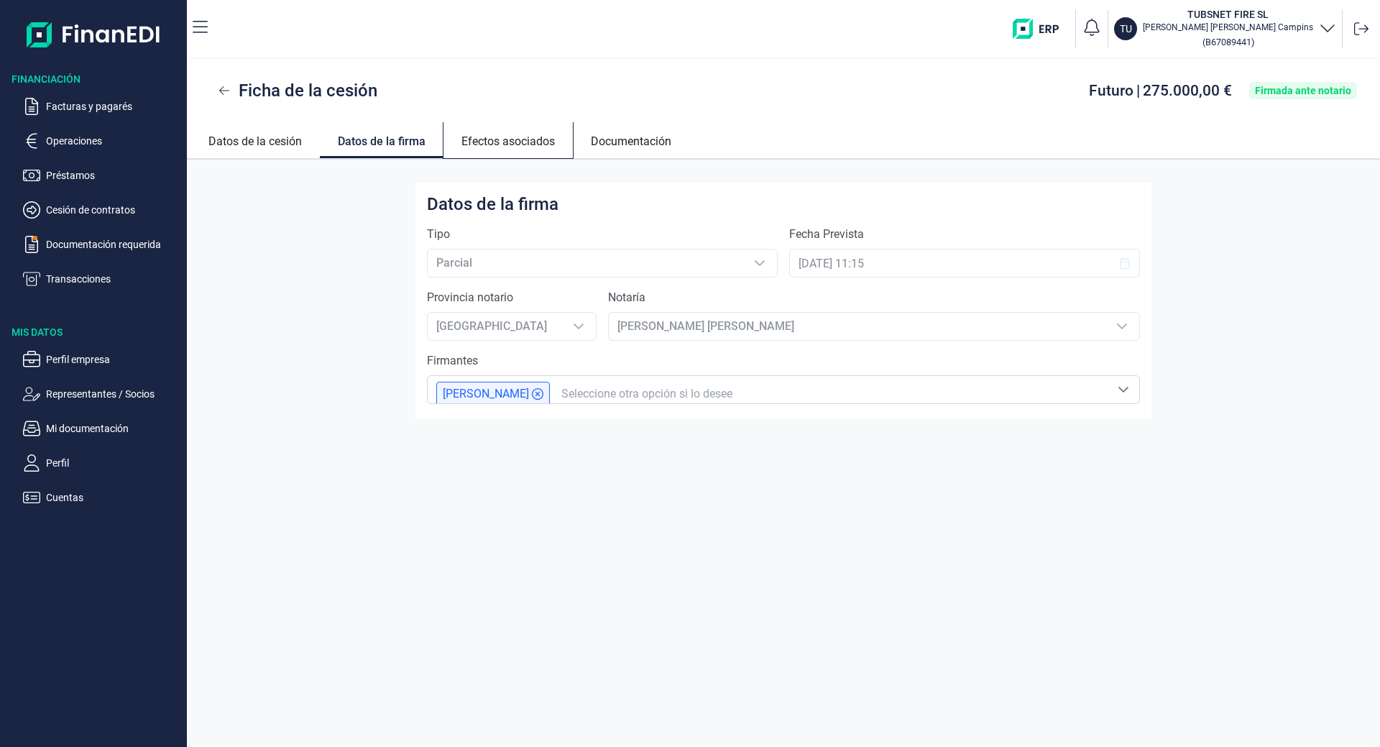
click at [506, 137] on link "Efectos asociados" at bounding box center [507, 139] width 129 height 35
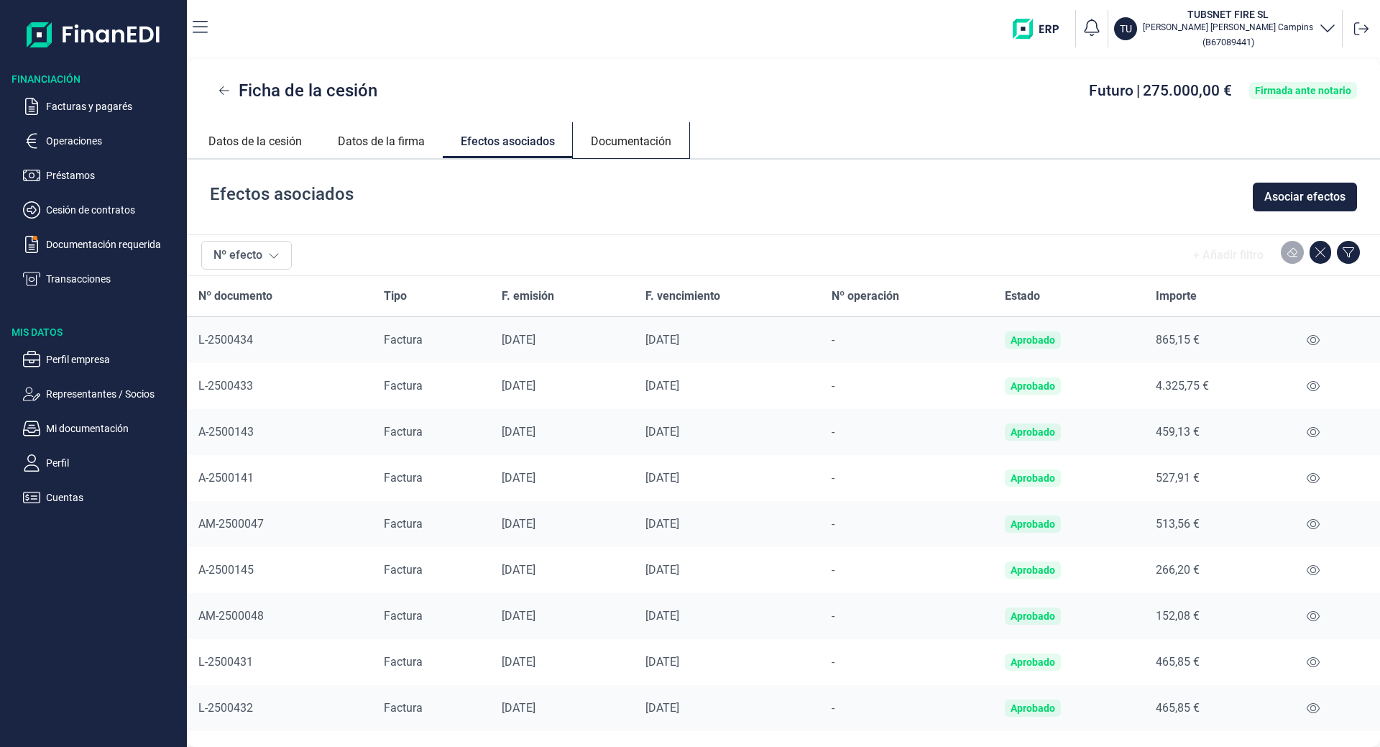
click at [656, 129] on link "Documentación" at bounding box center [631, 139] width 116 height 35
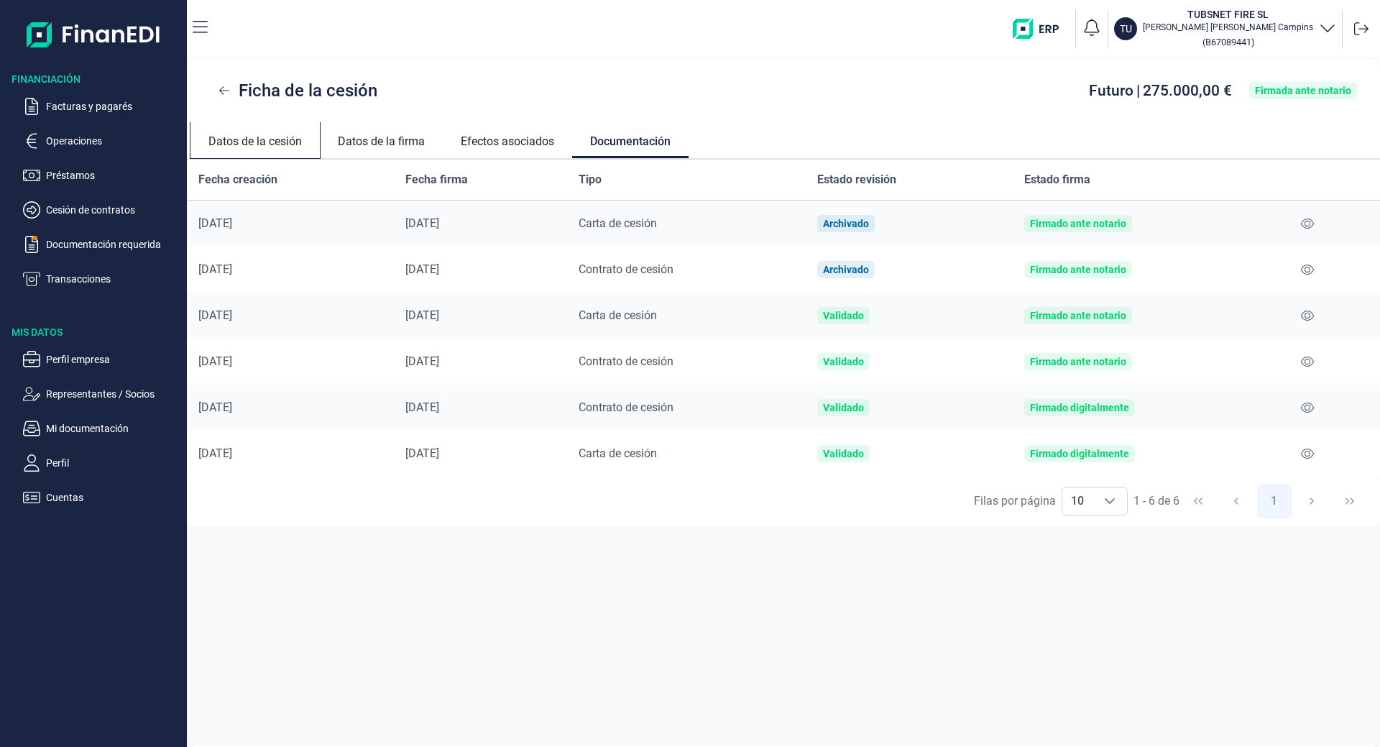
click at [243, 137] on link "Datos de la cesión" at bounding box center [254, 139] width 129 height 35
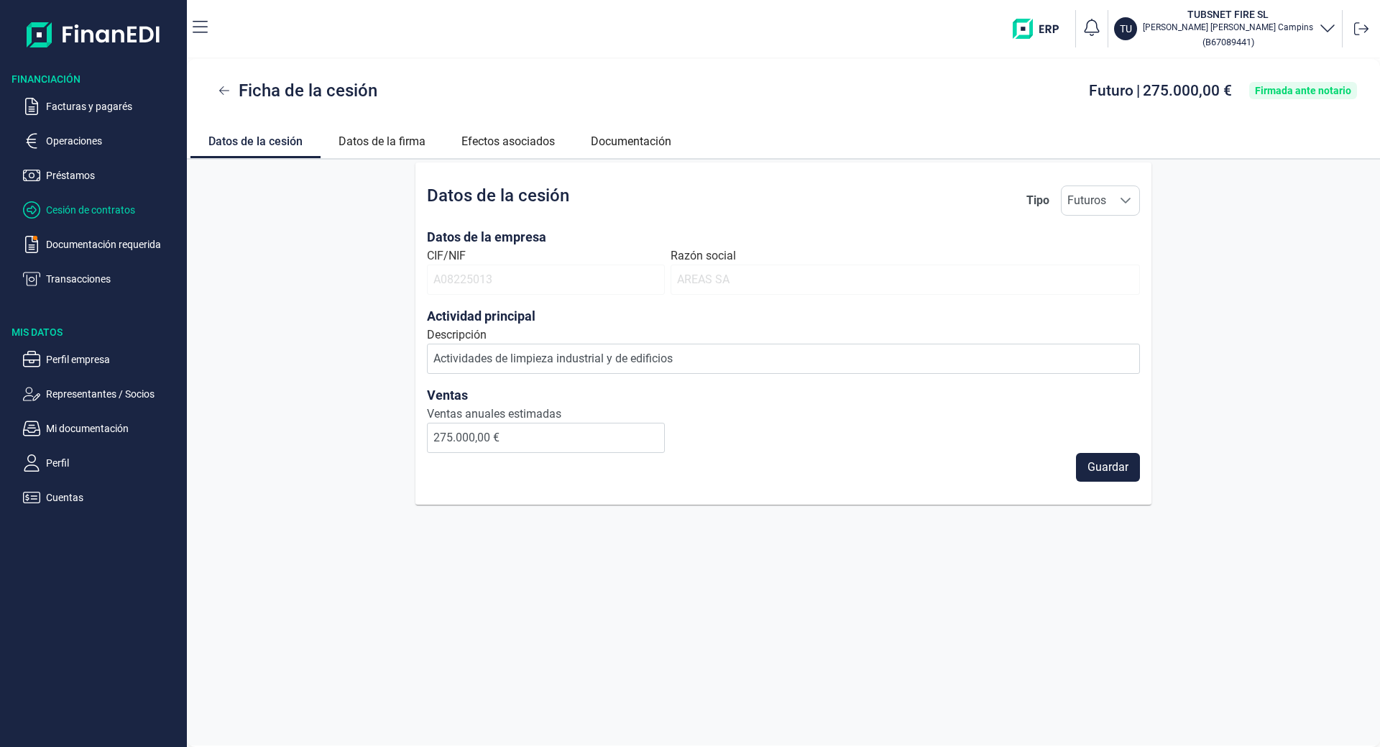
click at [83, 208] on p "Cesión de contratos" at bounding box center [113, 209] width 135 height 17
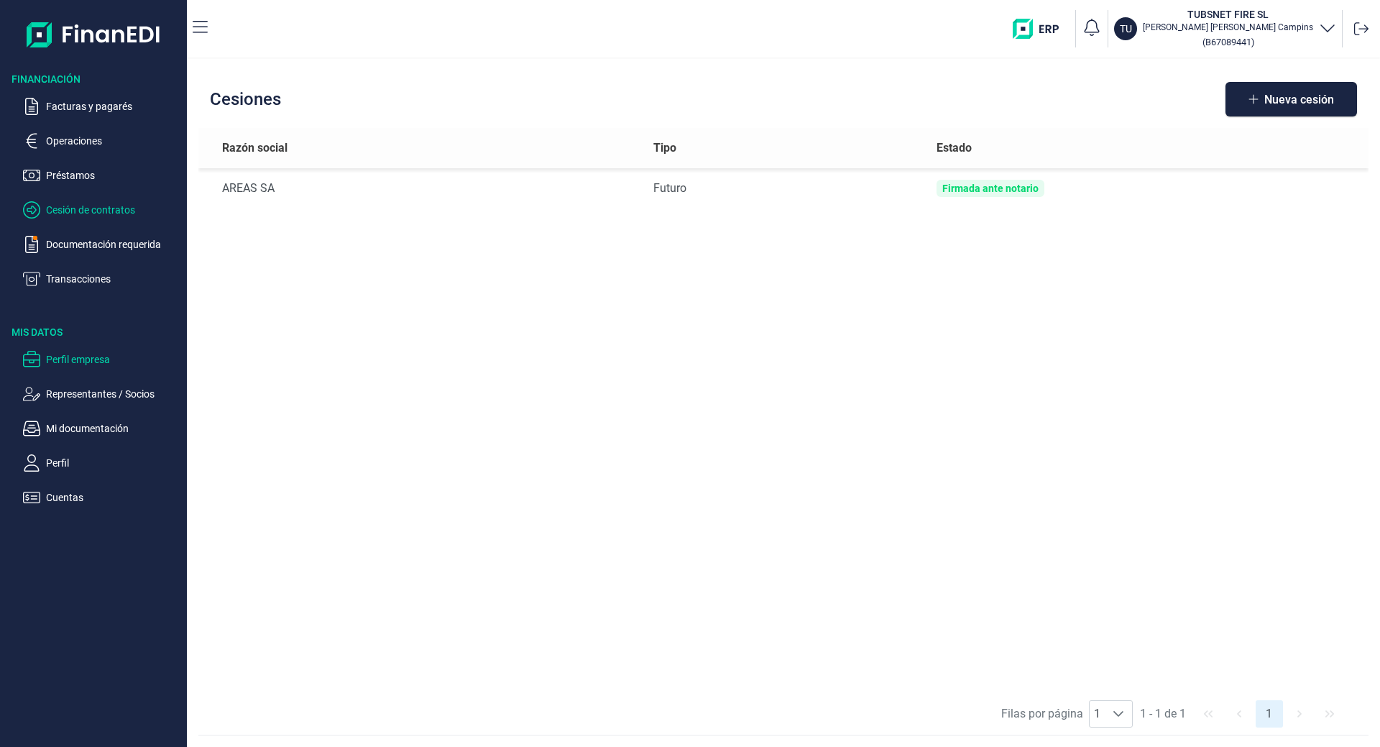
click at [86, 358] on p "Perfil empresa" at bounding box center [113, 359] width 135 height 17
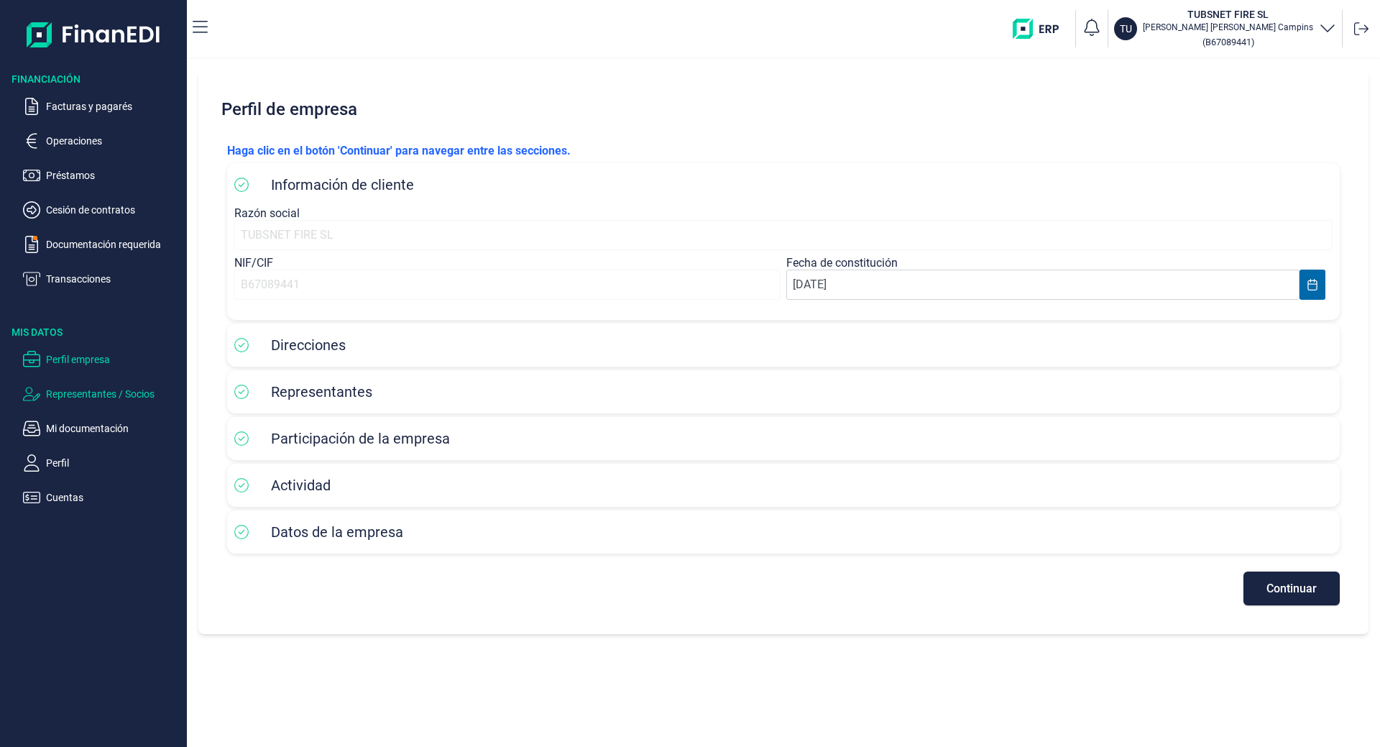
click at [82, 395] on p "Representantes / Socios" at bounding box center [113, 393] width 135 height 17
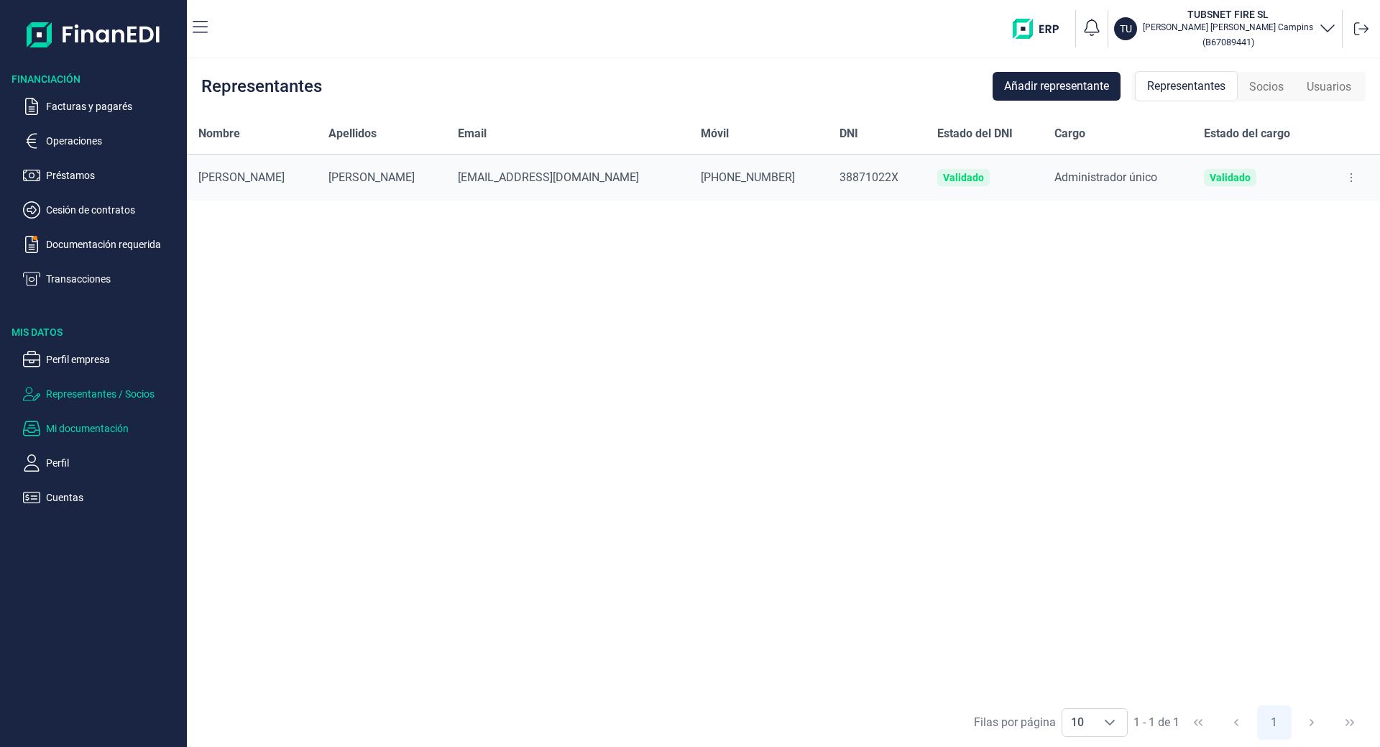
click at [82, 423] on p "Mi documentación" at bounding box center [113, 428] width 135 height 17
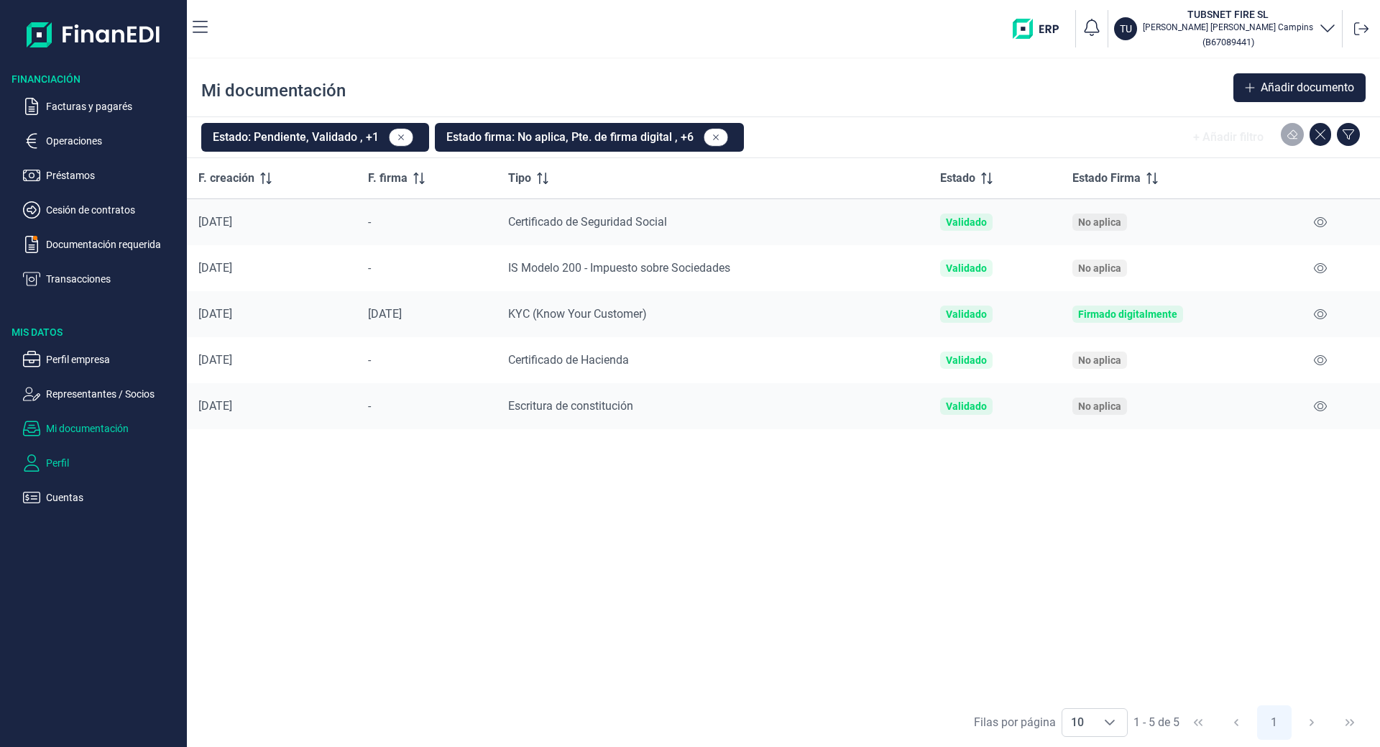
click at [58, 467] on p "Perfil" at bounding box center [113, 462] width 135 height 17
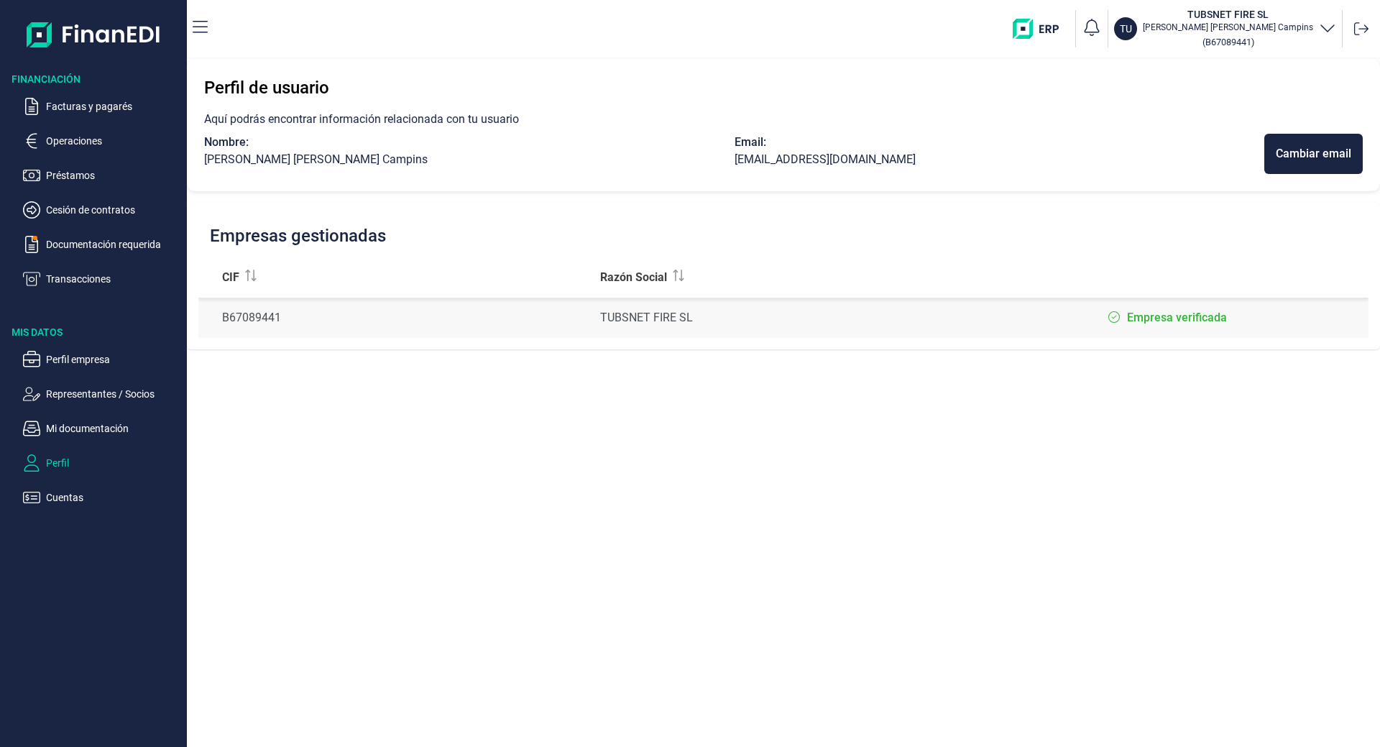
click at [61, 507] on div "Financiación Facturas y pagarés Operaciones Préstamos Cesión de contratos Docum…" at bounding box center [93, 402] width 187 height 689
click at [60, 517] on div "Financiación Facturas y pagarés Operaciones Préstamos Cesión de contratos Docum…" at bounding box center [93, 402] width 187 height 689
click at [45, 490] on button "Cuentas" at bounding box center [102, 497] width 158 height 17
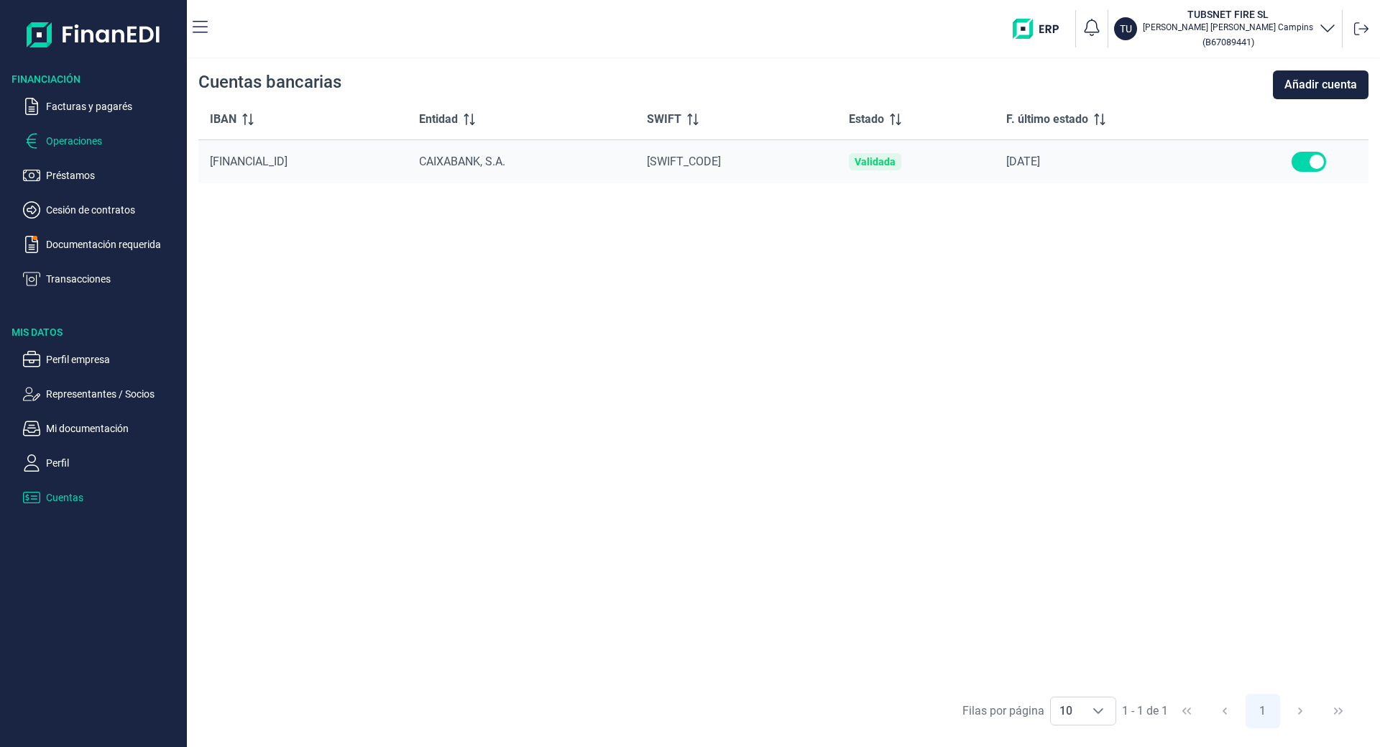
click at [78, 134] on p "Operaciones" at bounding box center [113, 140] width 135 height 17
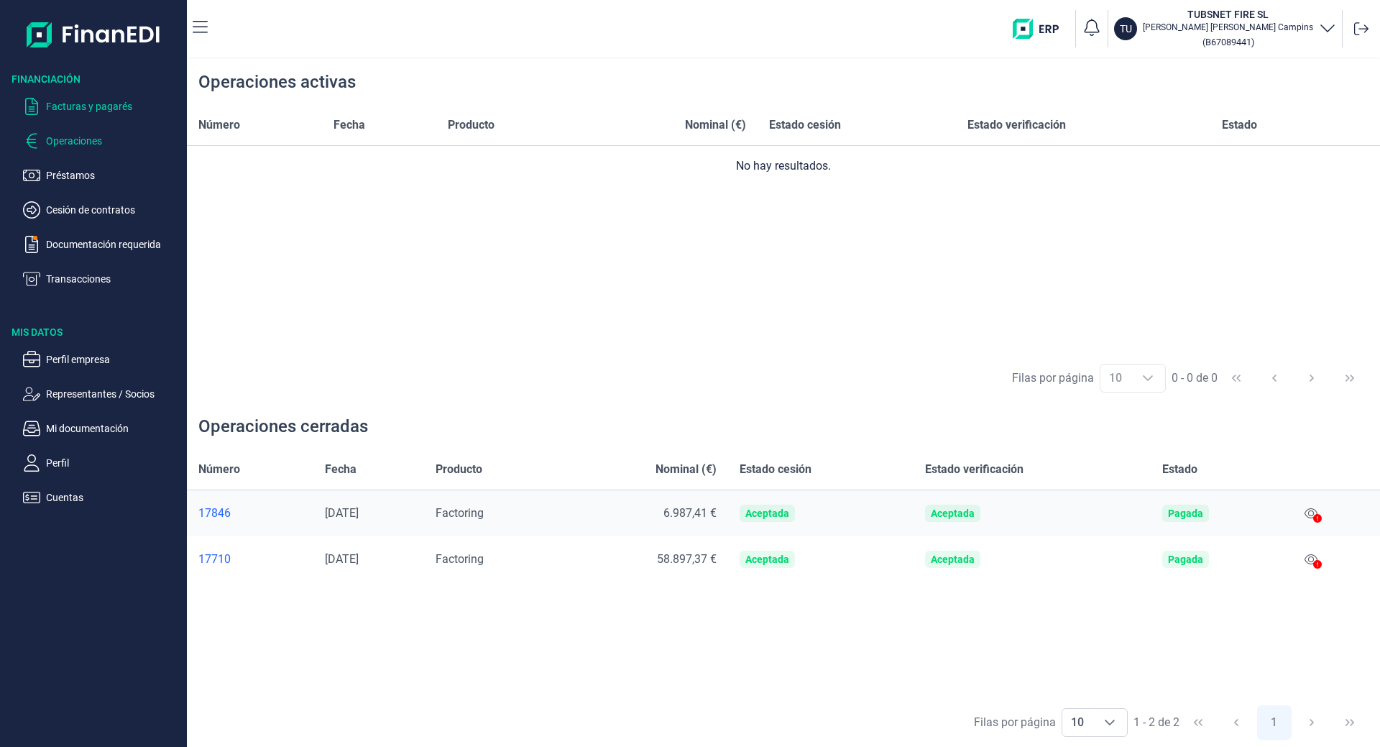
click at [99, 100] on p "Facturas y pagarés" at bounding box center [113, 106] width 135 height 17
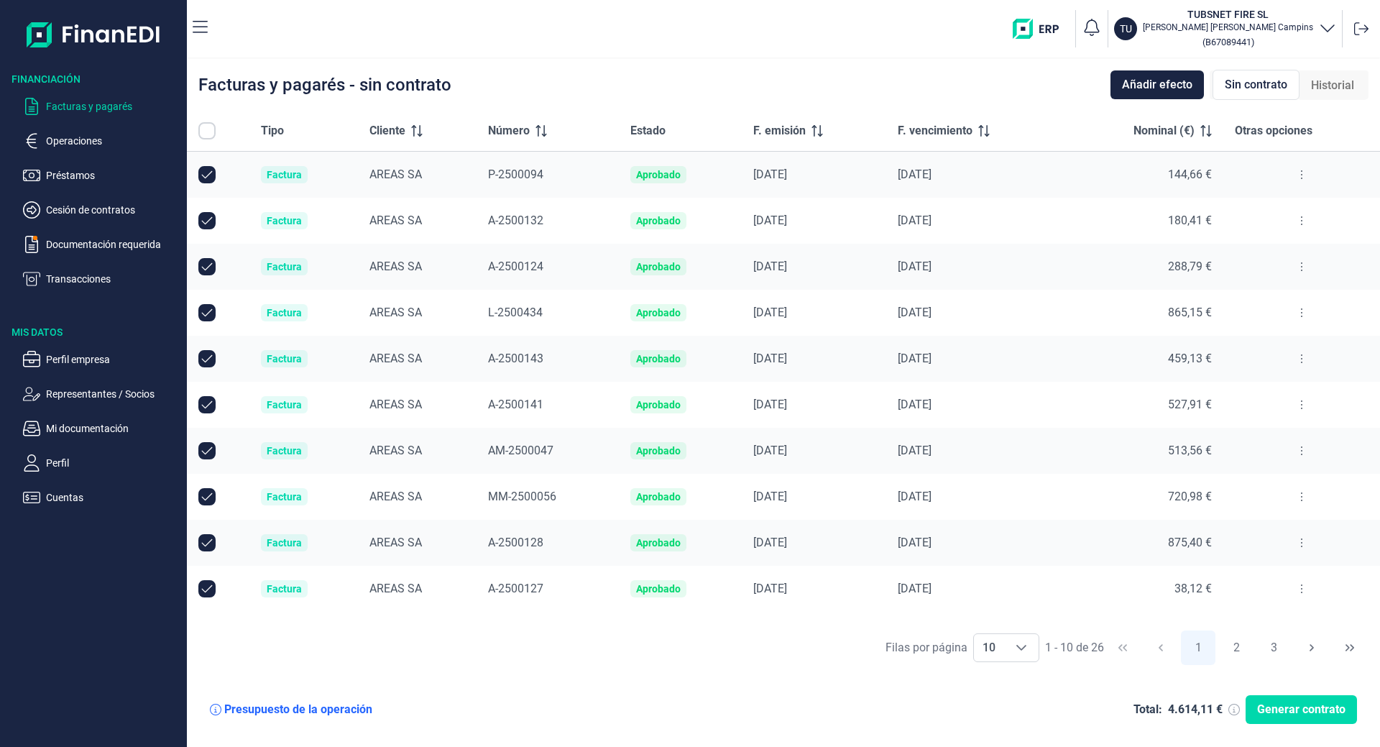
checkbox input "true"
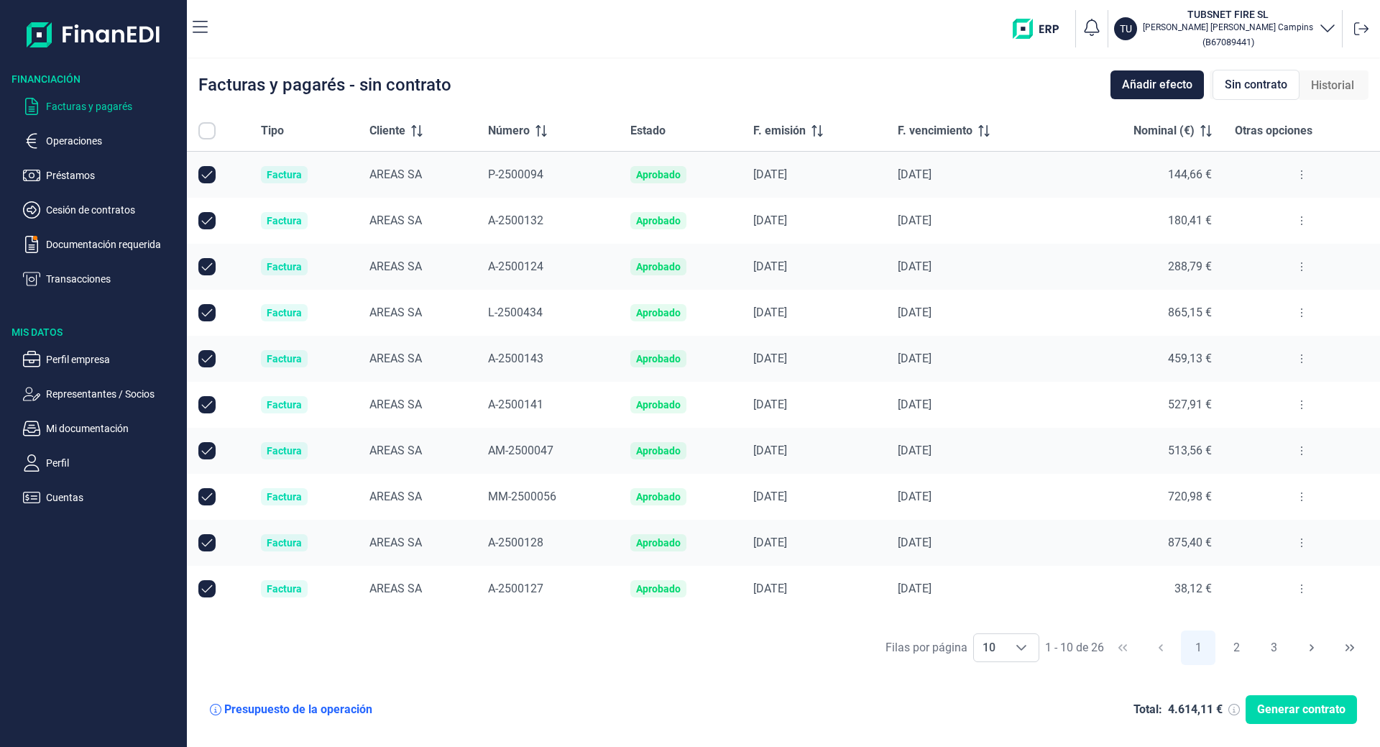
checkbox input "true"
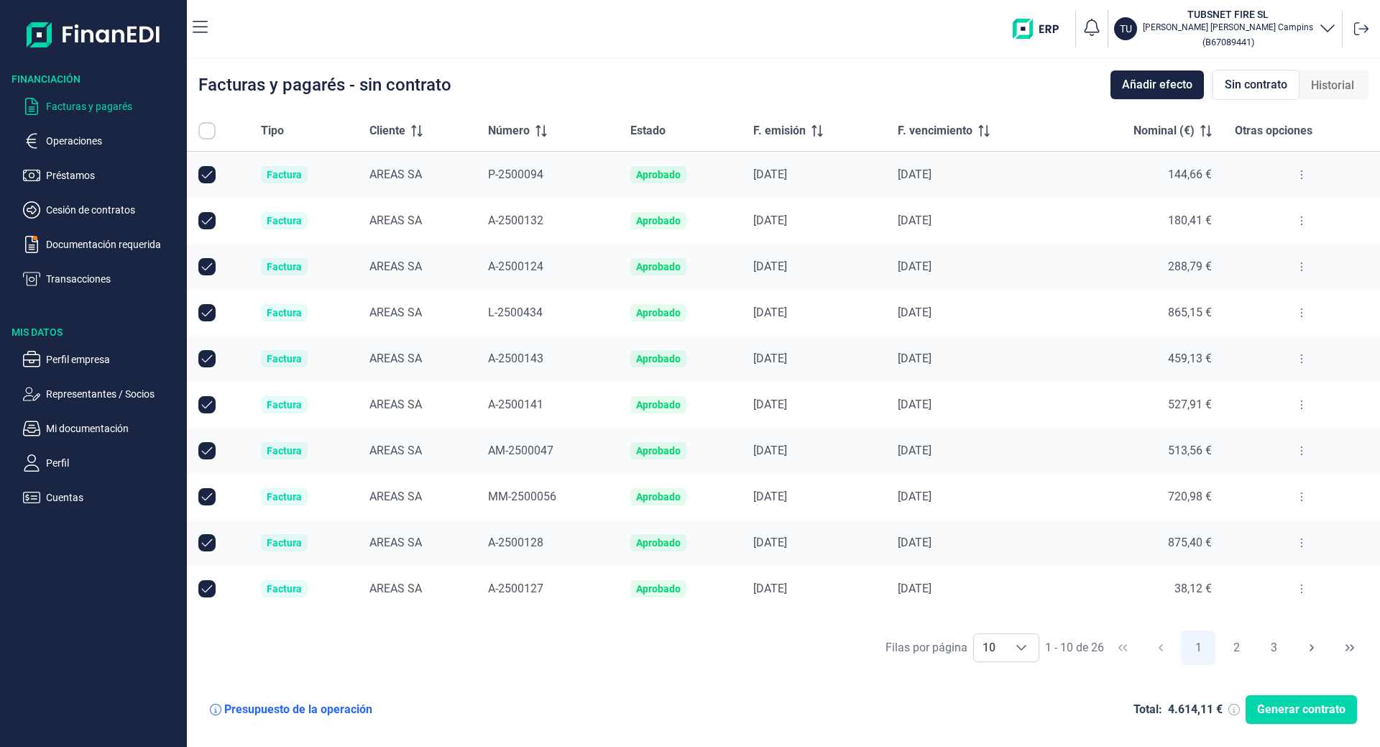
checkbox input "true"
click at [1341, 88] on span "Historial" at bounding box center [1332, 85] width 43 height 17
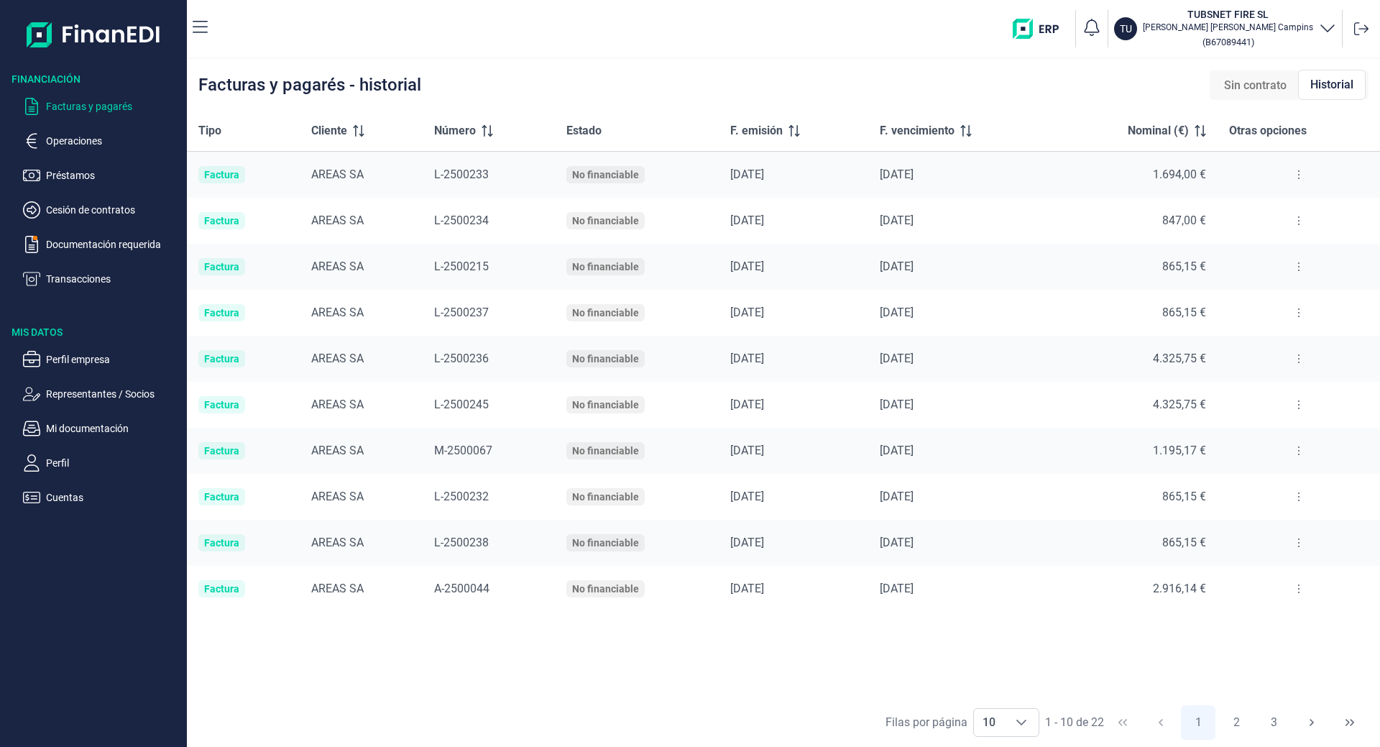
click at [1272, 82] on span "Sin contrato" at bounding box center [1255, 85] width 63 height 17
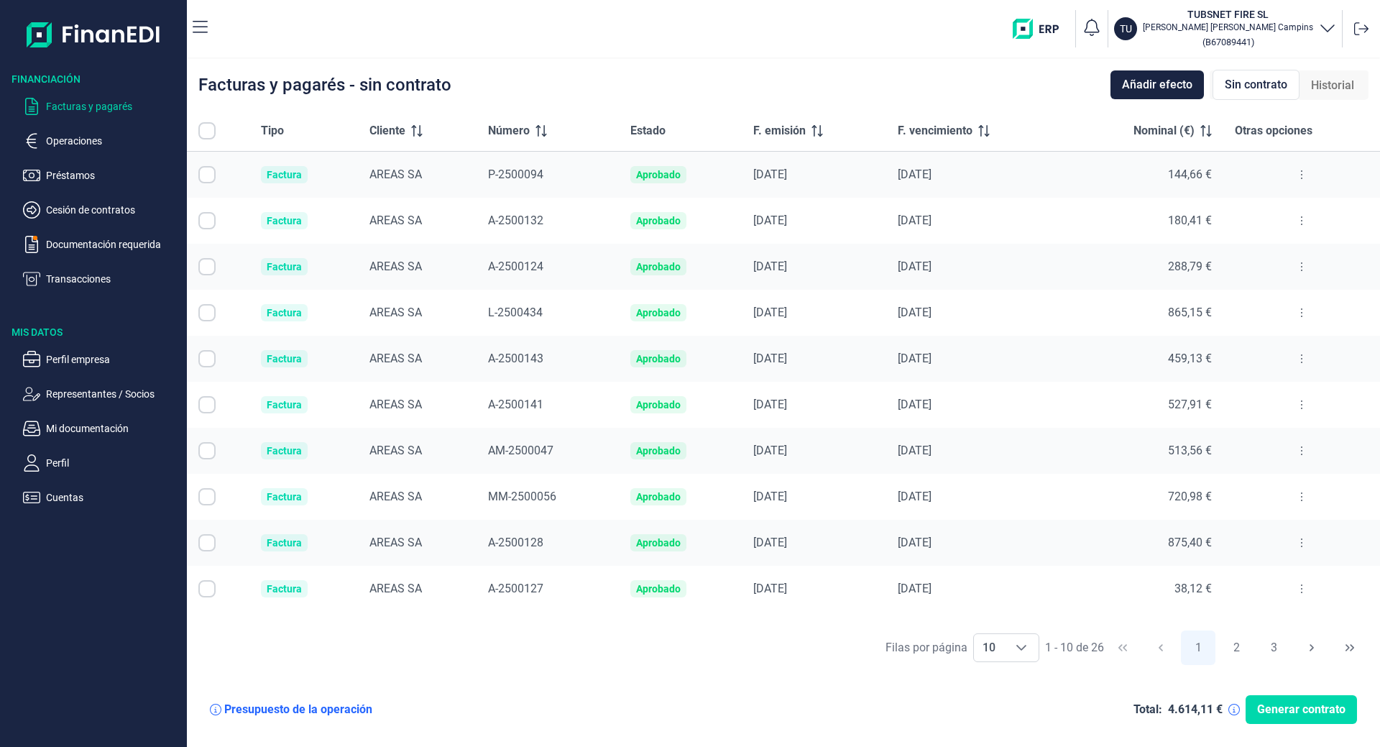
checkbox input "true"
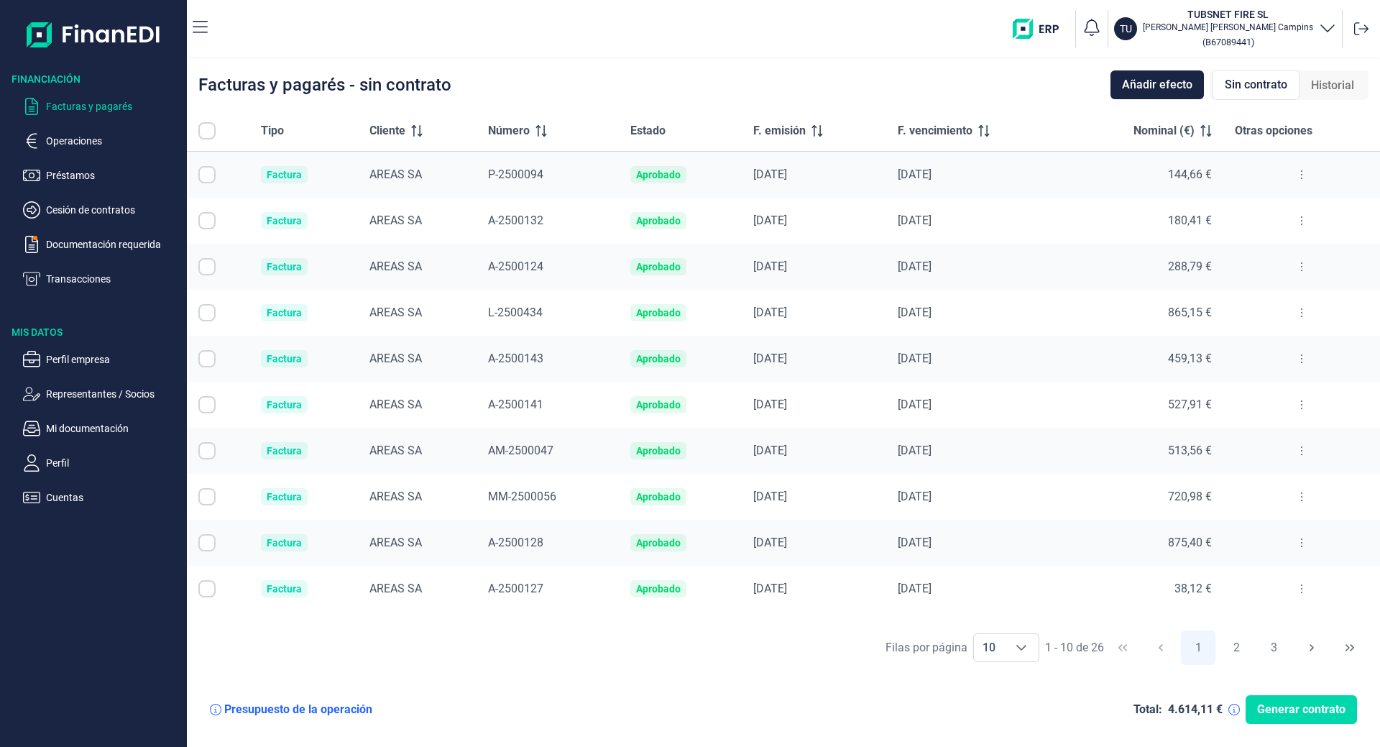
checkbox input "true"
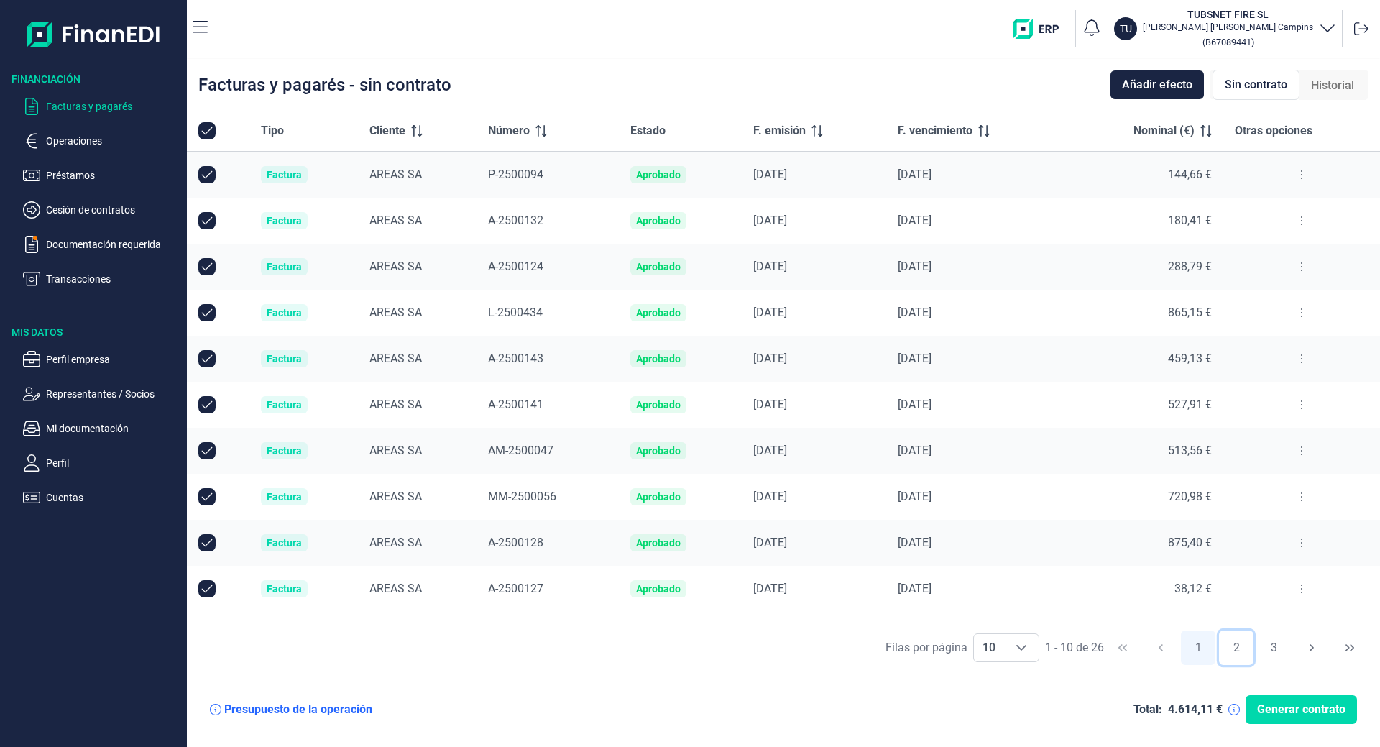
click at [1233, 641] on button "2" at bounding box center [1236, 647] width 35 height 35
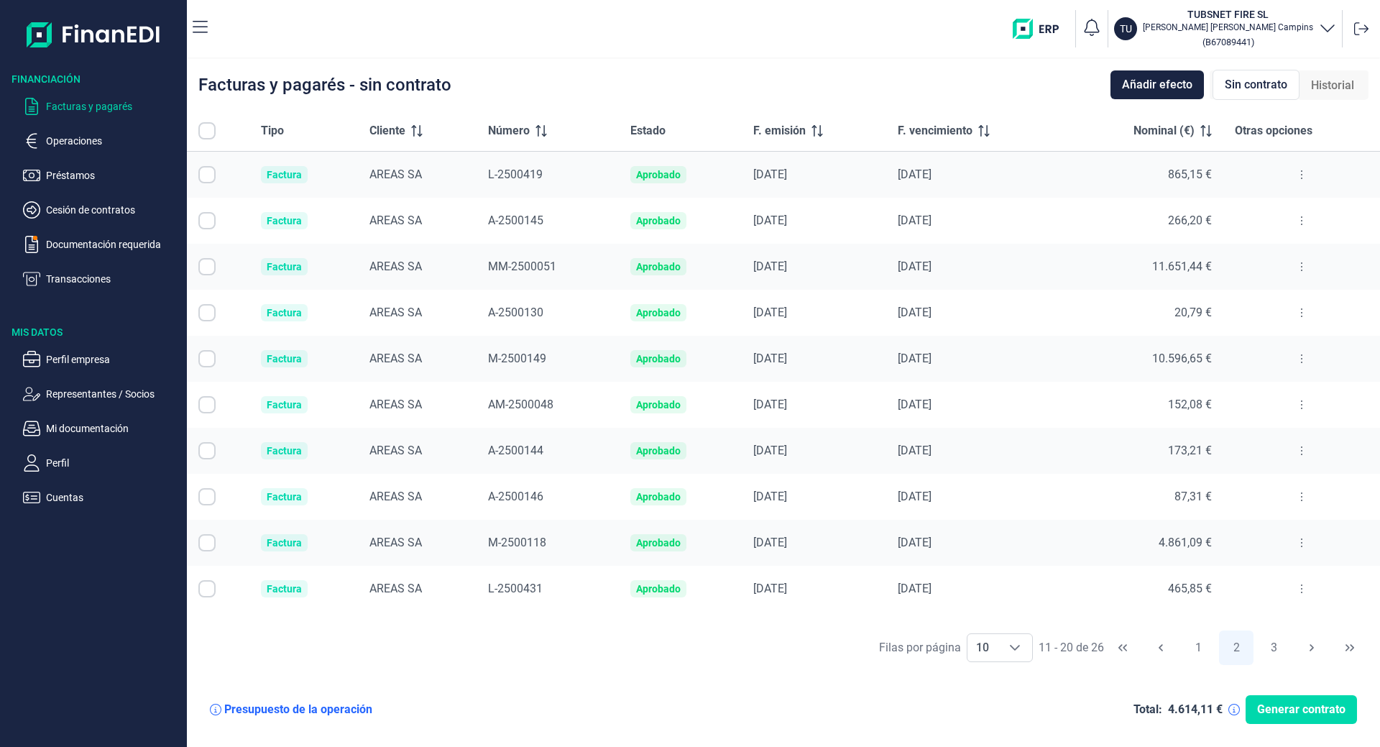
click at [205, 137] on input "All items unselected" at bounding box center [206, 130] width 17 height 17
checkbox input "false"
checkbox input "true"
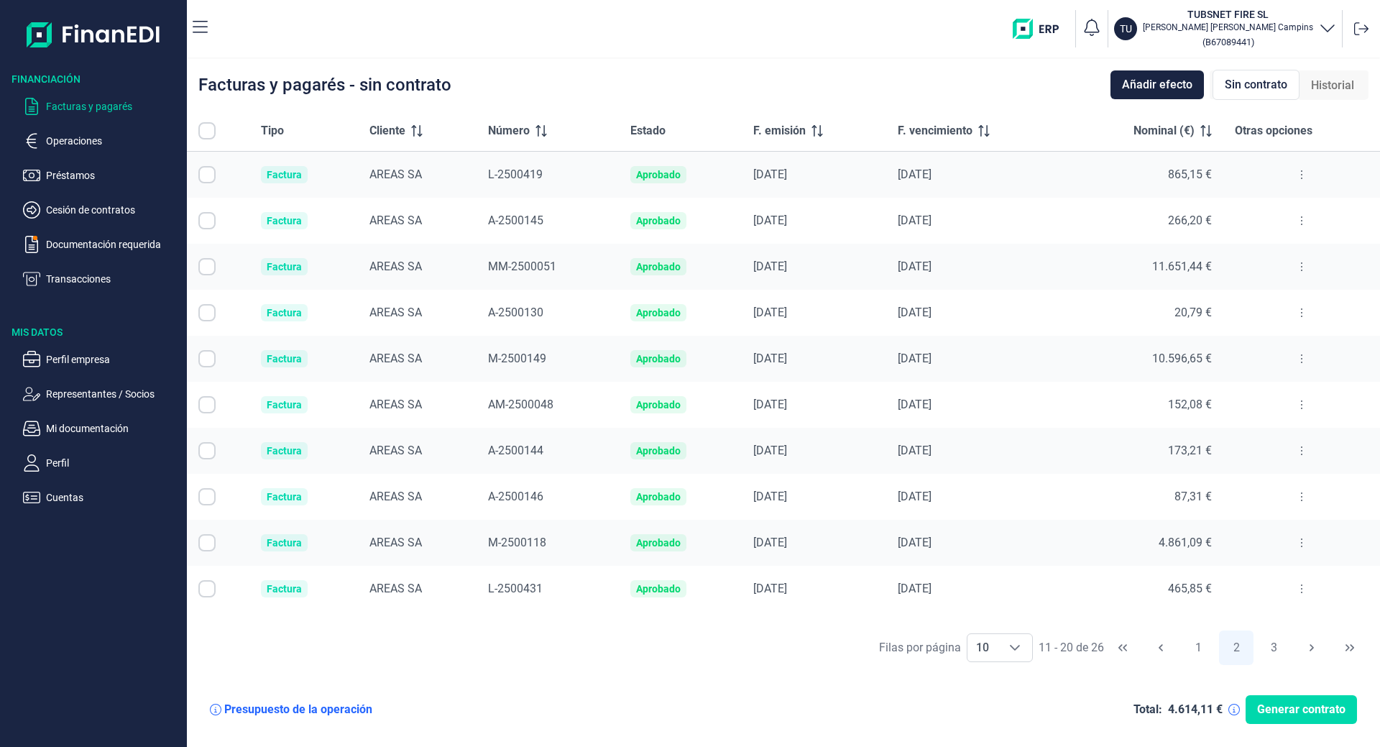
checkbox input "true"
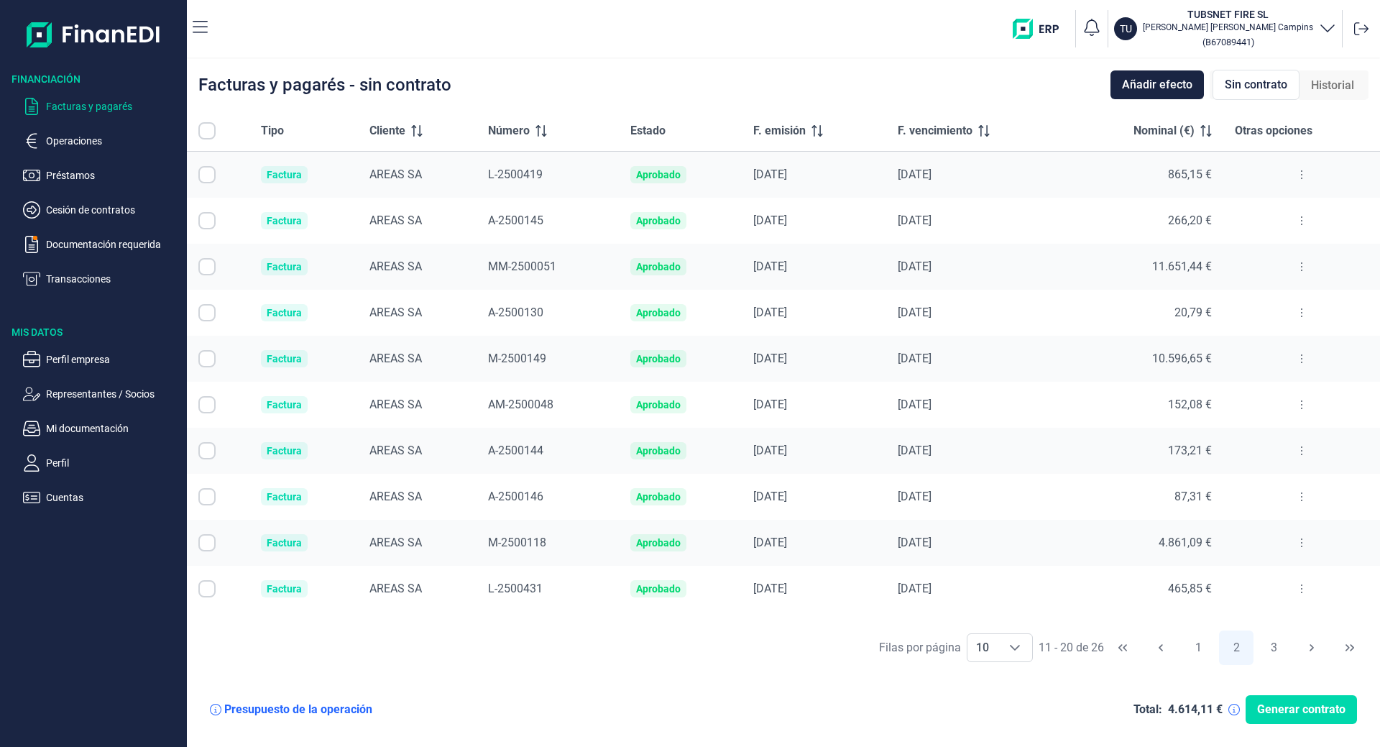
checkbox input "true"
click at [1275, 643] on button "3" at bounding box center [1274, 647] width 35 height 35
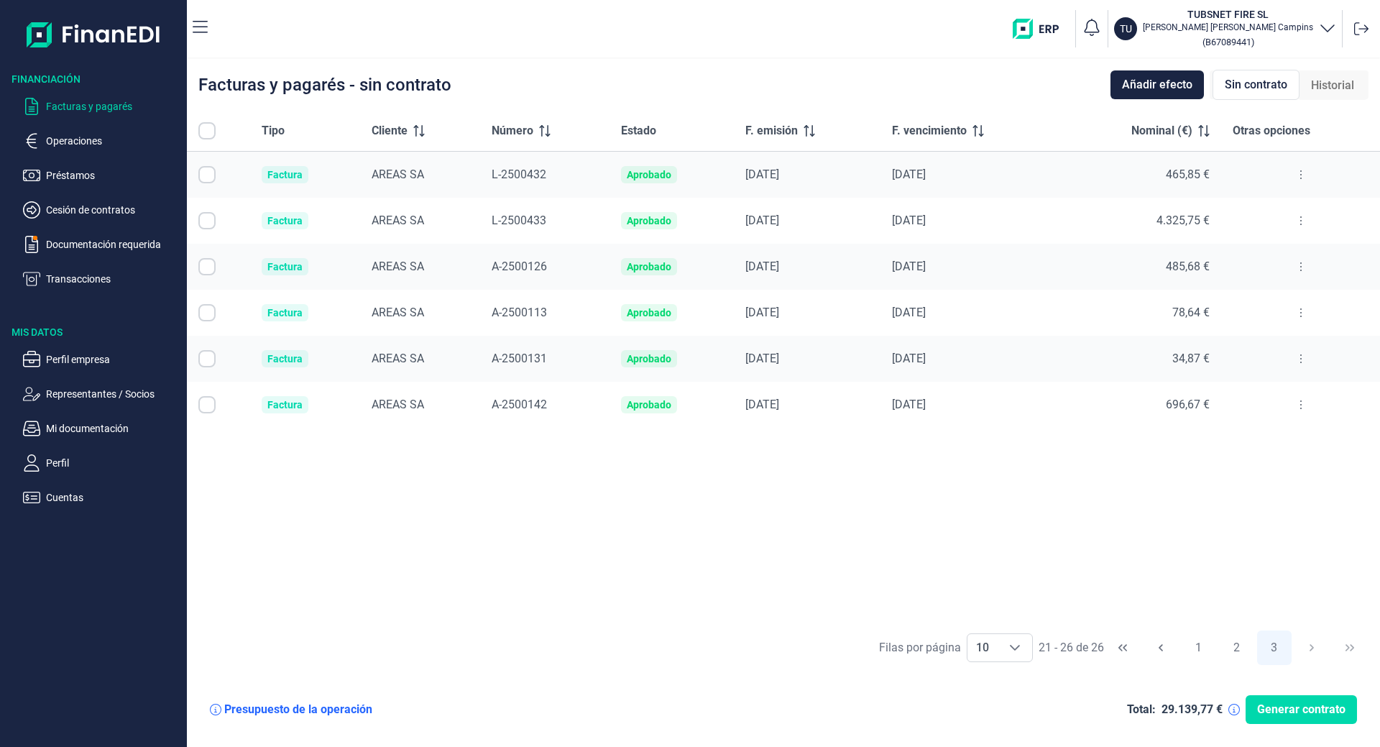
click at [209, 135] on input "All items unselected" at bounding box center [206, 130] width 17 height 17
checkbox input "false"
checkbox input "true"
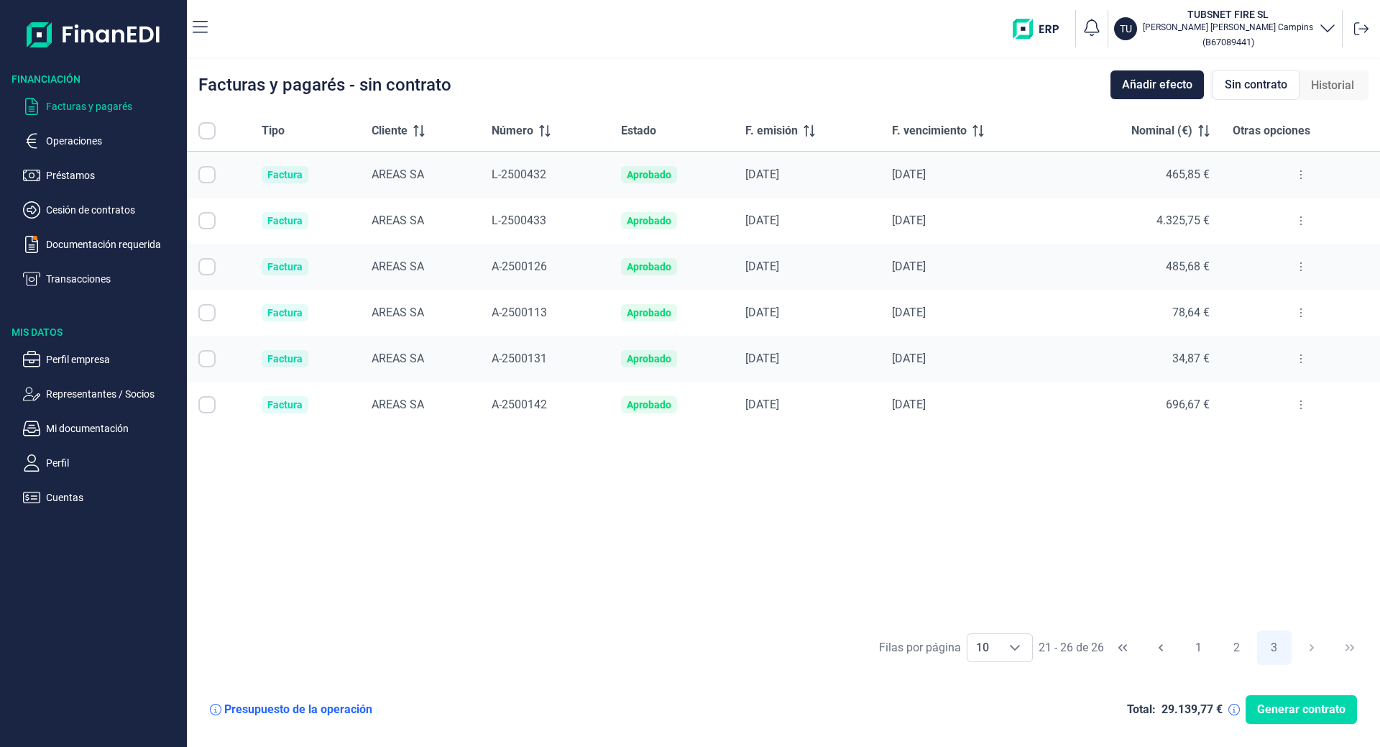
checkbox input "true"
click at [1243, 638] on button "2" at bounding box center [1236, 647] width 35 height 35
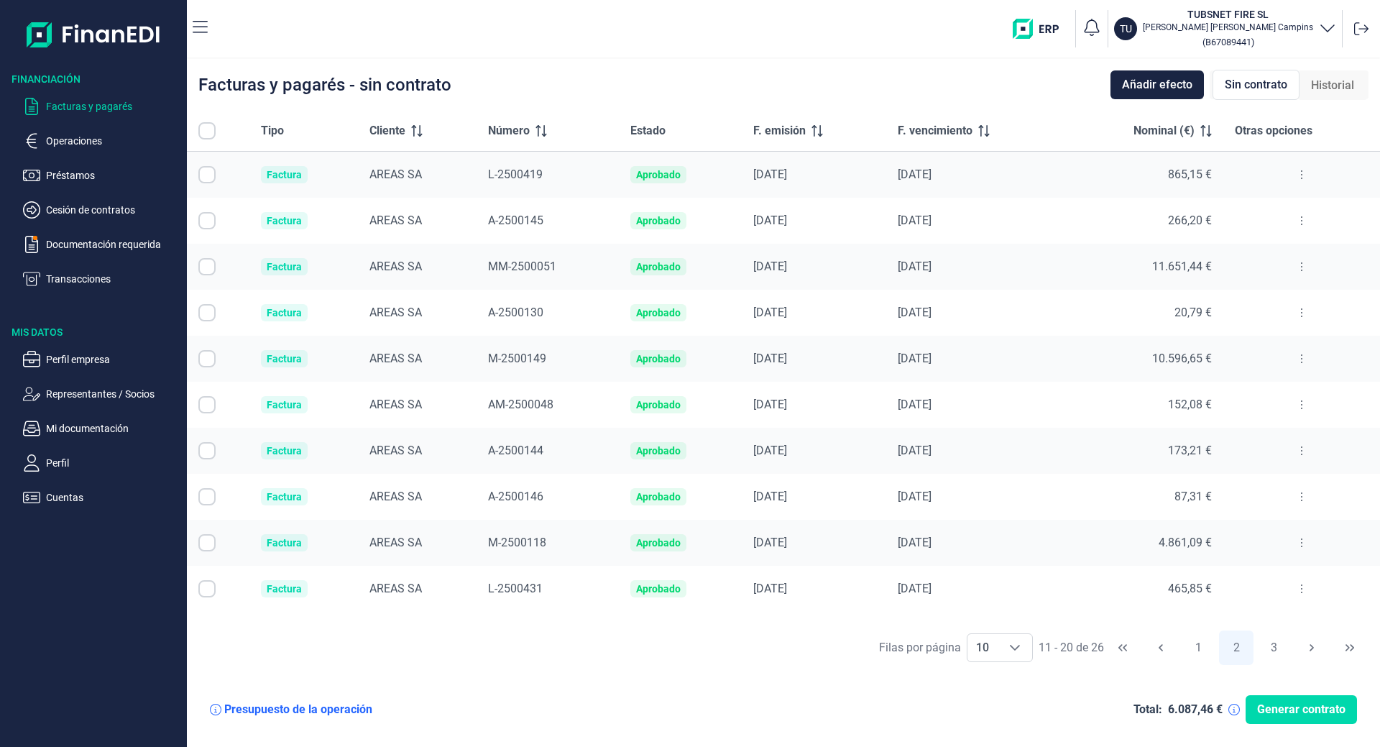
click at [207, 129] on input "All items unselected" at bounding box center [206, 130] width 17 height 17
checkbox input "false"
checkbox input "true"
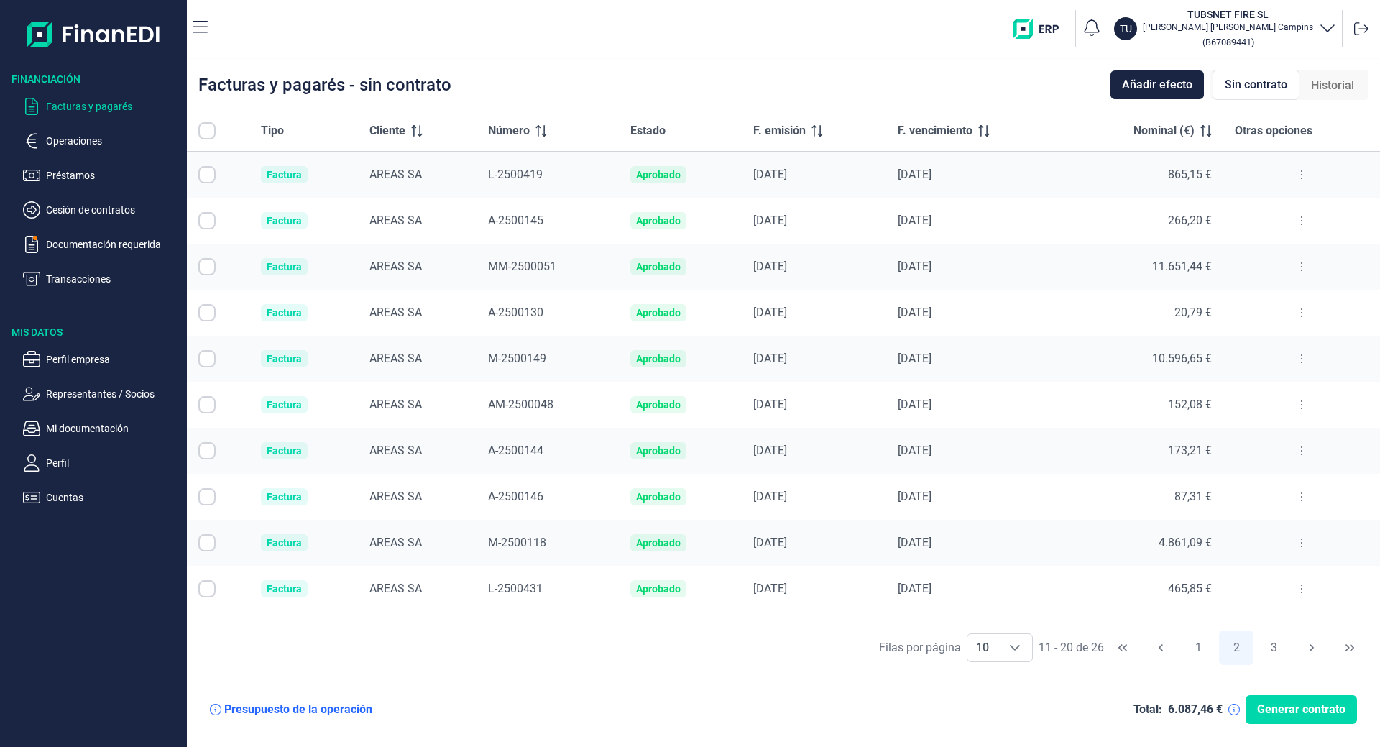
checkbox input "true"
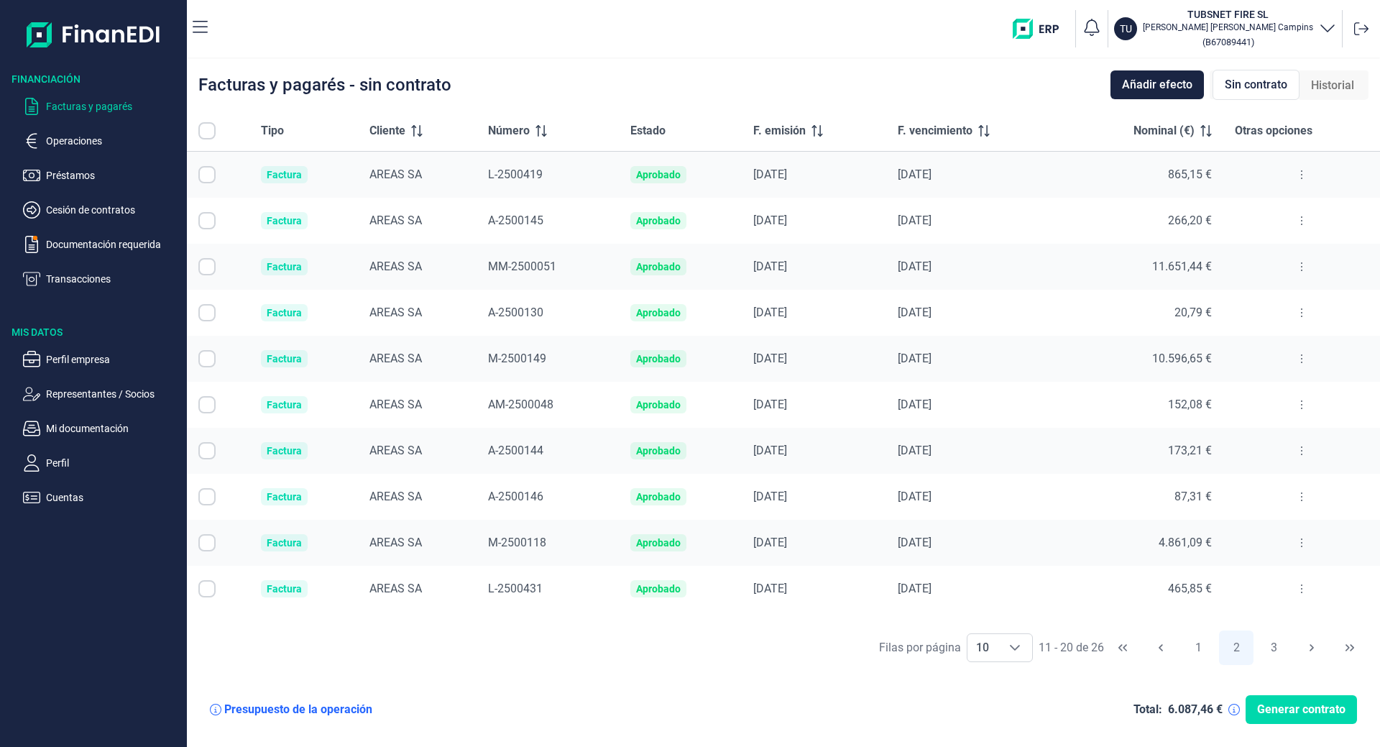
checkbox input "true"
click at [1208, 653] on button "1" at bounding box center [1198, 647] width 35 height 35
click at [211, 134] on input "All items unselected" at bounding box center [206, 130] width 17 height 17
checkbox input "false"
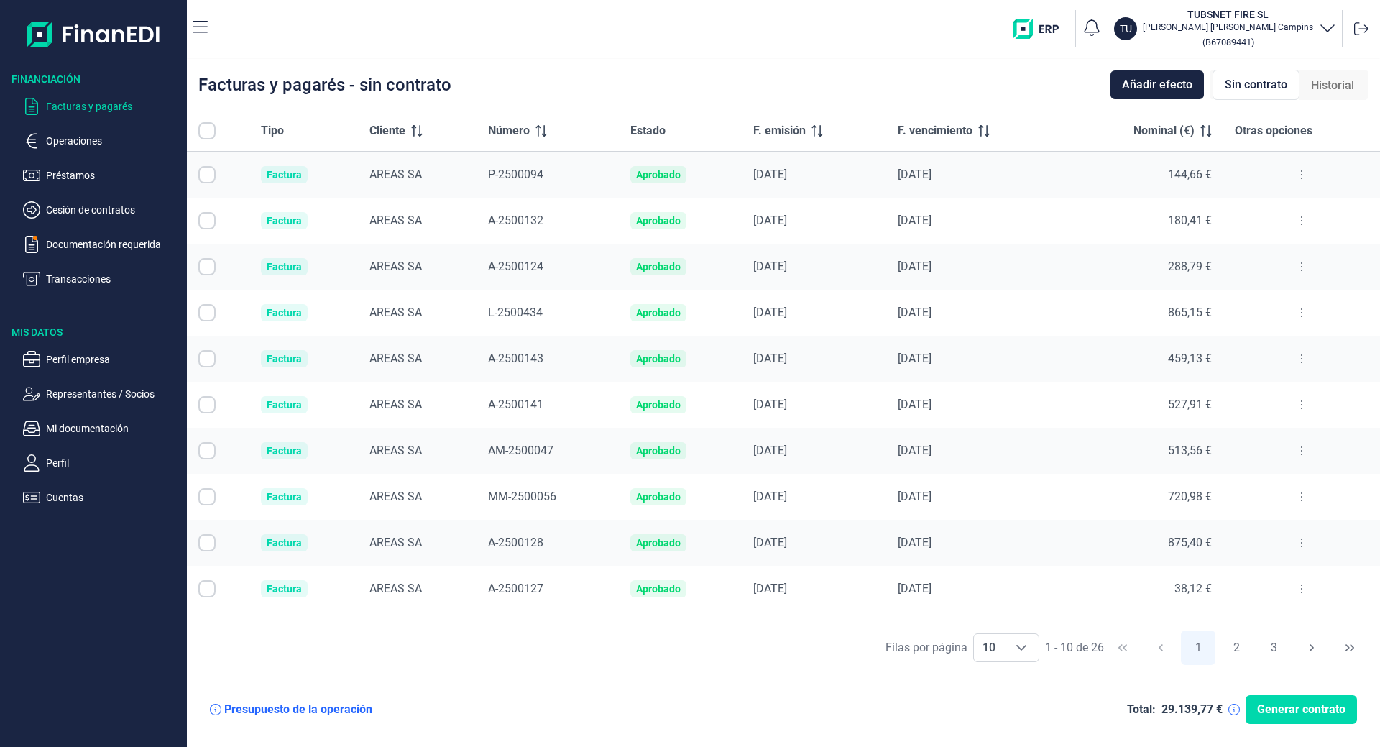
checkbox input "true"
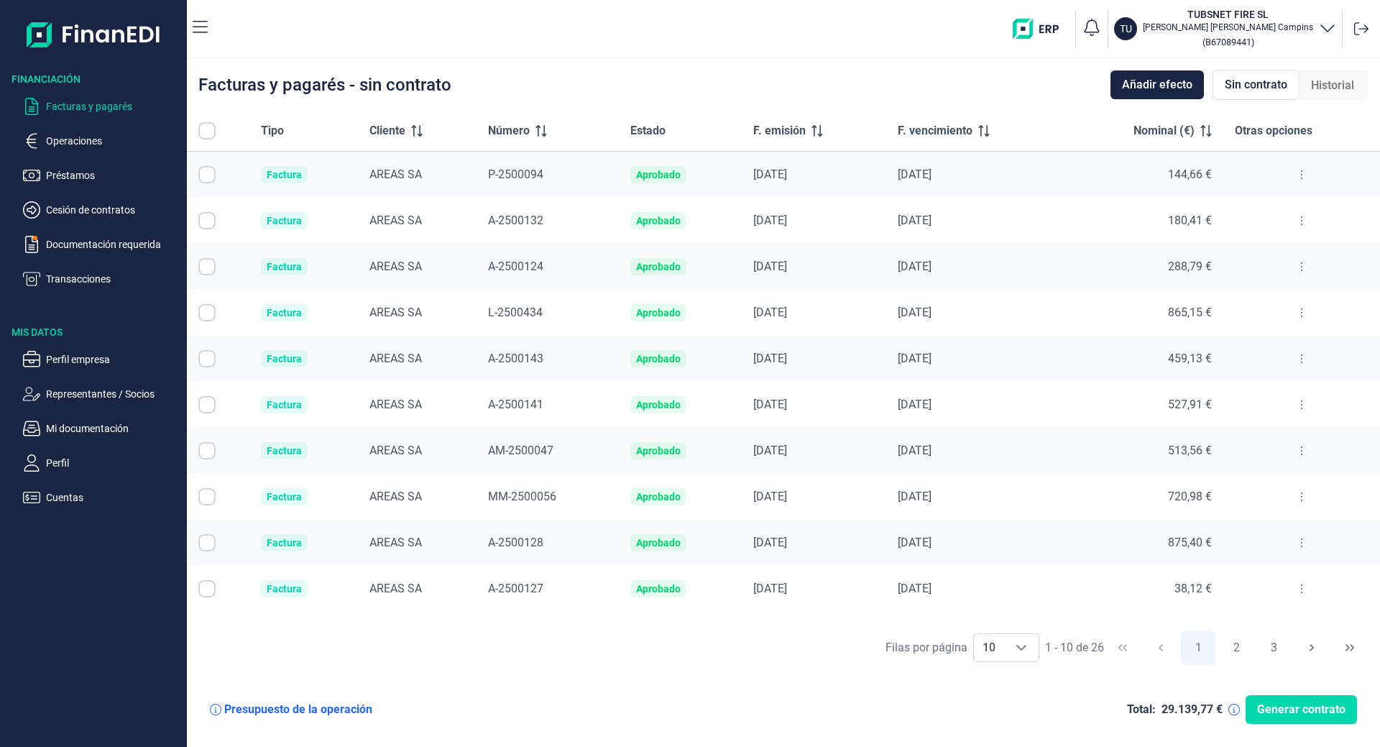
checkbox input "true"
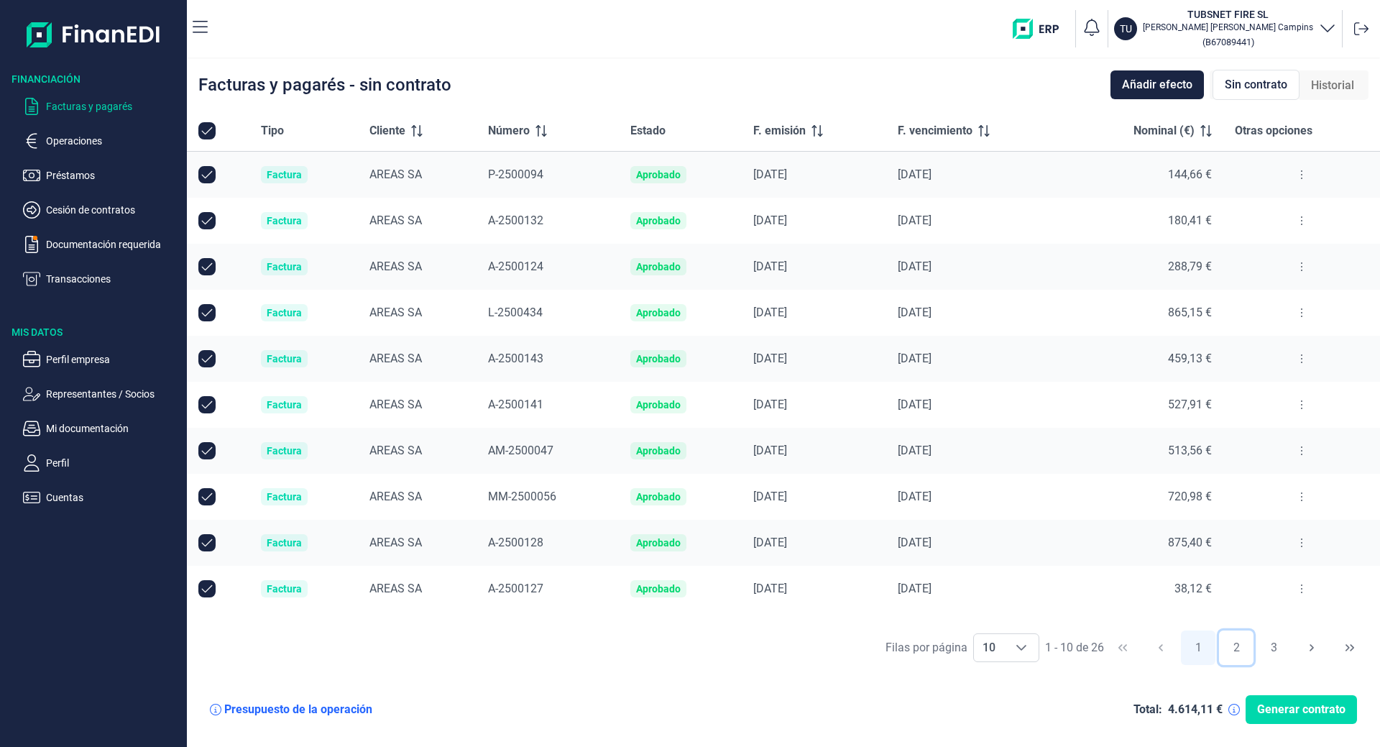
click at [1231, 644] on button "2" at bounding box center [1236, 647] width 35 height 35
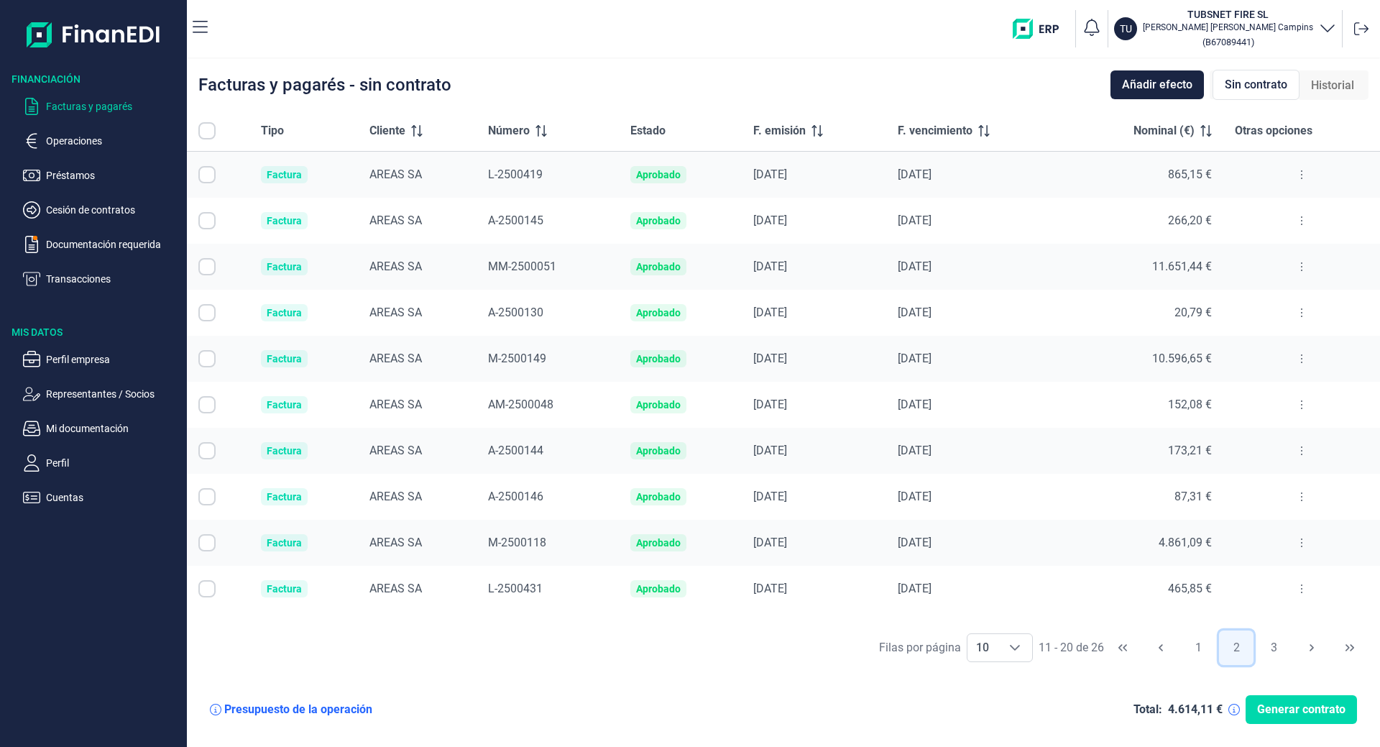
checkbox input "false"
click at [201, 173] on input "Row Selected null" at bounding box center [206, 174] width 17 height 17
checkbox input "true"
click at [206, 220] on input "Row Selected null" at bounding box center [206, 220] width 17 height 17
checkbox input "true"
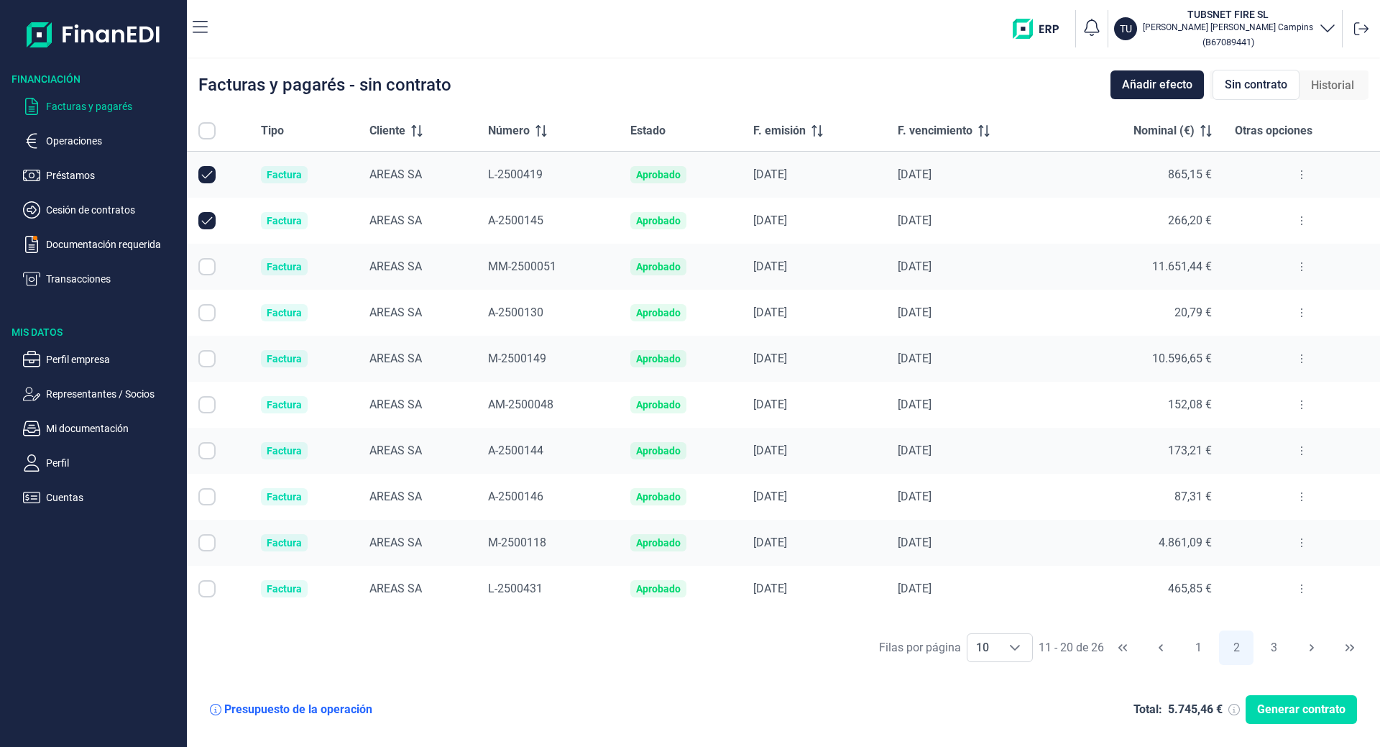
click at [202, 277] on td at bounding box center [218, 267] width 63 height 46
click at [206, 270] on input "Row Selected null" at bounding box center [206, 266] width 17 height 17
checkbox input "true"
click at [198, 315] on td at bounding box center [218, 313] width 63 height 46
click at [209, 314] on input "Row Selected null" at bounding box center [206, 312] width 17 height 17
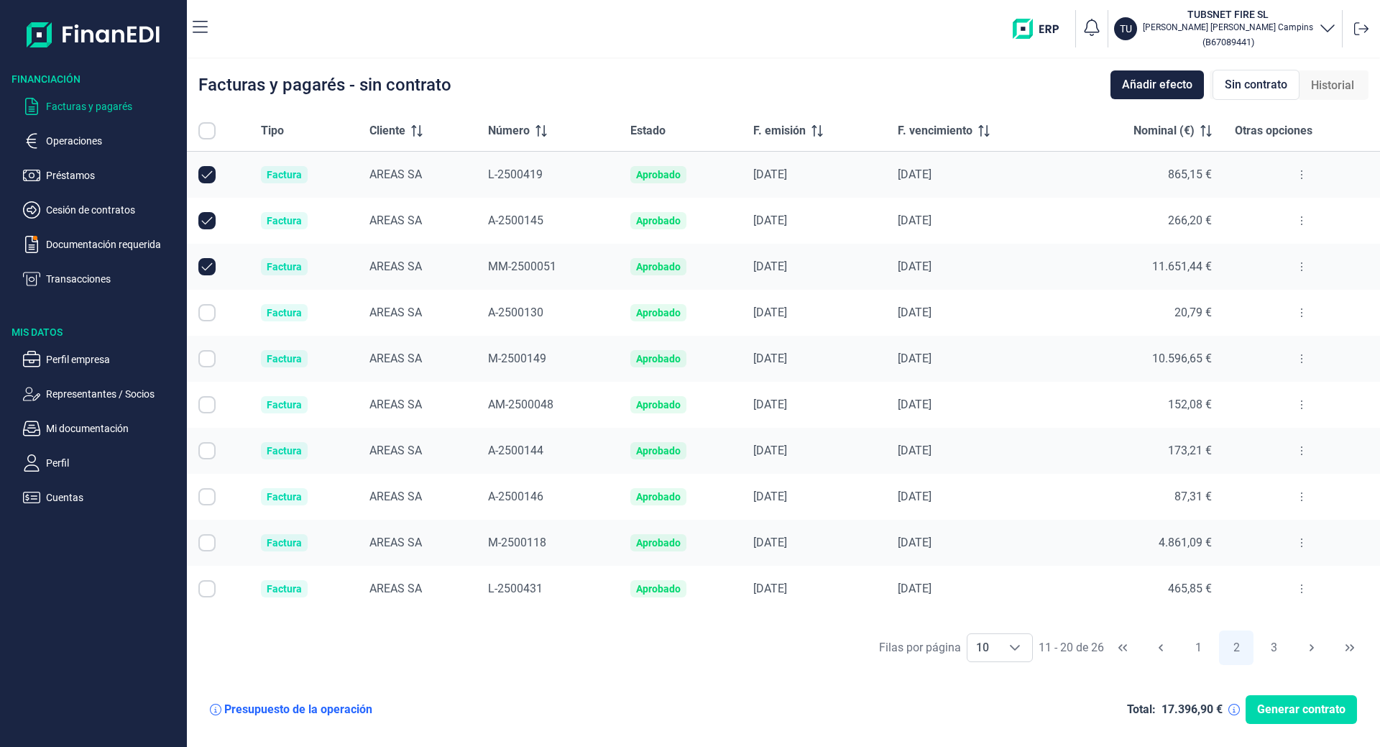
checkbox input "true"
click at [206, 361] on input "Row Selected null" at bounding box center [206, 358] width 17 height 17
checkbox input "true"
drag, startPoint x: 210, startPoint y: 405, endPoint x: 208, endPoint y: 413, distance: 7.5
click at [207, 406] on input "Row Selected null" at bounding box center [206, 404] width 17 height 17
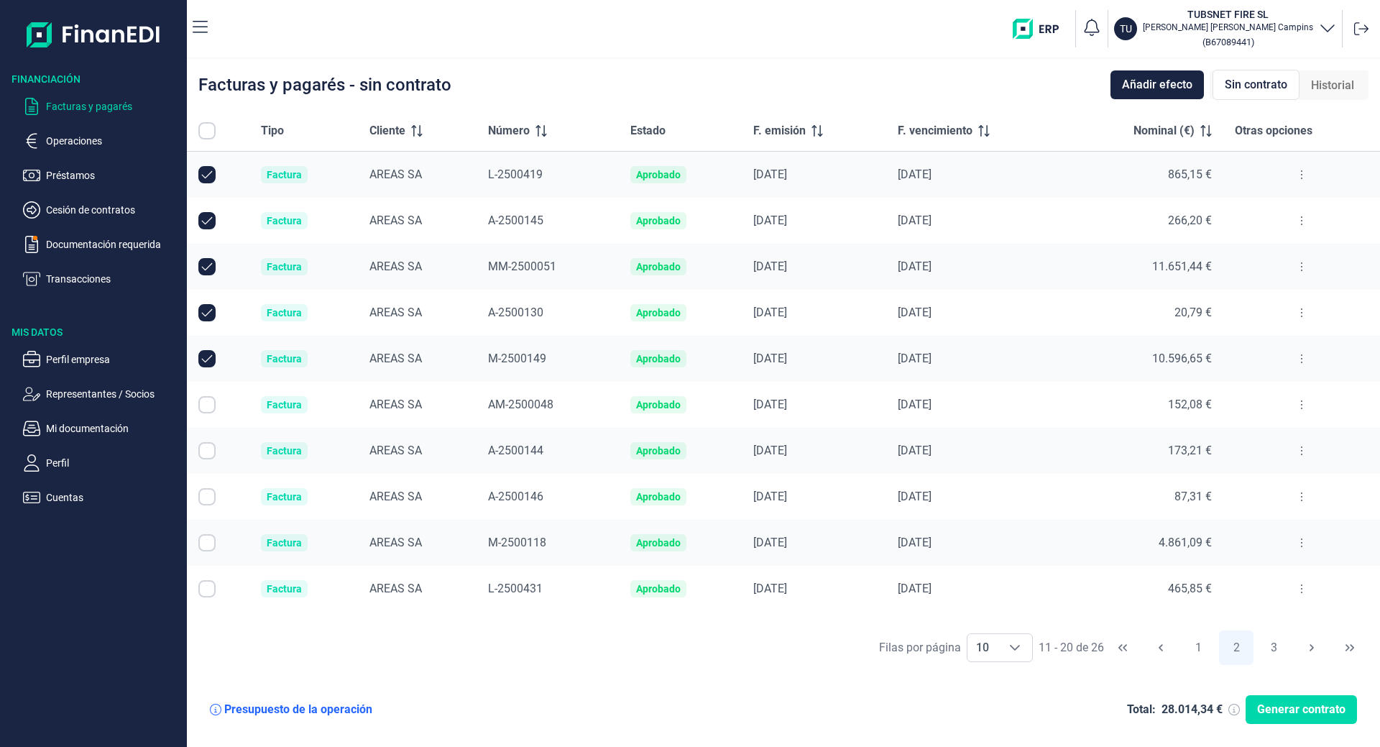
checkbox input "true"
click at [210, 451] on input "Row Selected null" at bounding box center [206, 450] width 17 height 17
checkbox input "true"
click at [210, 498] on input "Row Selected null" at bounding box center [206, 496] width 17 height 17
checkbox input "true"
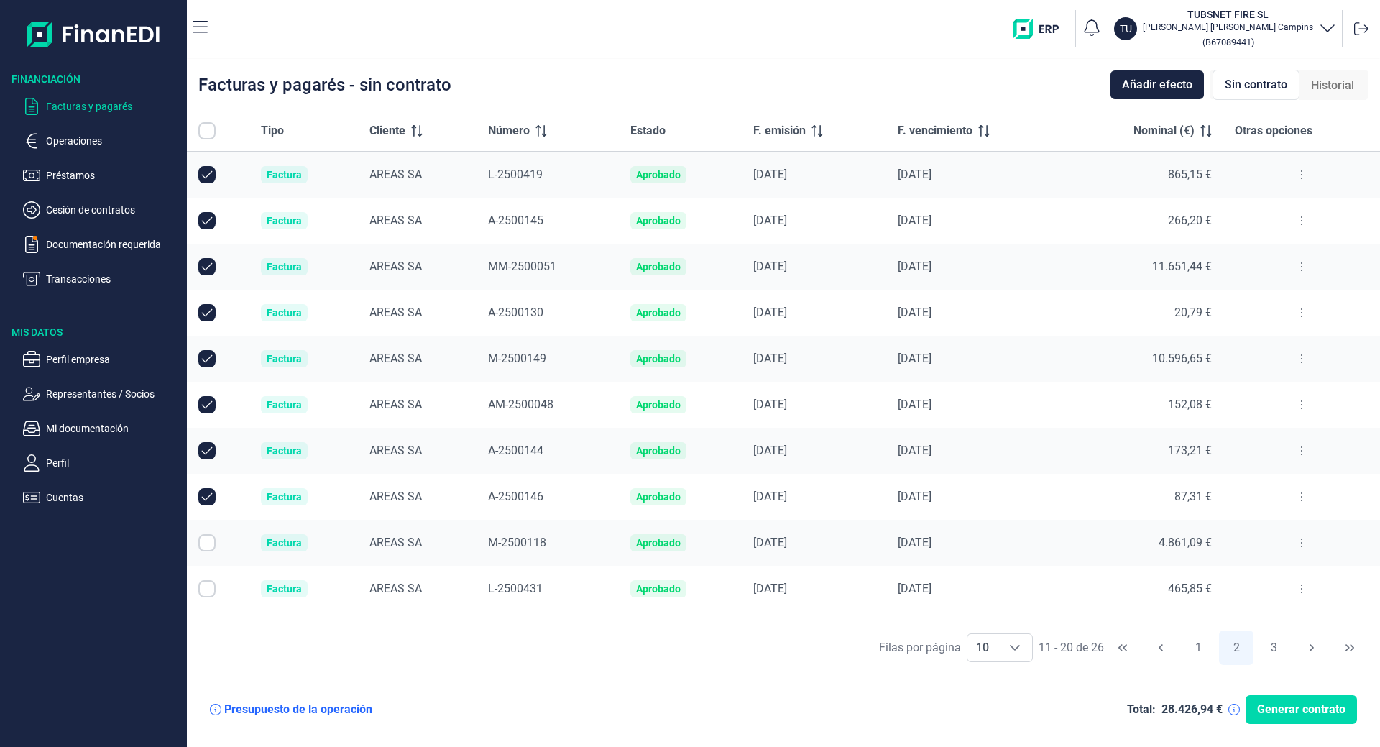
click at [201, 538] on input "Row Selected null" at bounding box center [206, 542] width 17 height 17
checkbox input "true"
drag, startPoint x: 210, startPoint y: 593, endPoint x: 223, endPoint y: 586, distance: 14.8
click at [210, 592] on input "Row Selected null" at bounding box center [206, 588] width 17 height 17
checkbox input "true"
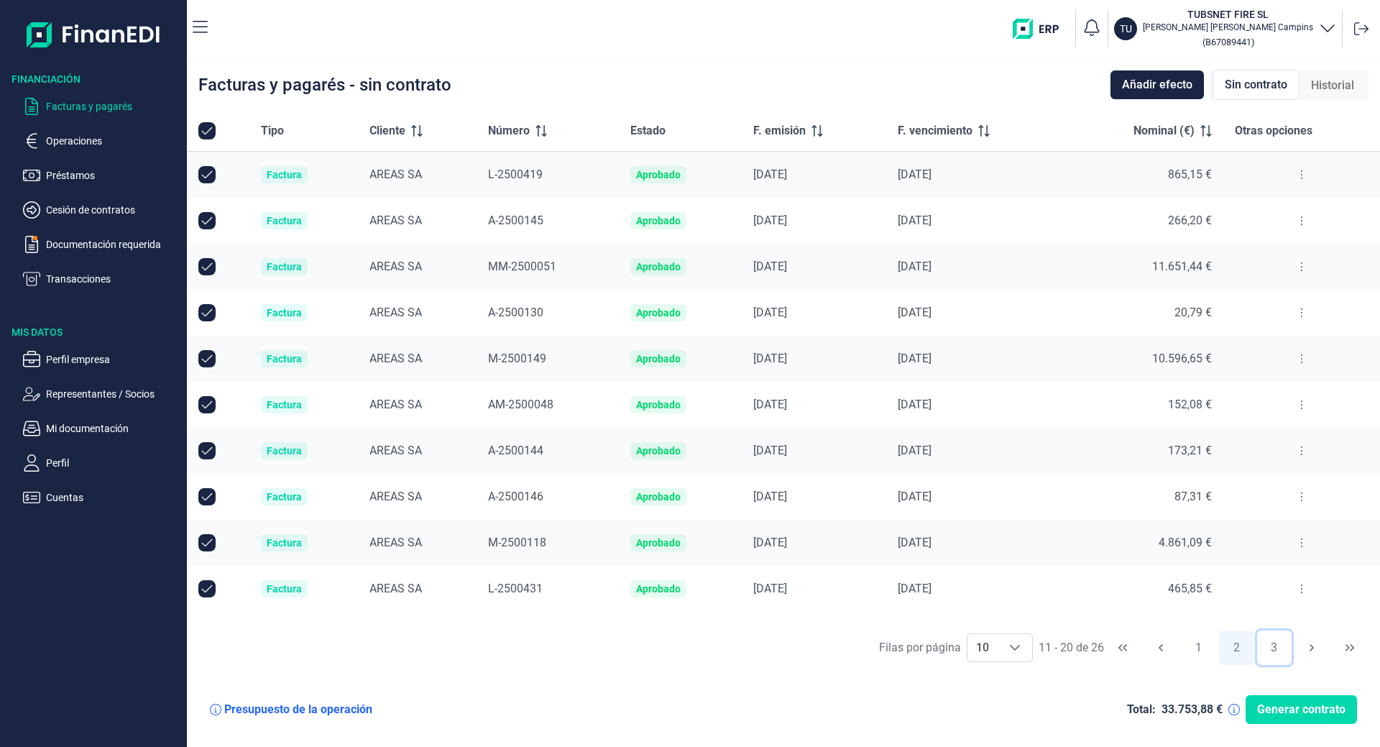
drag, startPoint x: 1276, startPoint y: 646, endPoint x: 1217, endPoint y: 639, distance: 59.4
click at [1275, 646] on button "3" at bounding box center [1274, 647] width 35 height 35
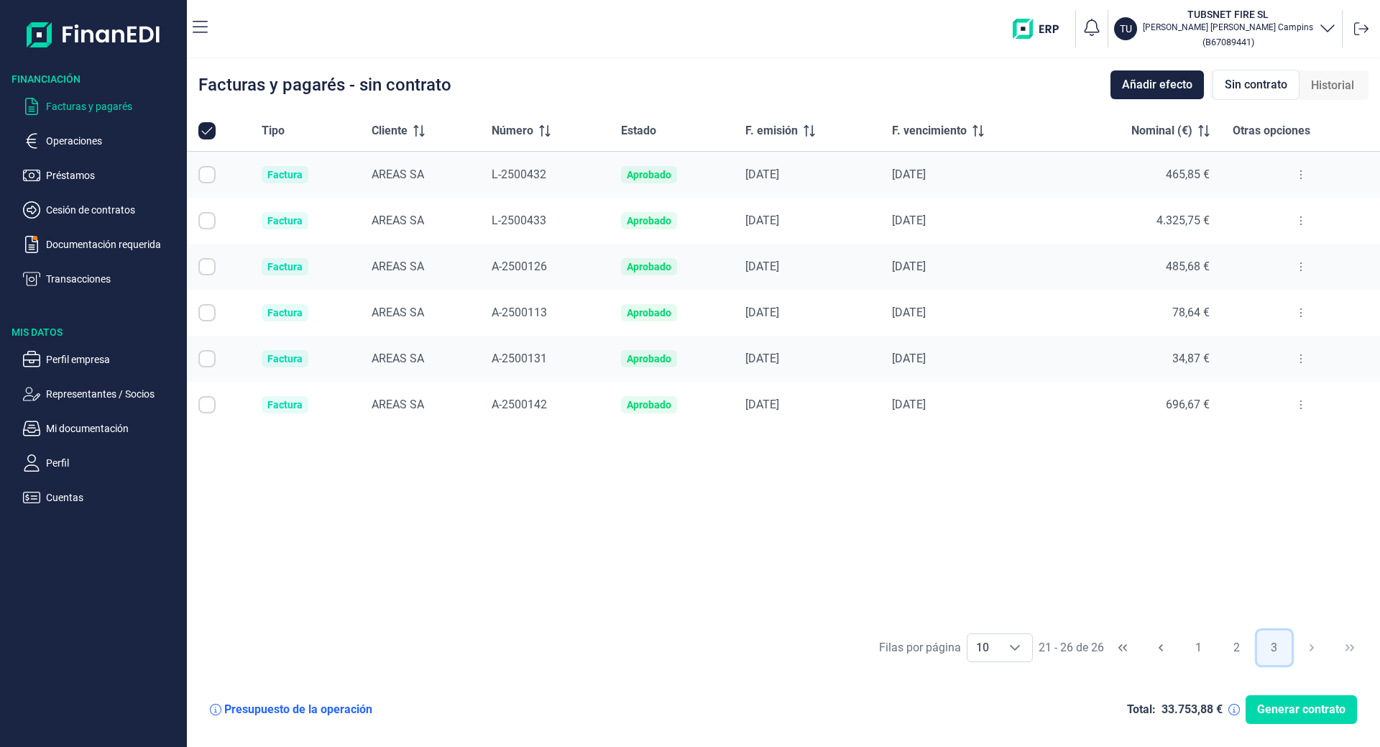
checkbox input "false"
click at [205, 169] on input "Row Selected null" at bounding box center [206, 174] width 17 height 17
checkbox input "true"
drag, startPoint x: 208, startPoint y: 213, endPoint x: 206, endPoint y: 220, distance: 7.5
click at [206, 216] on input "Row Selected null" at bounding box center [206, 220] width 17 height 17
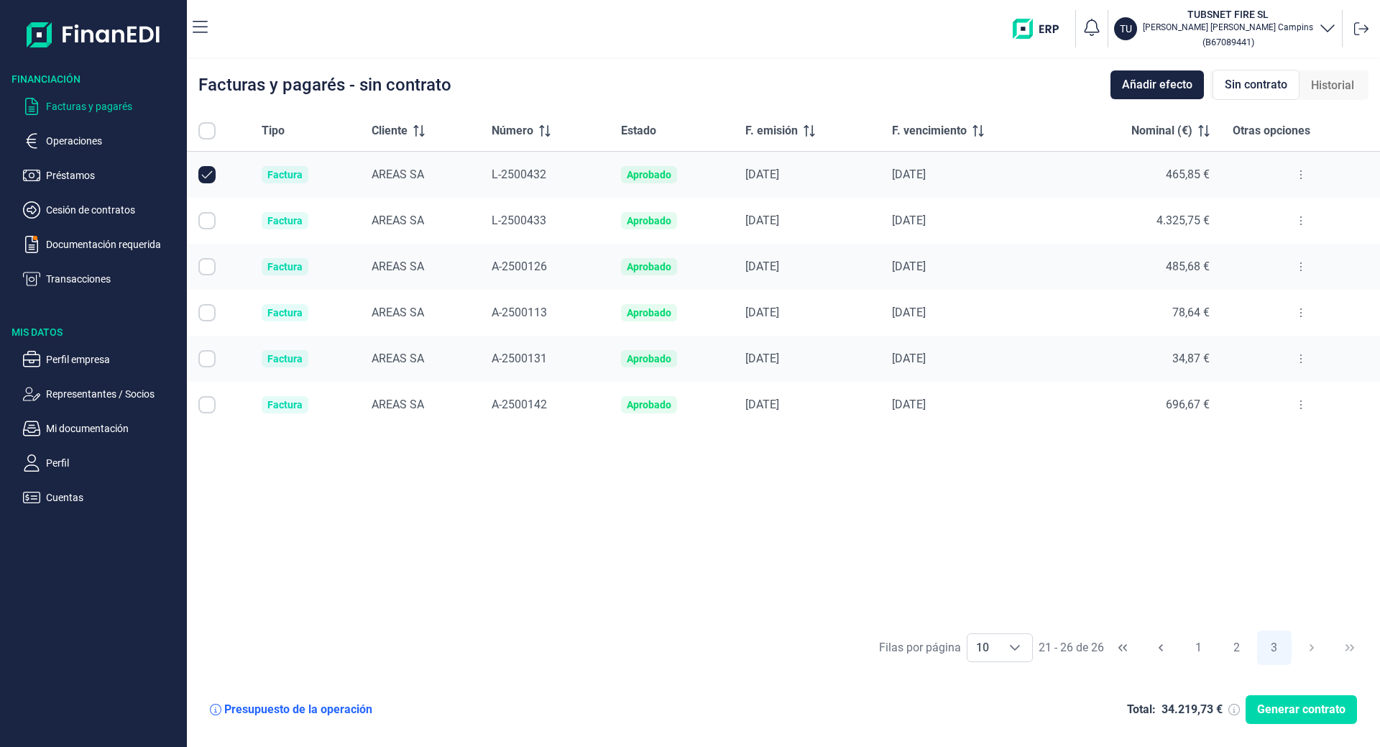
checkbox input "true"
click at [208, 272] on input "Row Selected null" at bounding box center [206, 266] width 17 height 17
checkbox input "true"
click at [210, 316] on input "Row Selected null" at bounding box center [206, 312] width 17 height 17
checkbox input "true"
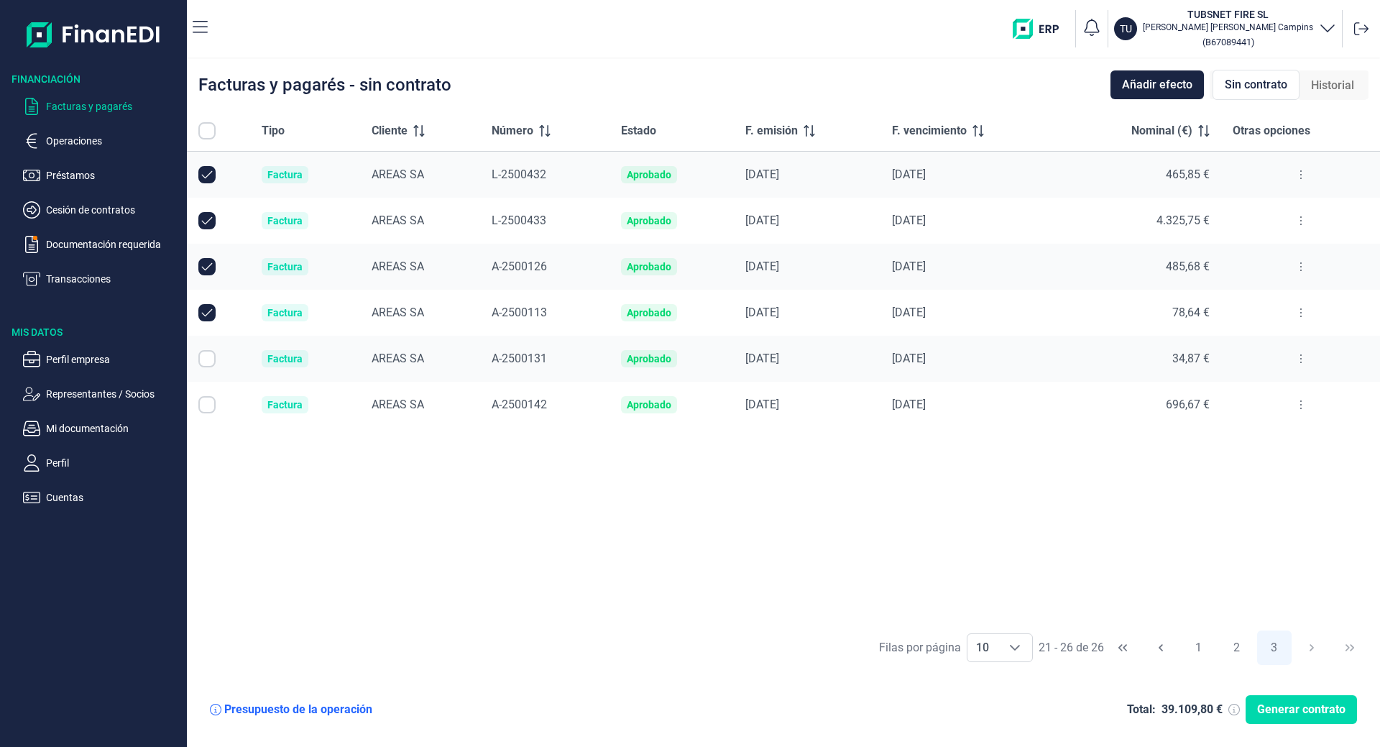
click at [201, 354] on input "Row Selected null" at bounding box center [206, 358] width 17 height 17
checkbox input "true"
click at [210, 408] on input "Row Selected null" at bounding box center [206, 404] width 17 height 17
checkbox input "true"
